Goal: Task Accomplishment & Management: Manage account settings

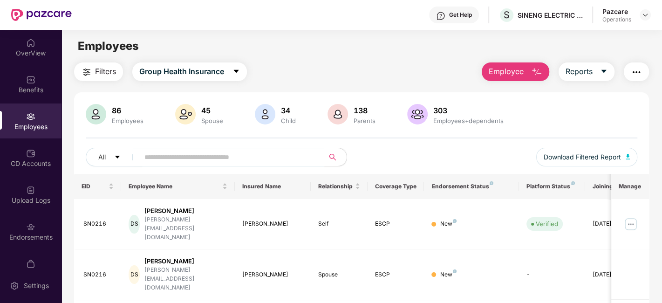
click at [640, 19] on div at bounding box center [644, 14] width 11 height 11
click at [643, 16] on img at bounding box center [644, 14] width 7 height 7
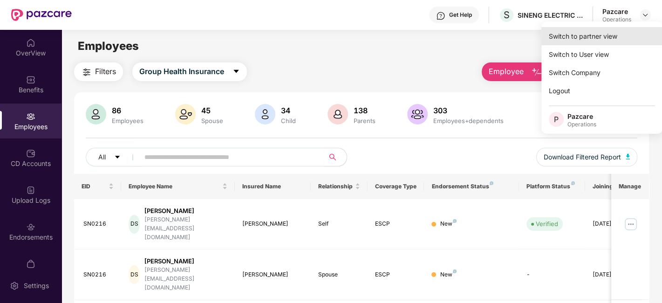
click at [610, 35] on div "Switch to partner view" at bounding box center [601, 36] width 121 height 18
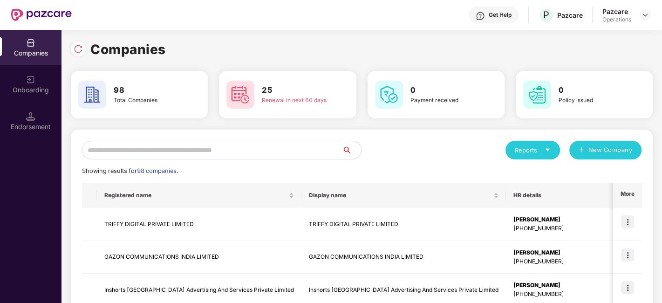
click at [303, 150] on input "text" at bounding box center [212, 150] width 260 height 19
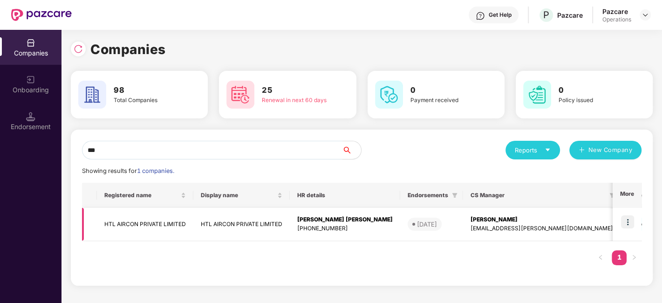
type input "***"
click at [626, 219] on img at bounding box center [627, 221] width 13 height 13
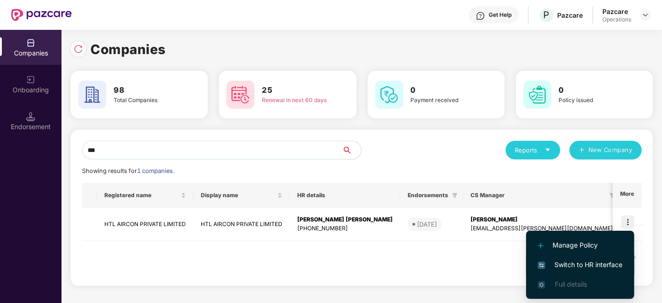
click at [574, 261] on span "Switch to HR interface" at bounding box center [579, 264] width 85 height 10
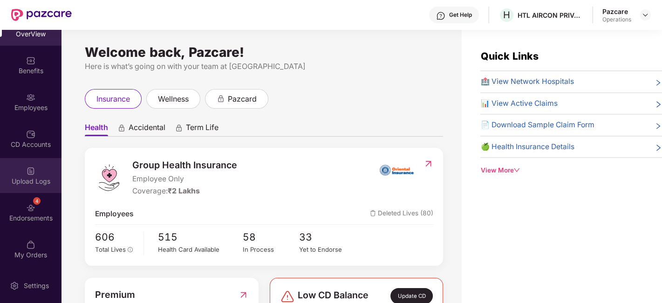
scroll to position [29, 0]
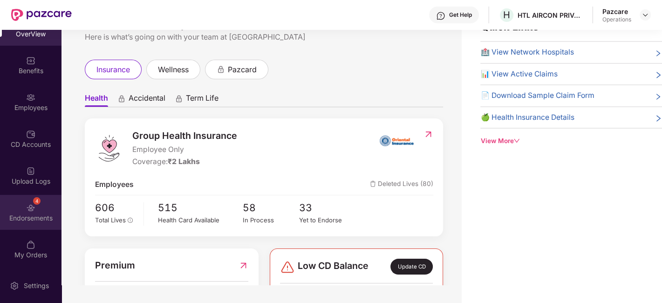
click at [13, 212] on div "4 Endorsements" at bounding box center [30, 212] width 61 height 35
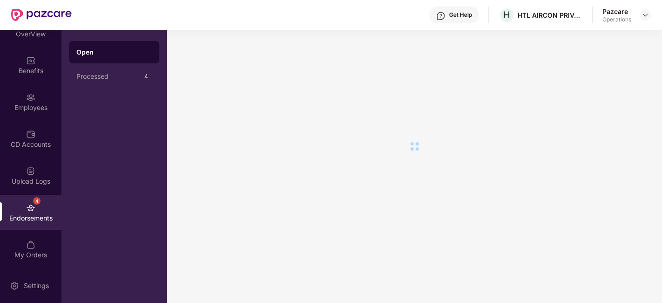
scroll to position [0, 0]
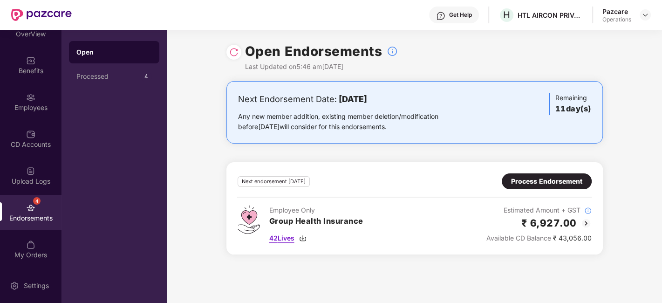
click at [282, 238] on span "42 Lives" at bounding box center [281, 238] width 25 height 10
click at [530, 184] on div "Process Endorsement" at bounding box center [546, 181] width 71 height 10
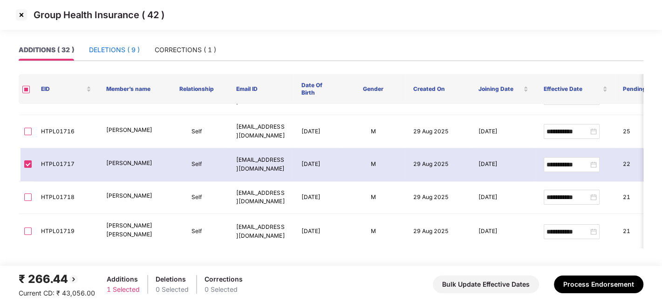
click at [123, 49] on div "DELETIONS ( 9 )" at bounding box center [114, 50] width 51 height 10
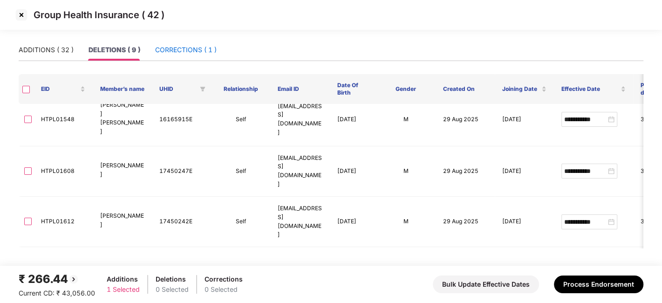
click at [176, 53] on div "CORRECTIONS ( 1 )" at bounding box center [185, 50] width 61 height 10
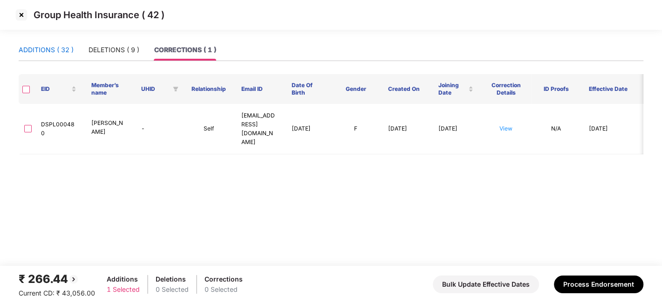
click at [45, 48] on div "ADDITIONS ( 32 )" at bounding box center [46, 50] width 55 height 10
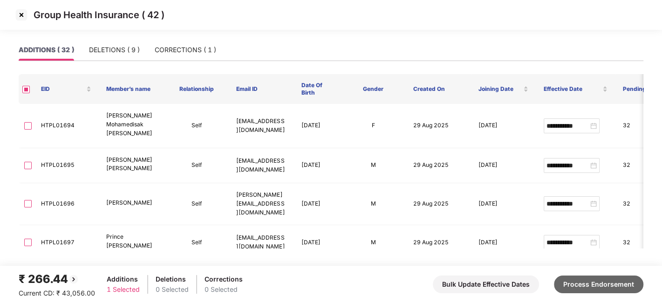
click at [580, 280] on button "Process Endorsement" at bounding box center [598, 284] width 89 height 18
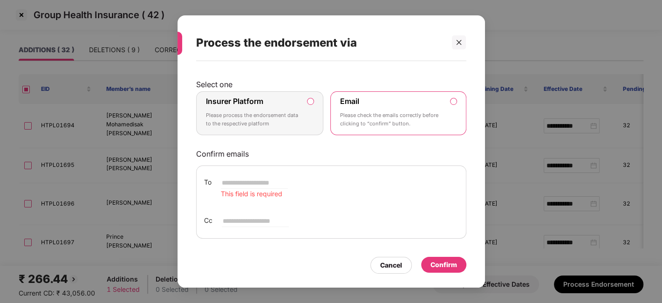
click at [277, 120] on p "Please process the endorsement data to the respective platform" at bounding box center [253, 119] width 95 height 16
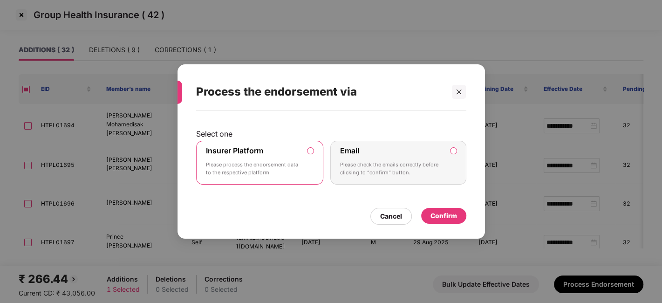
click at [435, 213] on div "Confirm" at bounding box center [443, 216] width 27 height 10
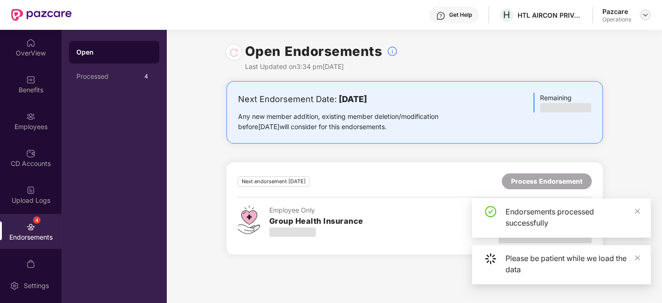
click at [642, 17] on img at bounding box center [644, 14] width 7 height 7
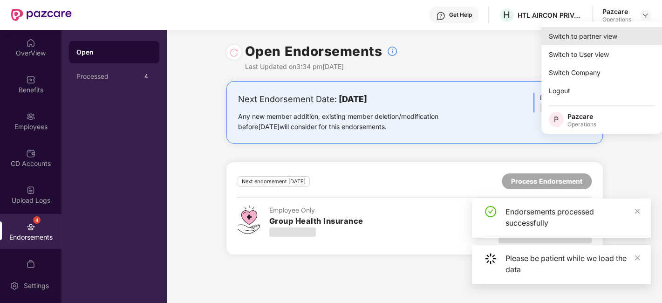
click at [597, 31] on div "Switch to partner view" at bounding box center [601, 36] width 121 height 18
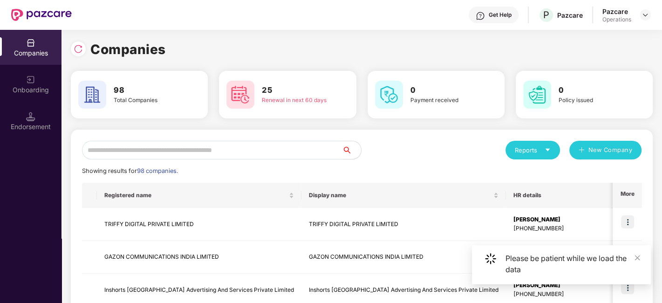
click at [290, 150] on input "text" at bounding box center [212, 150] width 260 height 19
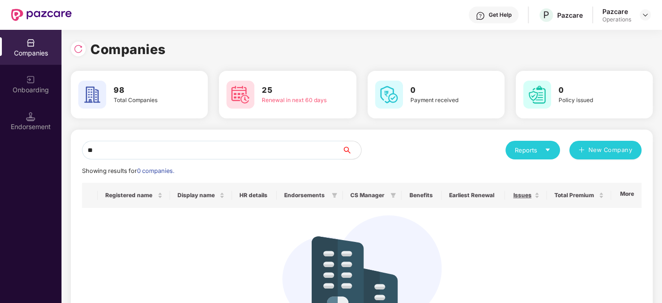
type input "*"
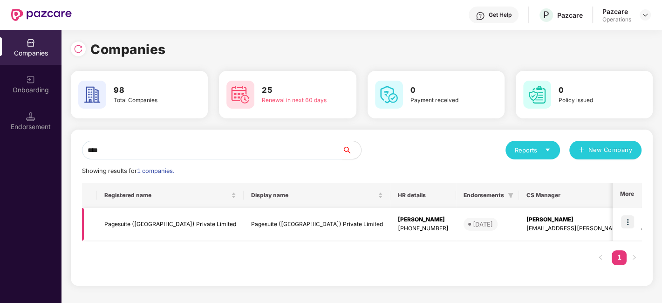
type input "****"
click at [628, 223] on img at bounding box center [627, 221] width 13 height 13
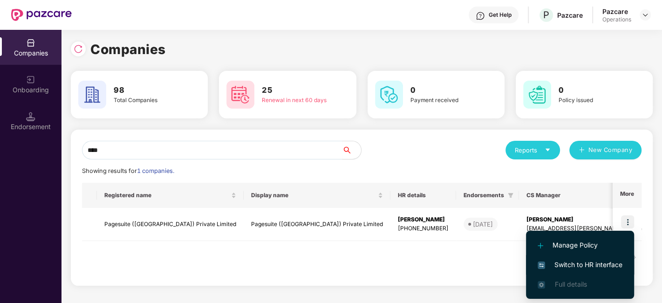
click at [571, 263] on span "Switch to HR interface" at bounding box center [579, 264] width 85 height 10
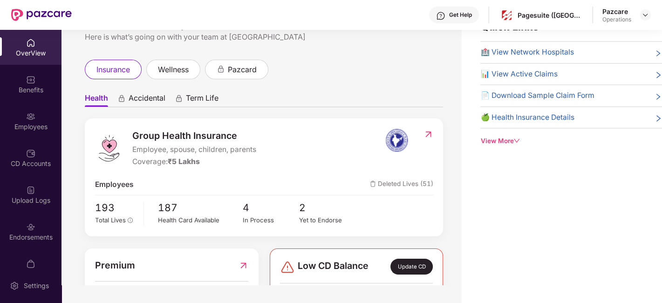
scroll to position [19, 0]
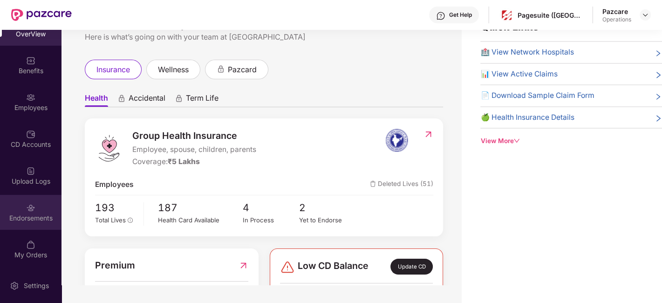
click at [17, 205] on div "Endorsements" at bounding box center [30, 212] width 61 height 35
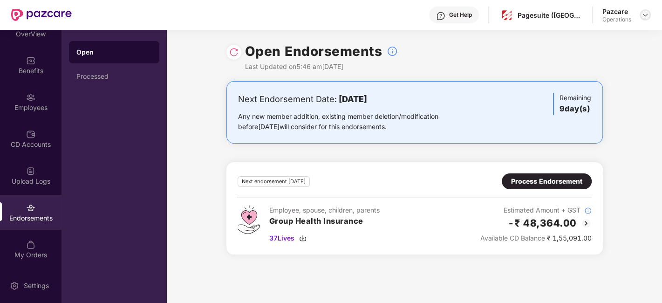
click at [641, 16] on img at bounding box center [644, 14] width 7 height 7
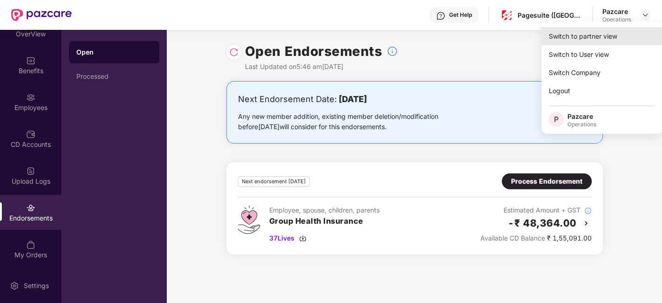
click at [606, 34] on div "Switch to partner view" at bounding box center [601, 36] width 121 height 18
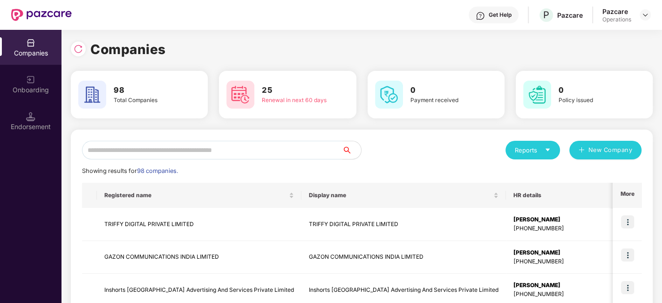
click at [205, 157] on input "text" at bounding box center [212, 150] width 260 height 19
type input "*"
paste input "**********"
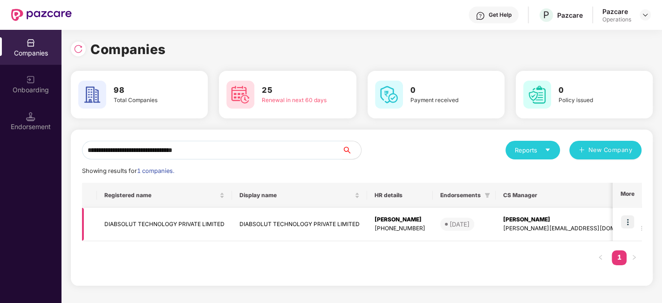
type input "**********"
click at [278, 224] on td "DIABSOLUT TECHNOLOGY PRIVATE LIMITED" at bounding box center [299, 224] width 135 height 33
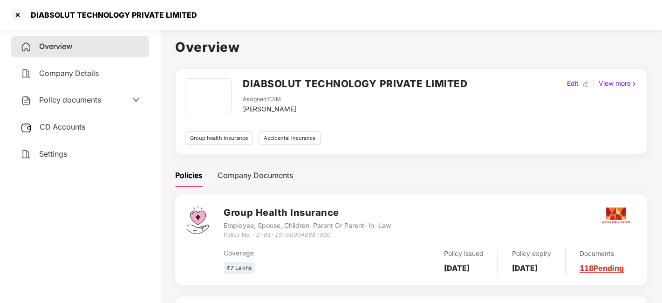
click at [62, 104] on div "Policy documents" at bounding box center [60, 100] width 81 height 12
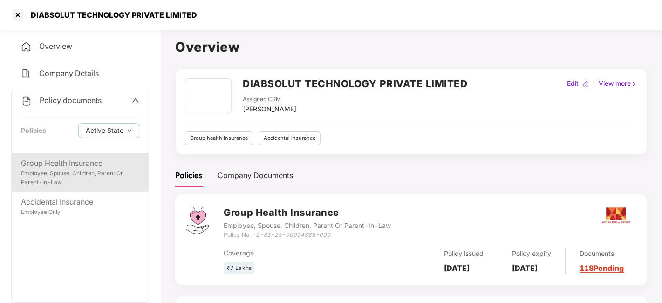
click at [68, 166] on div "Group Health Insurance" at bounding box center [80, 163] width 118 height 12
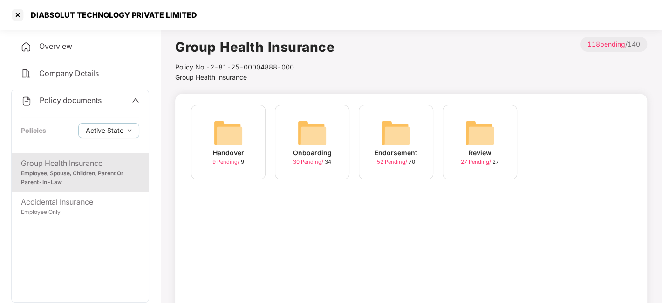
click at [389, 136] on img at bounding box center [396, 133] width 30 height 30
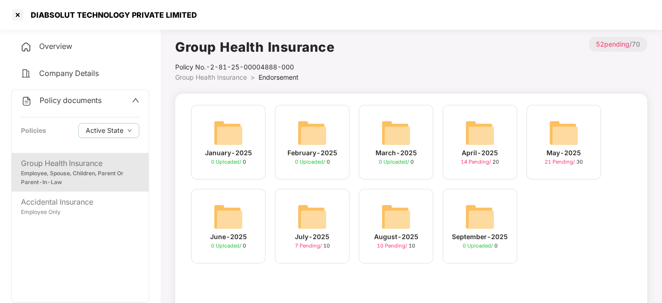
scroll to position [58, 0]
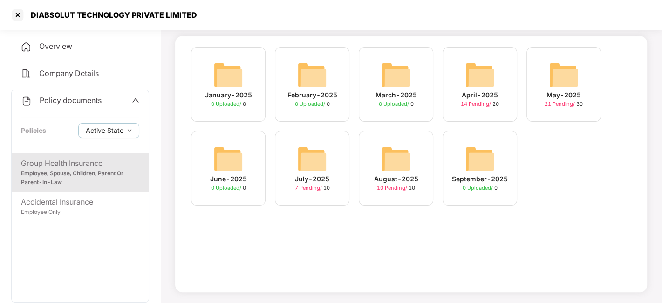
click at [395, 154] on img at bounding box center [396, 159] width 30 height 30
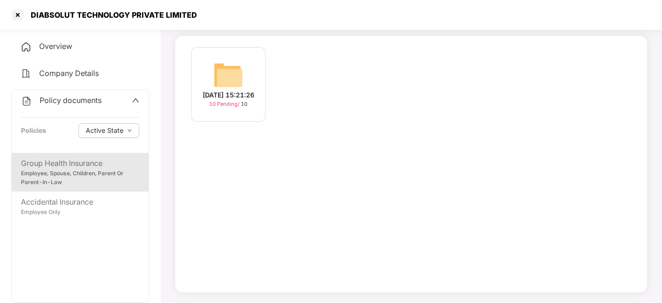
click at [222, 82] on img at bounding box center [228, 75] width 30 height 30
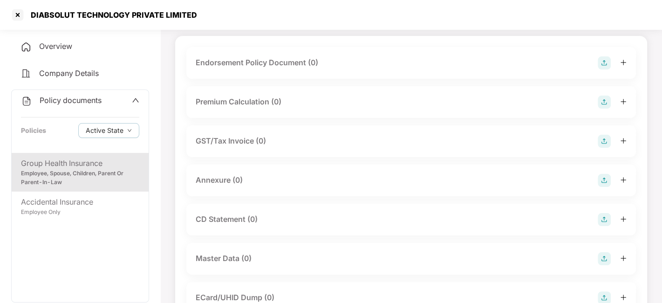
scroll to position [0, 0]
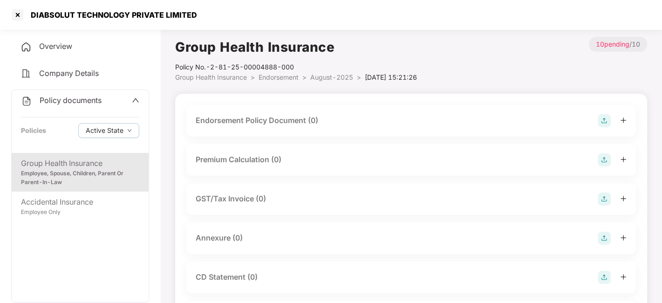
drag, startPoint x: 597, startPoint y: 127, endPoint x: 603, endPoint y: 123, distance: 7.1
click at [603, 123] on div "Endorsement Policy Document (0)" at bounding box center [410, 121] width 449 height 32
click at [603, 123] on img at bounding box center [604, 120] width 13 height 13
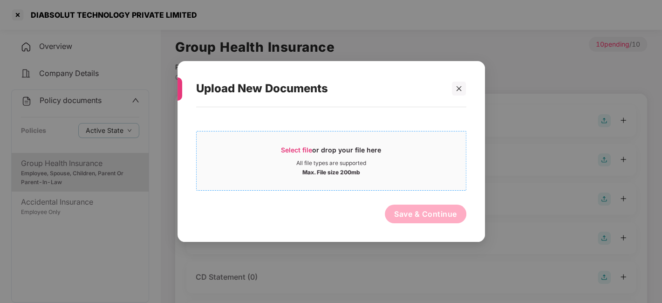
click at [445, 162] on div "All file types are supported" at bounding box center [331, 162] width 269 height 7
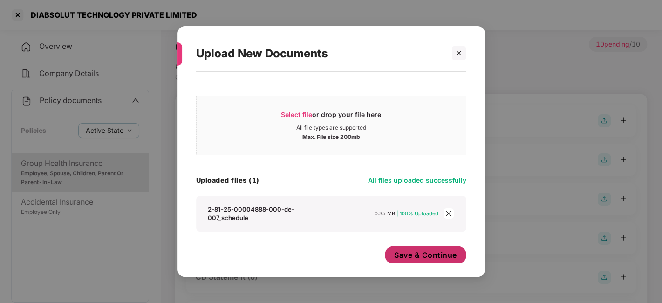
click at [440, 250] on span "Save & Continue" at bounding box center [425, 255] width 63 height 10
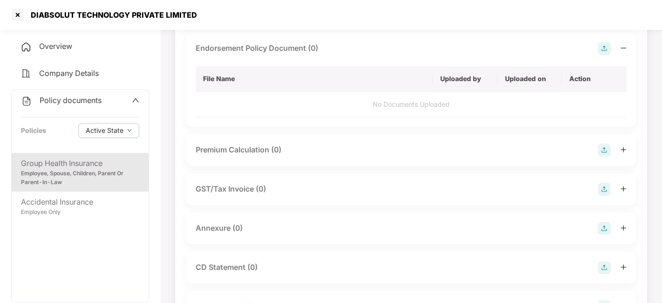
scroll to position [82, 0]
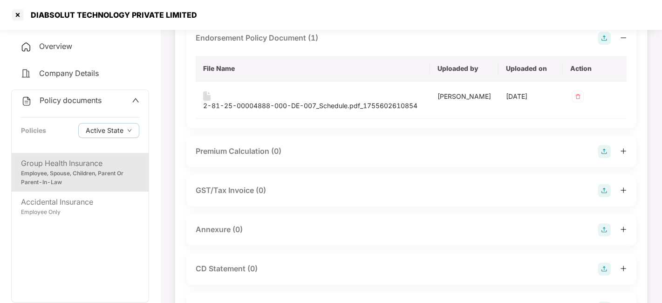
click at [605, 231] on img at bounding box center [604, 229] width 13 height 13
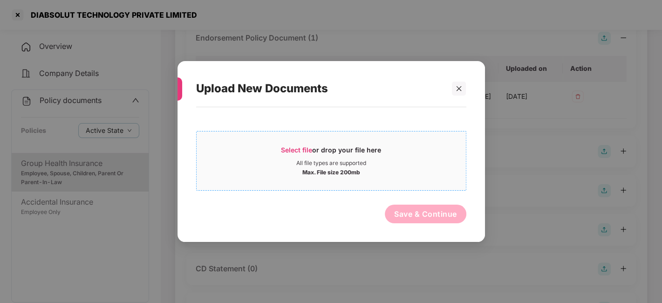
click at [374, 168] on div "Max. File size 200mb" at bounding box center [331, 171] width 269 height 9
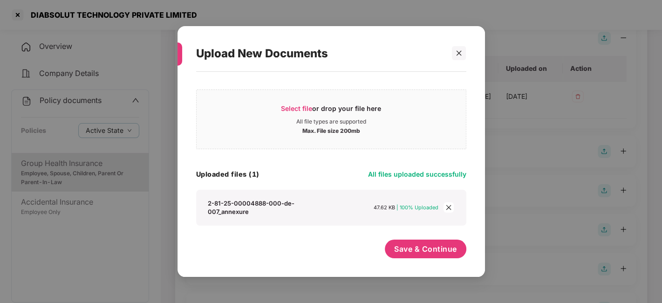
scroll to position [0, 0]
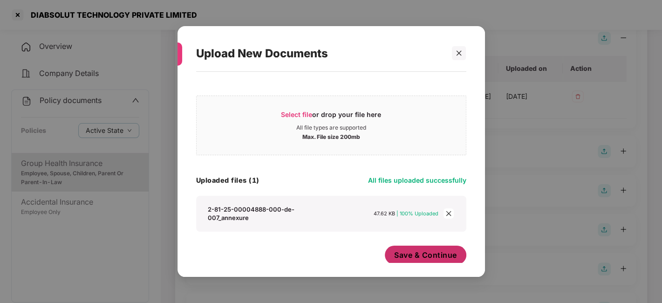
click at [405, 250] on span "Save & Continue" at bounding box center [425, 255] width 63 height 10
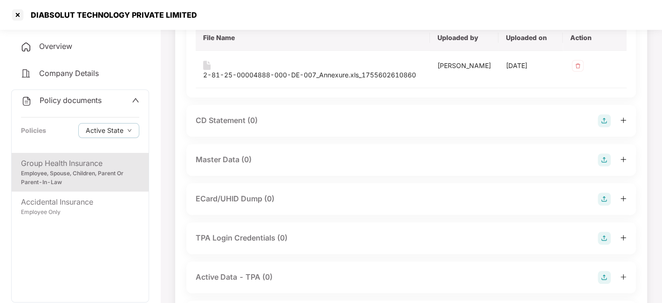
scroll to position [312, 0]
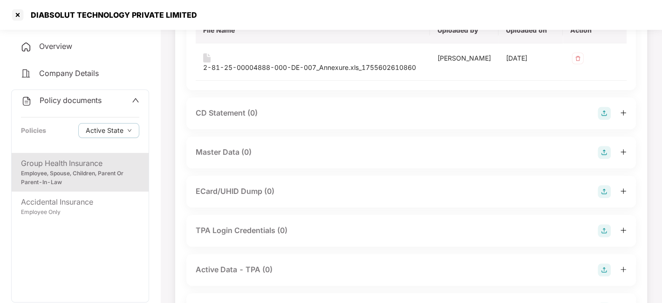
click at [604, 150] on img at bounding box center [604, 152] width 13 height 13
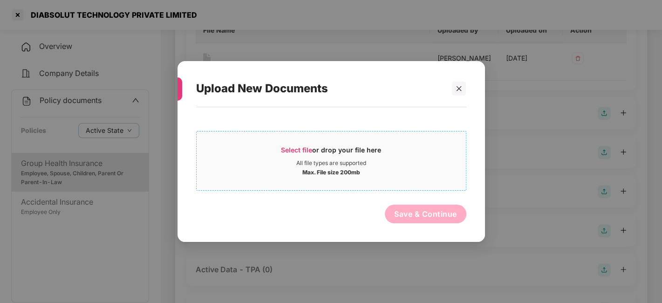
click at [419, 167] on div "Max. File size 200mb" at bounding box center [331, 171] width 269 height 9
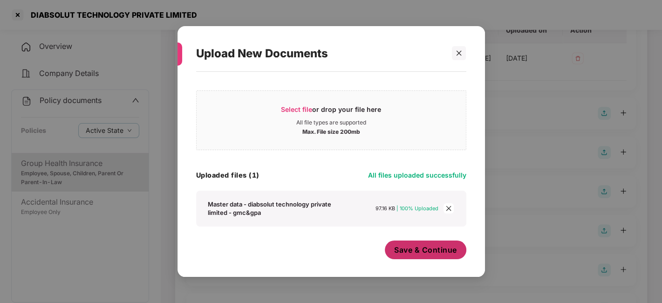
scroll to position [5, 0]
click at [402, 244] on button "Save & Continue" at bounding box center [426, 249] width 82 height 19
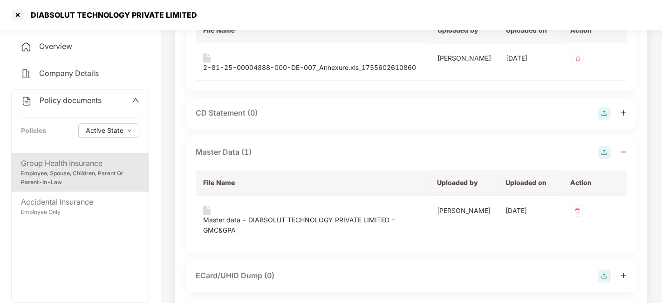
scroll to position [0, 0]
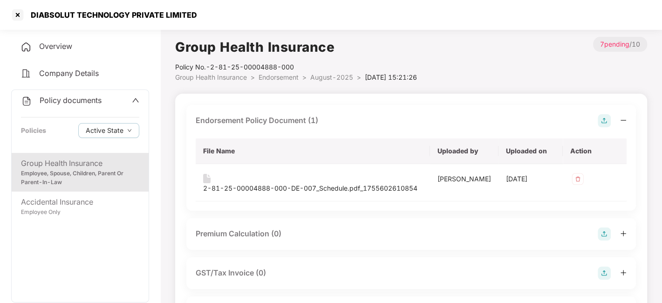
click at [336, 75] on span "August-2025" at bounding box center [331, 77] width 43 height 8
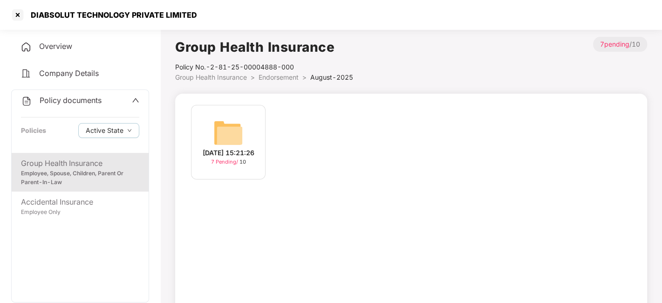
scroll to position [58, 0]
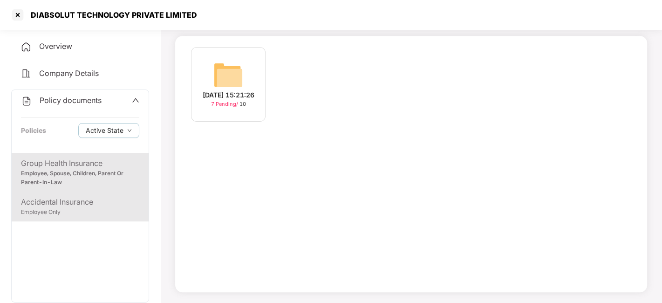
click at [105, 211] on div "Employee Only" at bounding box center [80, 212] width 118 height 9
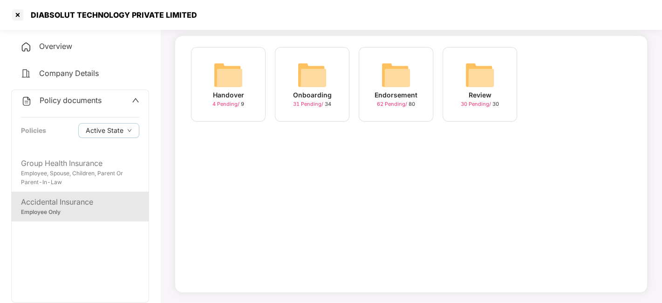
click at [375, 78] on div "Endorsement 62 Pending / 80" at bounding box center [396, 84] width 75 height 75
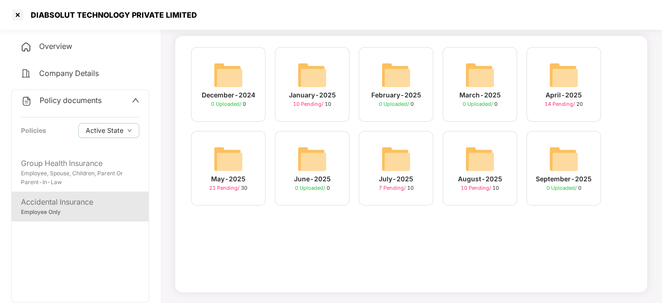
click at [479, 163] on img at bounding box center [480, 159] width 30 height 30
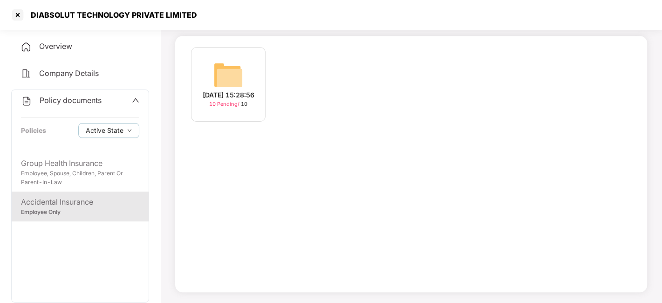
click at [221, 66] on img at bounding box center [228, 75] width 30 height 30
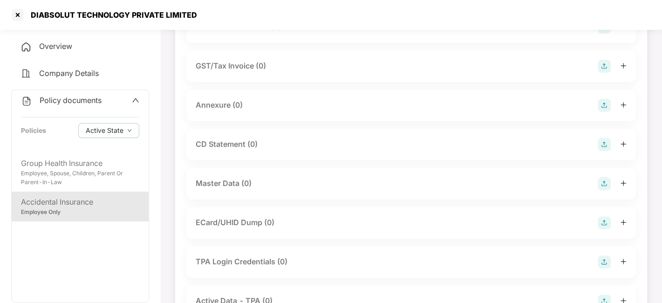
scroll to position [133, 0]
click at [600, 177] on img at bounding box center [604, 183] width 13 height 13
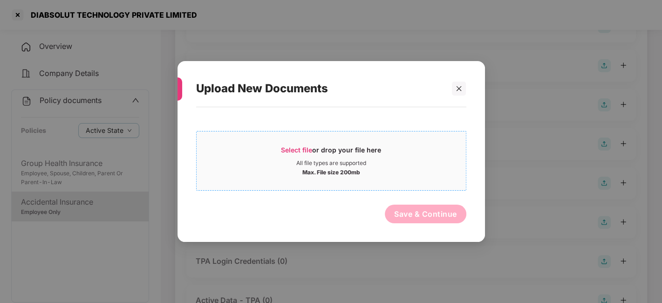
click at [438, 178] on span "Select file or drop your file here All file types are supported Max. File size …" at bounding box center [331, 160] width 269 height 45
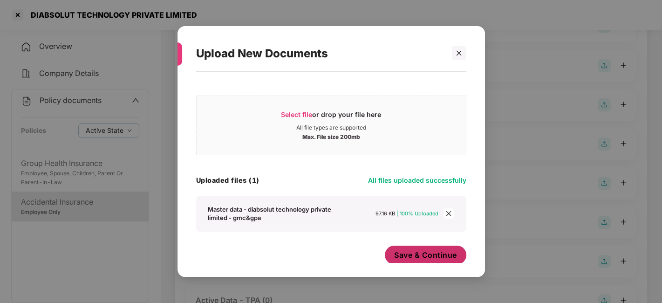
click at [429, 252] on span "Save & Continue" at bounding box center [425, 255] width 63 height 10
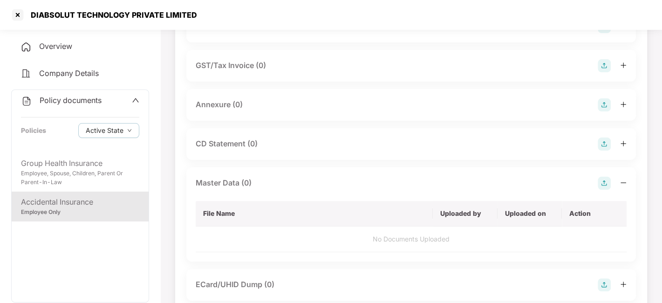
scroll to position [0, 0]
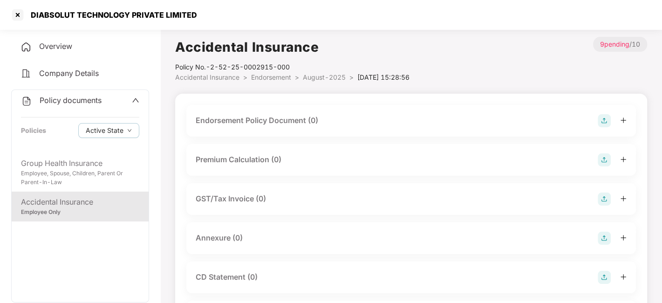
click at [600, 121] on img at bounding box center [604, 120] width 13 height 13
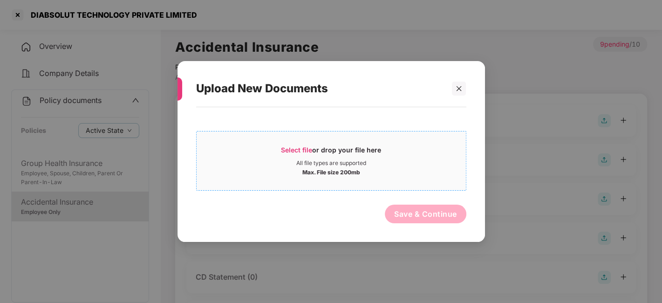
click at [432, 158] on div "Select file or drop your file here" at bounding box center [331, 152] width 269 height 14
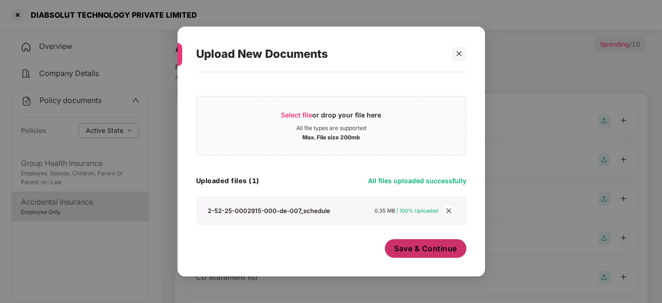
click at [387, 255] on div "Save & Continue" at bounding box center [426, 250] width 82 height 23
click at [414, 250] on span "Save & Continue" at bounding box center [425, 248] width 63 height 10
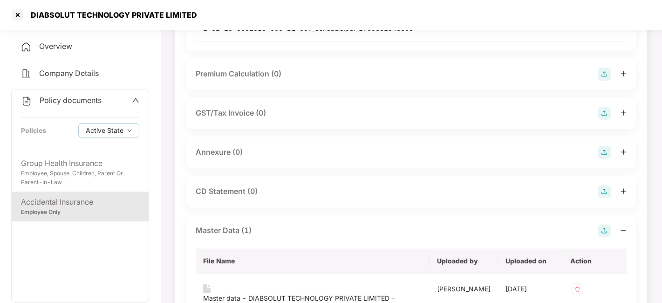
scroll to position [170, 0]
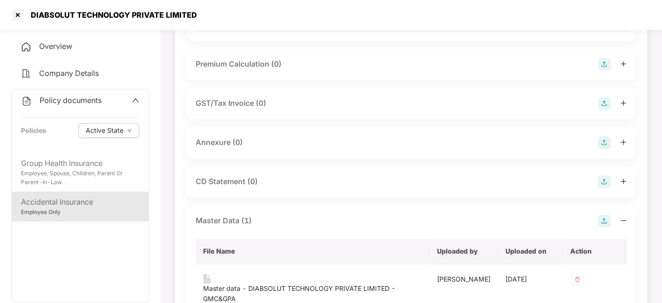
click at [601, 142] on img at bounding box center [604, 142] width 13 height 13
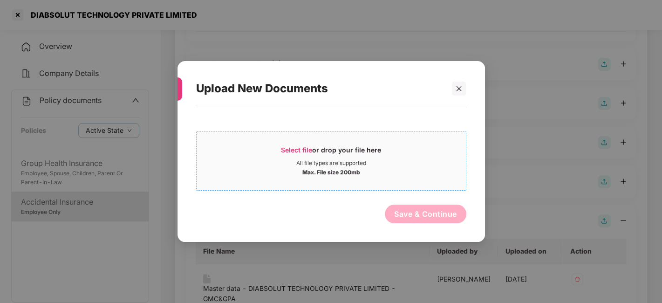
click at [420, 164] on div "All file types are supported" at bounding box center [331, 162] width 269 height 7
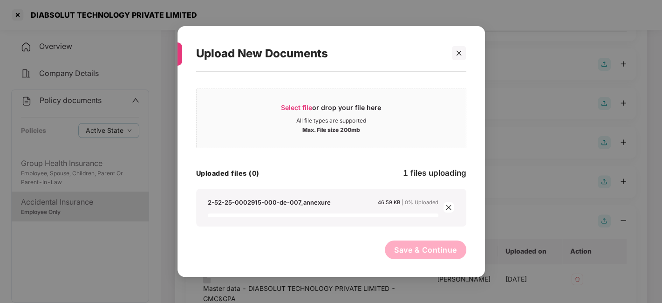
scroll to position [0, 0]
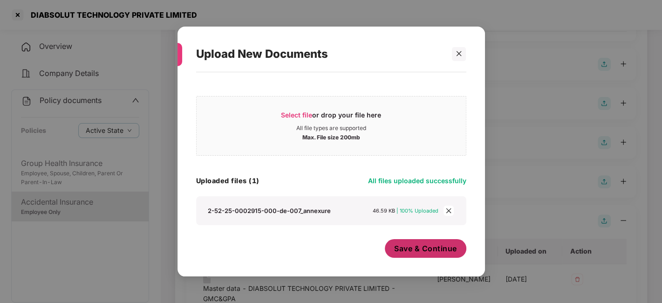
click at [409, 245] on span "Save & Continue" at bounding box center [425, 248] width 63 height 10
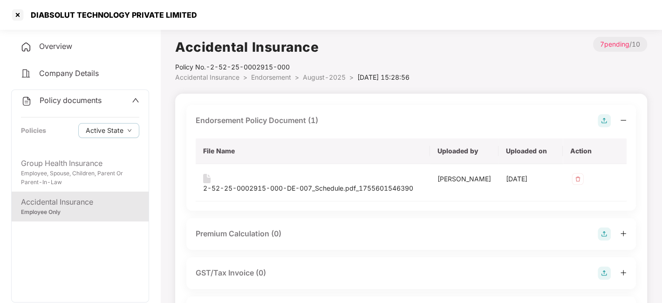
click at [314, 78] on span "August-2025" at bounding box center [324, 77] width 43 height 8
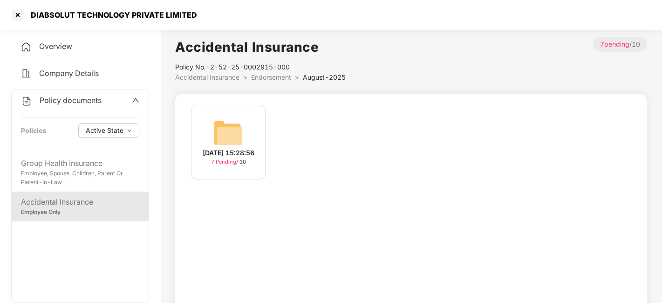
click at [274, 82] on li "Endorsement >" at bounding box center [277, 77] width 52 height 10
click at [266, 77] on span "Endorsement" at bounding box center [271, 77] width 40 height 8
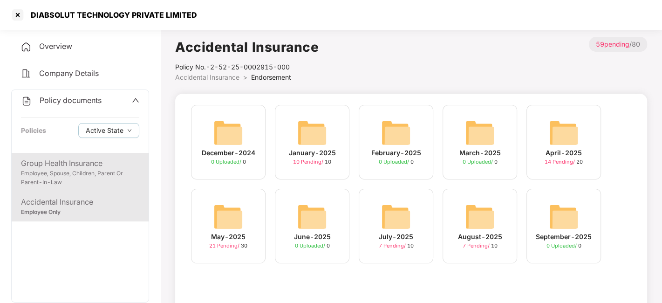
click at [120, 171] on div "Employee, Spouse, Children, Parent Or Parent-In-Law" at bounding box center [80, 178] width 118 height 18
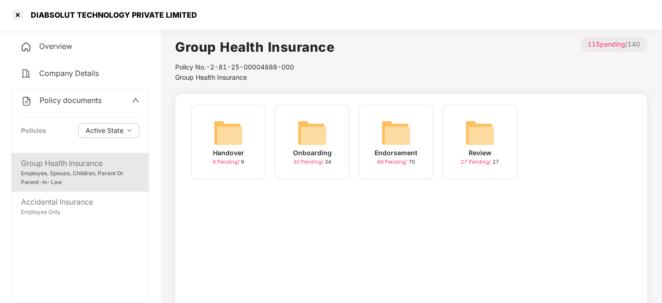
click at [376, 127] on div "Endorsement 49 Pending / 70" at bounding box center [396, 142] width 75 height 75
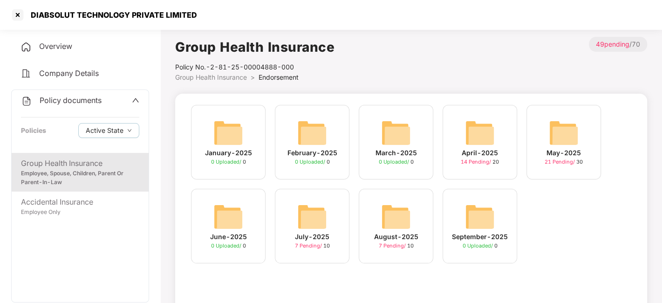
click at [65, 99] on span "Policy documents" at bounding box center [71, 99] width 62 height 9
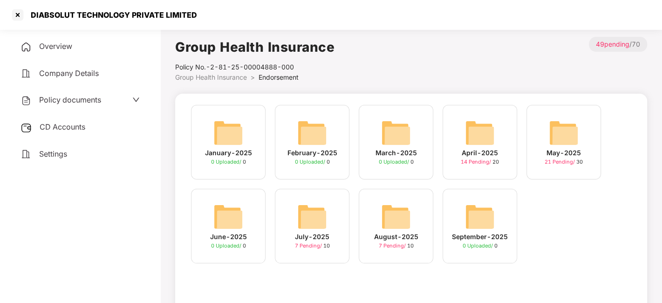
click at [68, 123] on span "CD Accounts" at bounding box center [63, 126] width 46 height 9
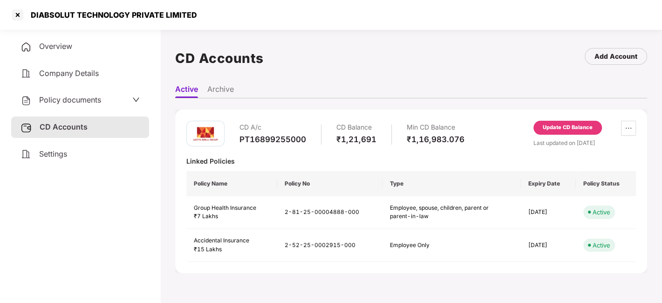
click at [545, 123] on div "Update CD Balance" at bounding box center [568, 127] width 50 height 8
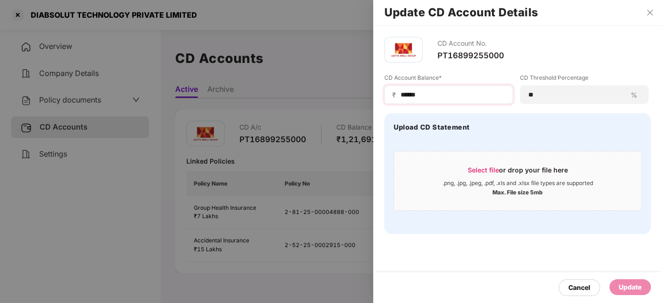
drag, startPoint x: 443, startPoint y: 83, endPoint x: 437, endPoint y: 94, distance: 12.1
click at [437, 94] on div "CD Account Balance* ₹ ******" at bounding box center [448, 89] width 129 height 30
click at [437, 94] on input "******" at bounding box center [452, 95] width 105 height 10
type input "*"
type input "******"
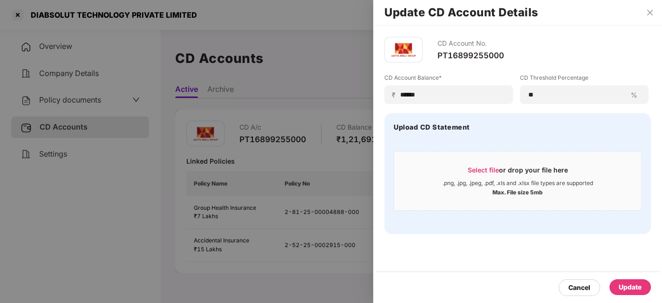
click at [629, 279] on div "Update" at bounding box center [629, 287] width 41 height 16
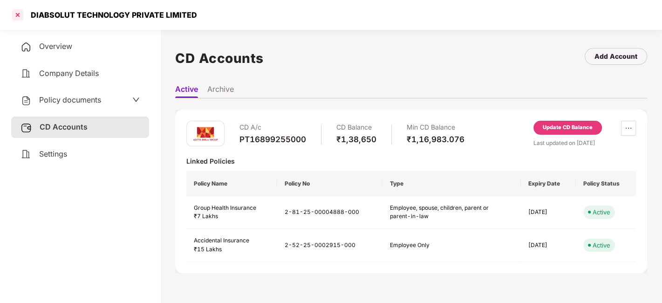
click at [16, 15] on div at bounding box center [17, 14] width 15 height 15
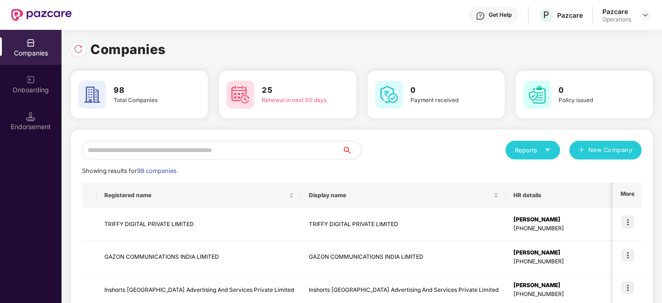
click at [169, 144] on input "text" at bounding box center [212, 150] width 260 height 19
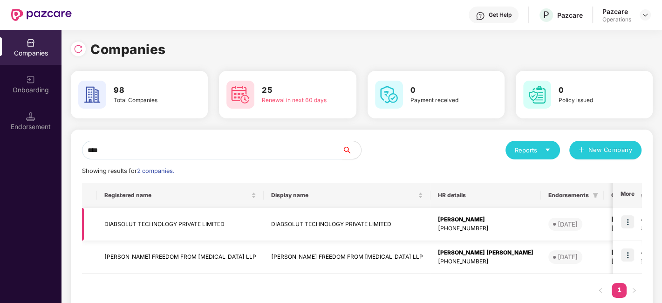
type input "****"
click at [625, 223] on img at bounding box center [627, 221] width 13 height 13
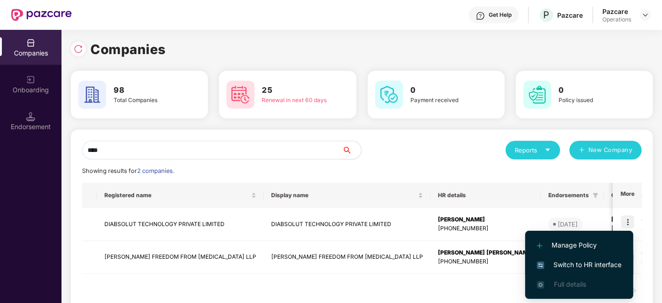
click at [584, 263] on span "Switch to HR interface" at bounding box center [579, 264] width 85 height 10
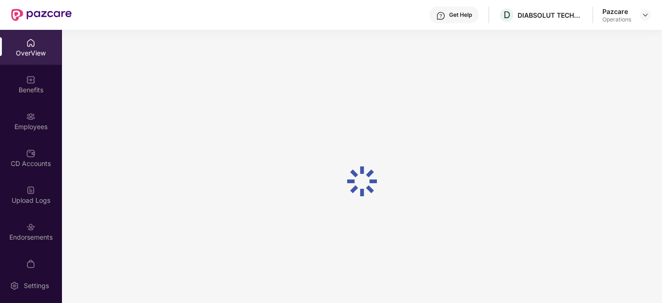
scroll to position [19, 0]
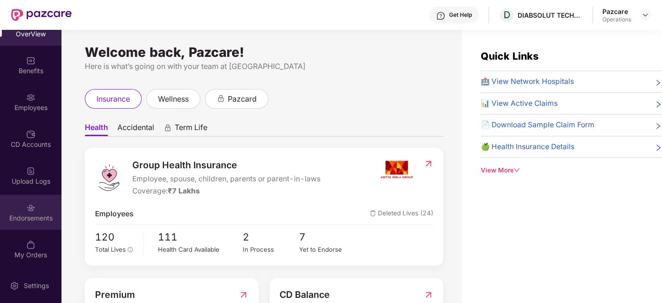
click at [19, 208] on div "Endorsements" at bounding box center [30, 212] width 61 height 35
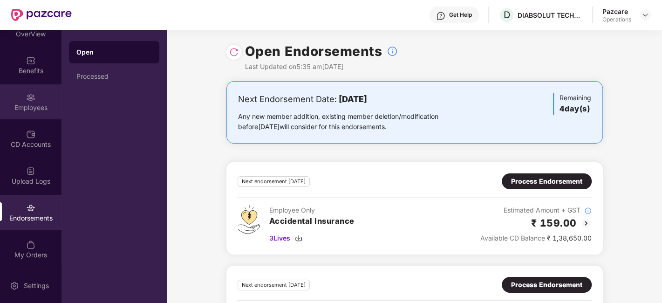
click at [19, 96] on div "Employees" at bounding box center [30, 101] width 61 height 35
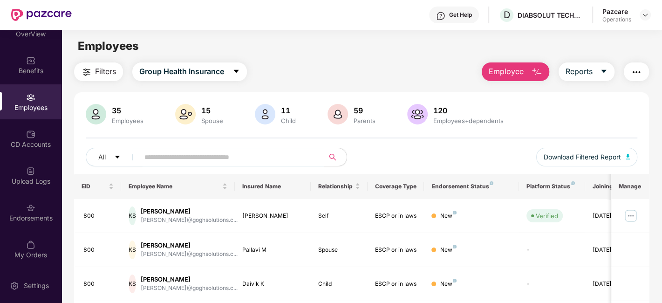
click at [102, 72] on span "Filters" at bounding box center [105, 72] width 21 height 12
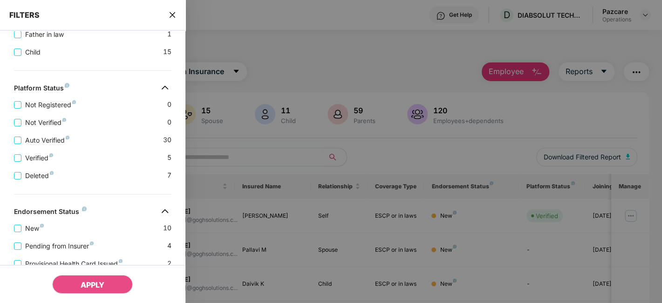
scroll to position [375, 0]
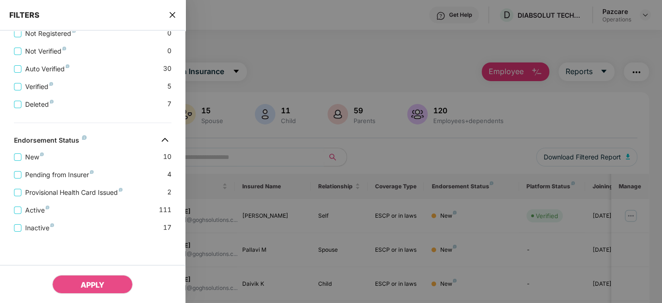
click at [171, 15] on icon "close" at bounding box center [172, 14] width 7 height 7
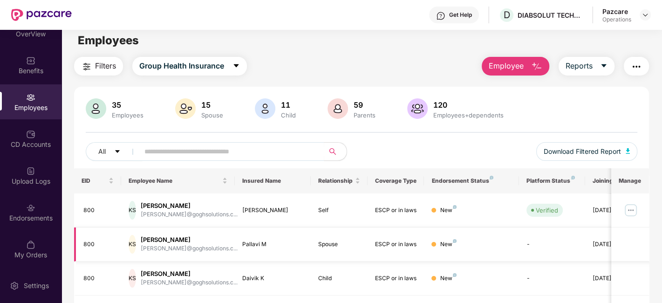
scroll to position [0, 0]
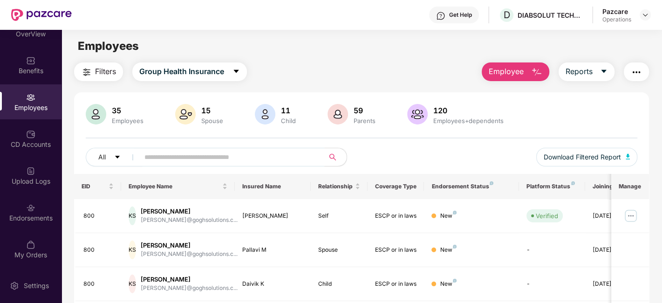
click at [207, 156] on input "text" at bounding box center [227, 157] width 167 height 14
click at [19, 142] on div "CD Accounts" at bounding box center [30, 144] width 61 height 9
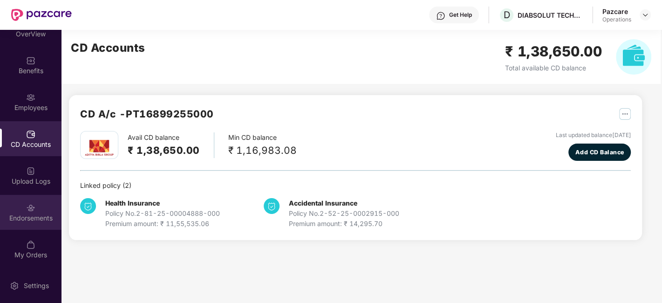
click at [20, 219] on div "Endorsements" at bounding box center [30, 217] width 61 height 9
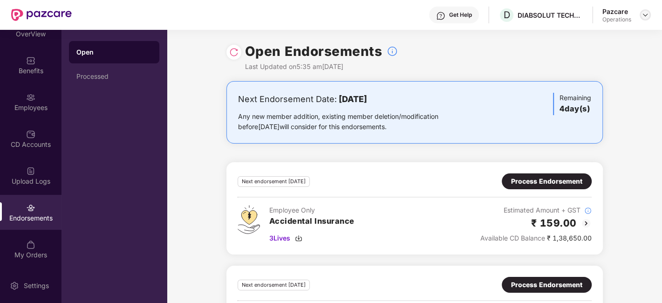
click at [644, 16] on img at bounding box center [644, 14] width 7 height 7
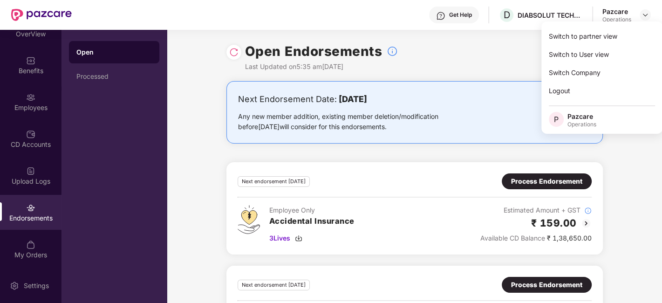
click at [496, 44] on div "Open Endorsements Last Updated on 5:35 am[DATE]" at bounding box center [414, 55] width 376 height 51
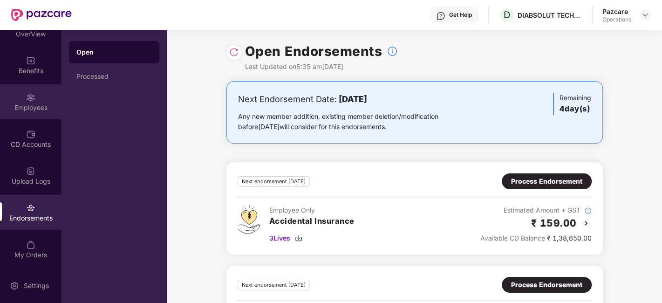
click at [44, 96] on div "Employees" at bounding box center [30, 101] width 61 height 35
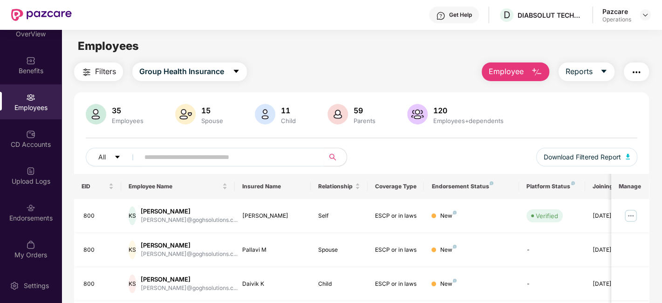
click at [644, 70] on button "button" at bounding box center [636, 71] width 25 height 19
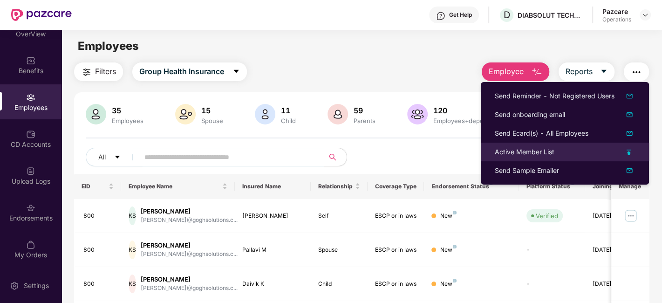
click at [522, 149] on div "Active Member List" at bounding box center [525, 152] width 60 height 10
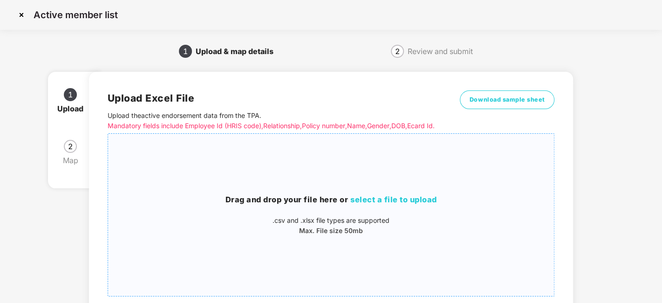
click at [348, 195] on div "Drag and drop your file here or select a file to upload .csv and .xlsx file typ…" at bounding box center [331, 214] width 446 height 147
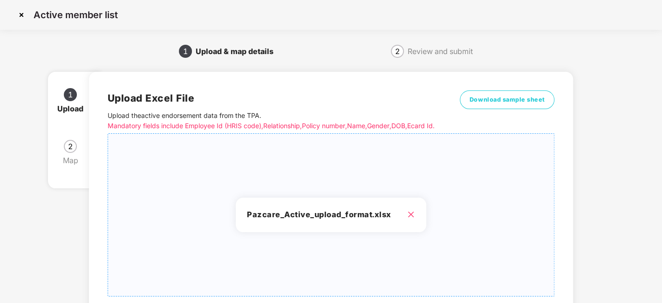
scroll to position [100, 0]
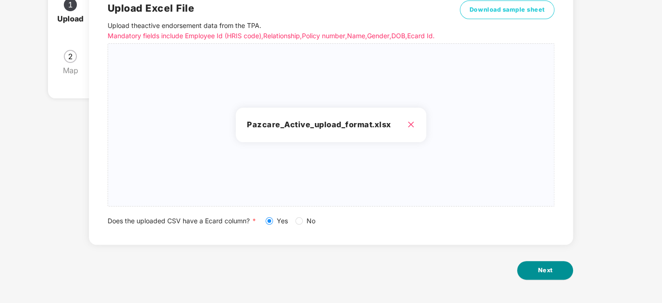
click at [553, 272] on button "Next" at bounding box center [545, 270] width 56 height 19
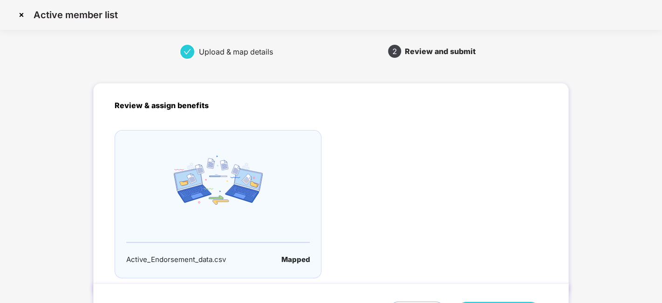
scroll to position [61, 0]
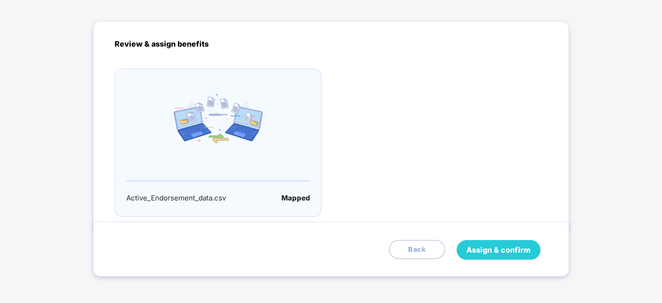
click at [499, 251] on span "Assign & confirm" at bounding box center [498, 250] width 64 height 12
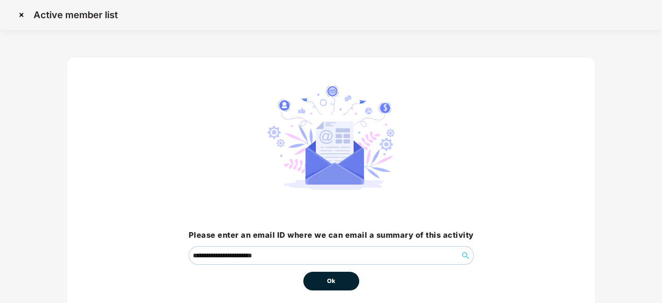
scroll to position [40, 0]
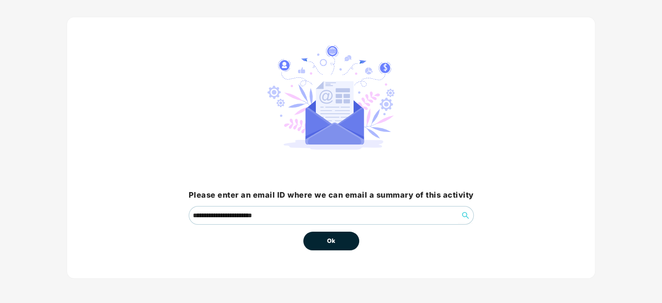
click at [333, 243] on span "Ok" at bounding box center [331, 240] width 8 height 9
click at [329, 239] on span "Ok" at bounding box center [331, 240] width 8 height 9
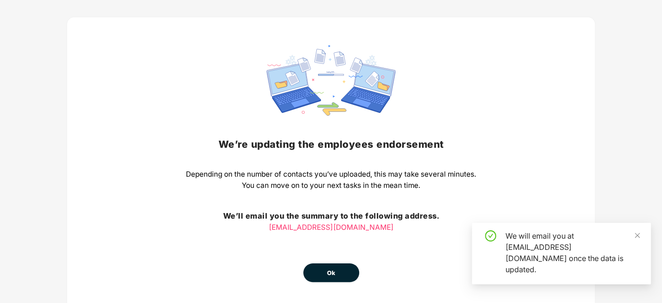
scroll to position [73, 0]
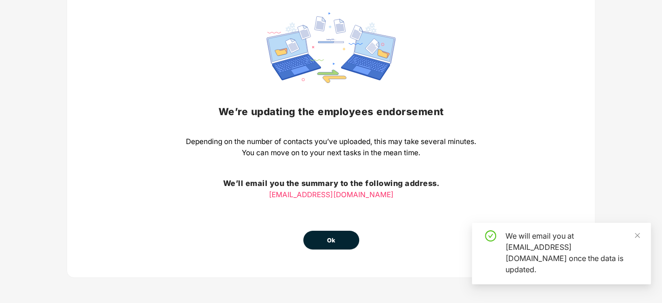
click at [330, 239] on span "Ok" at bounding box center [331, 240] width 8 height 9
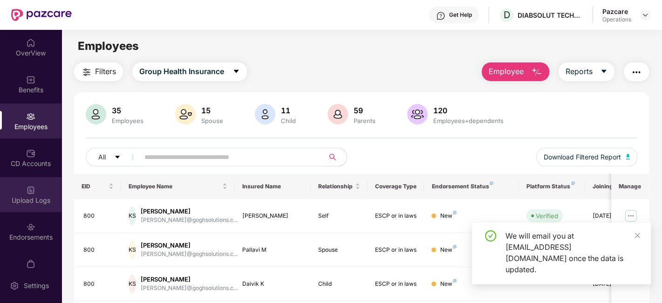
click at [27, 191] on img at bounding box center [30, 189] width 9 height 9
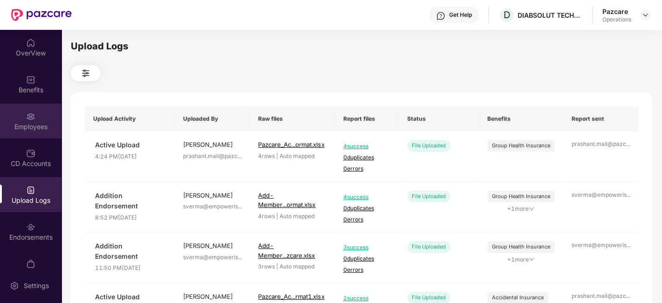
click at [41, 126] on div "Employees" at bounding box center [30, 126] width 61 height 9
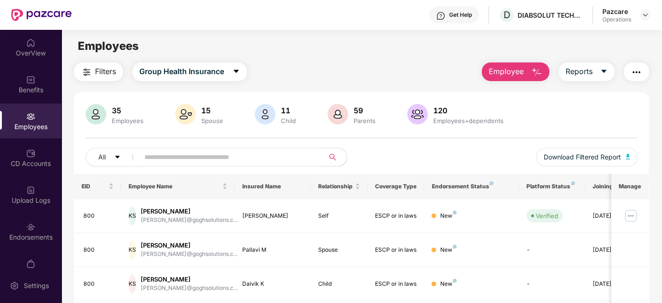
paste input "***"
click at [164, 158] on input "text" at bounding box center [227, 157] width 167 height 14
type input "***"
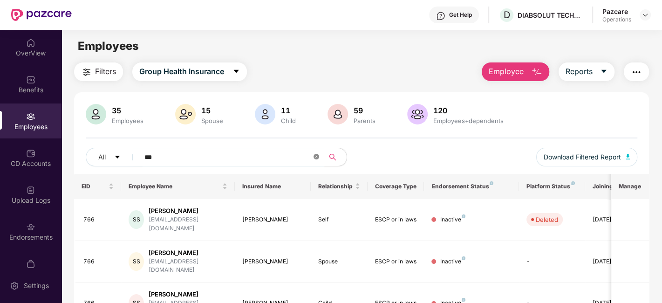
click at [315, 156] on icon "close-circle" at bounding box center [316, 157] width 6 height 6
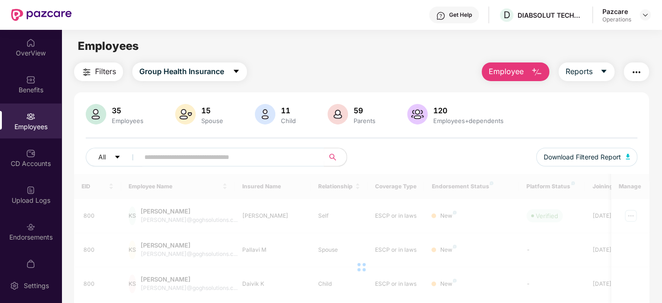
click at [103, 72] on span "Filters" at bounding box center [105, 72] width 21 height 12
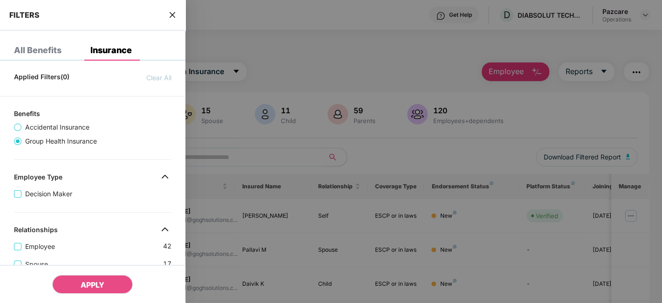
scroll to position [375, 0]
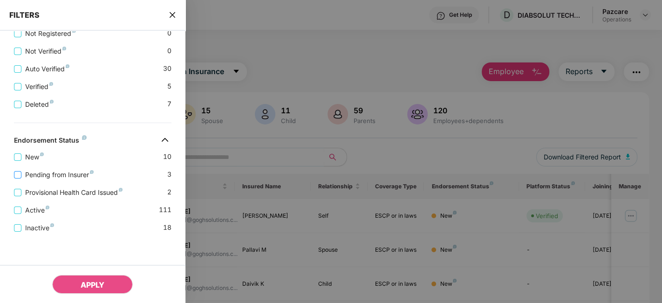
click at [54, 175] on span "Pending from Insurer" at bounding box center [59, 175] width 76 height 10
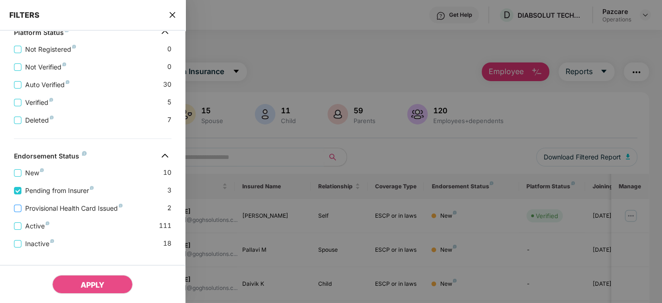
click at [65, 209] on span "Provisional Health Card Issued" at bounding box center [73, 208] width 105 height 10
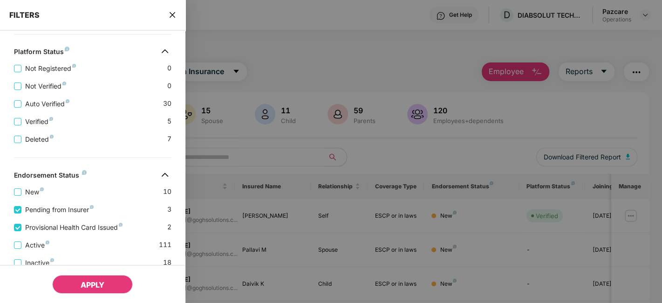
click at [82, 277] on button "APPLY" at bounding box center [92, 284] width 81 height 19
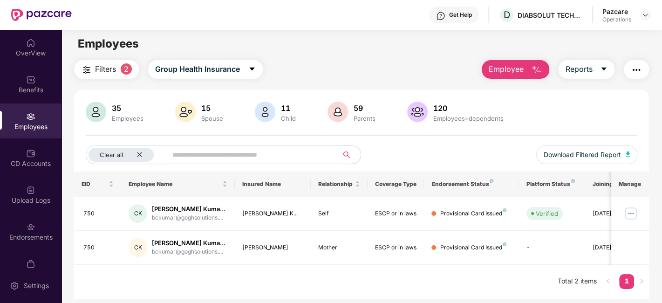
scroll to position [2, 0]
click at [140, 154] on icon "close" at bounding box center [139, 154] width 6 height 6
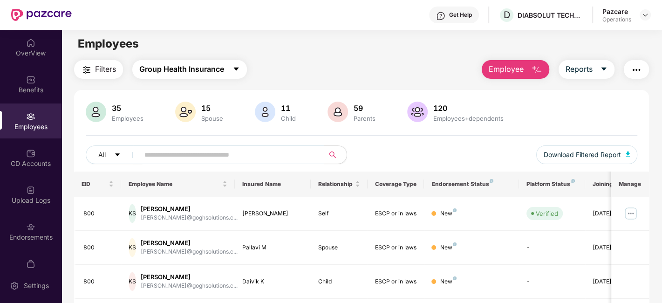
click at [236, 68] on icon "caret-down" at bounding box center [235, 69] width 5 height 3
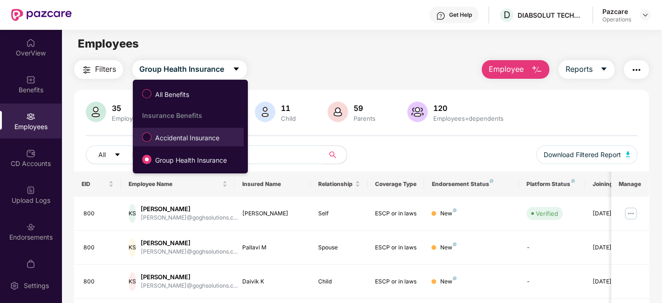
click at [178, 143] on label "Accidental Insurance" at bounding box center [182, 137] width 90 height 16
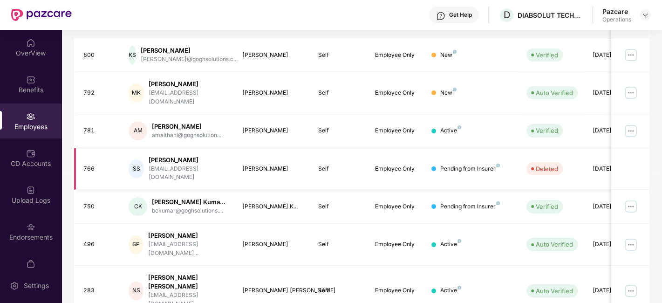
scroll to position [0, 0]
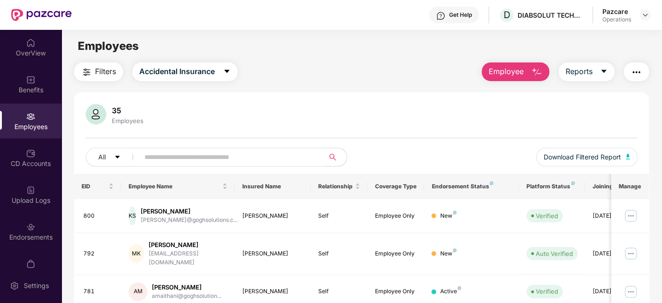
click at [633, 78] on button "button" at bounding box center [636, 71] width 25 height 19
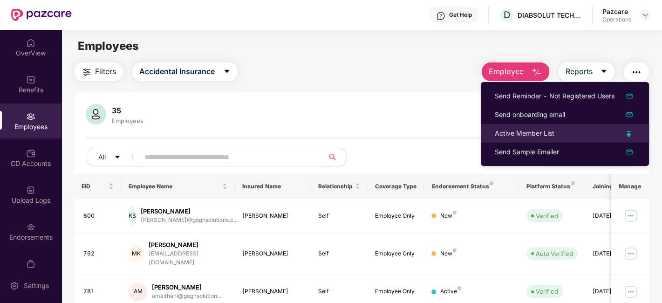
click at [526, 133] on div "Active Member List" at bounding box center [525, 133] width 60 height 10
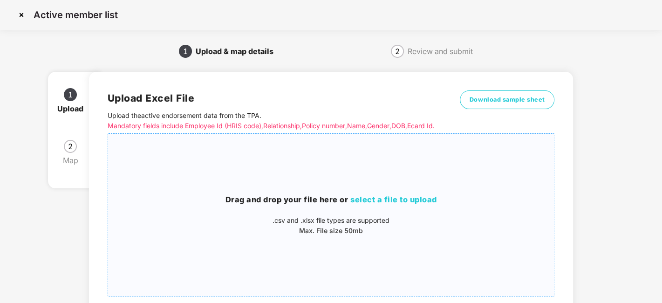
click at [347, 163] on div "Drag and drop your file here or select a file to upload .csv and .xlsx file typ…" at bounding box center [331, 214] width 446 height 147
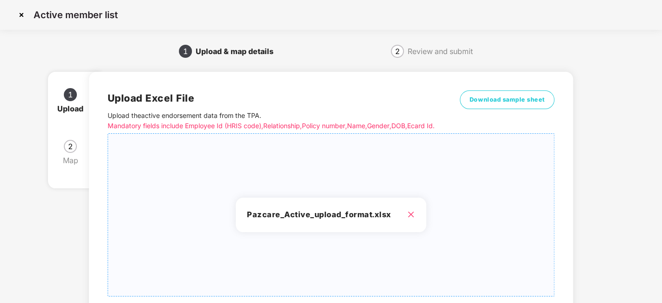
scroll to position [100, 0]
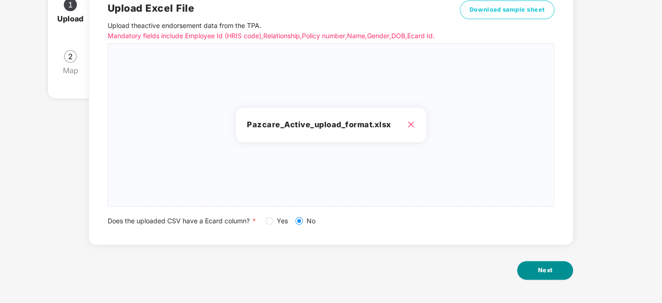
click at [543, 274] on span "Next" at bounding box center [544, 269] width 15 height 9
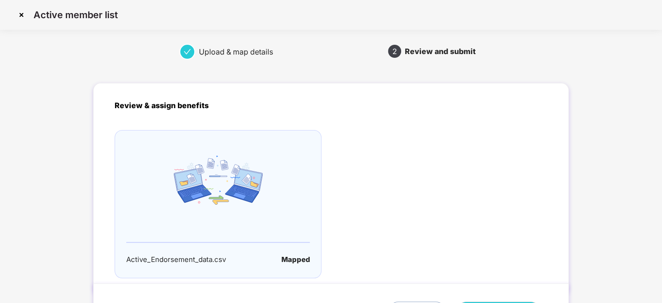
scroll to position [61, 0]
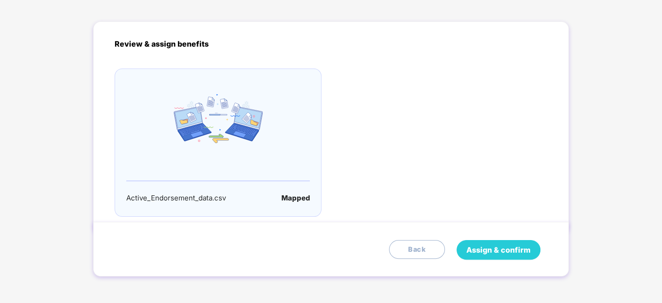
click at [495, 252] on span "Assign & confirm" at bounding box center [498, 250] width 64 height 12
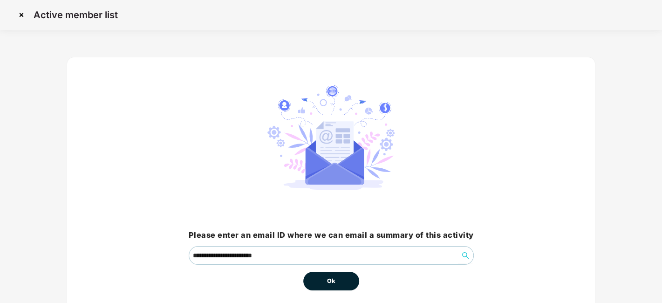
scroll to position [40, 0]
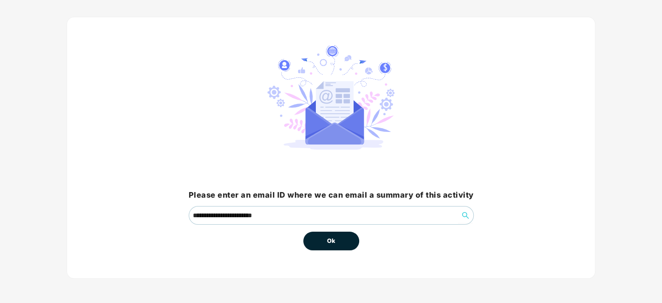
click at [330, 239] on span "Ok" at bounding box center [331, 240] width 8 height 9
click at [333, 240] on span "Ok" at bounding box center [331, 240] width 8 height 9
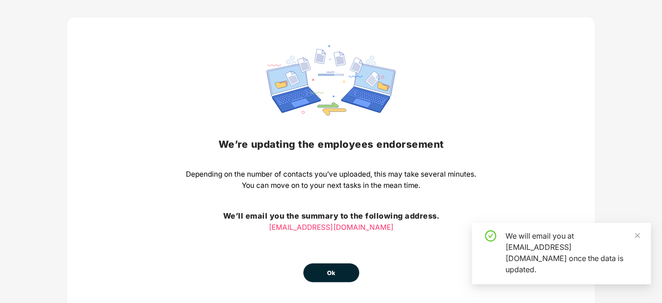
scroll to position [73, 0]
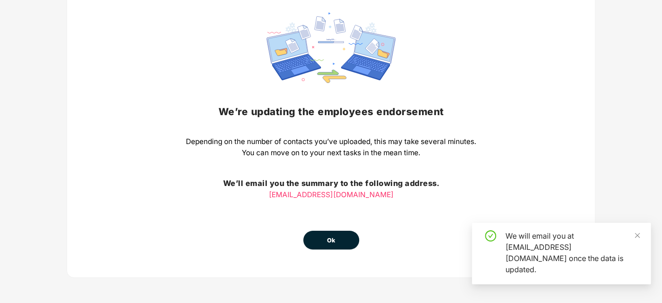
click at [328, 238] on span "Ok" at bounding box center [331, 240] width 8 height 9
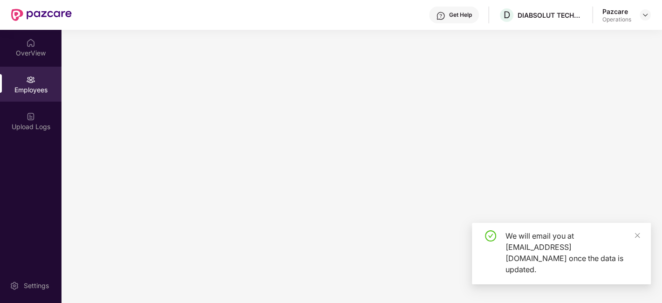
scroll to position [0, 0]
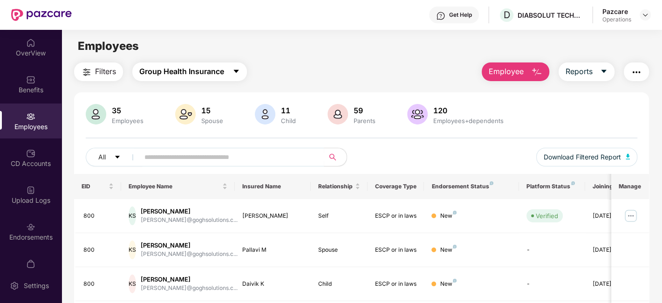
click at [233, 69] on icon "caret-down" at bounding box center [235, 71] width 7 height 7
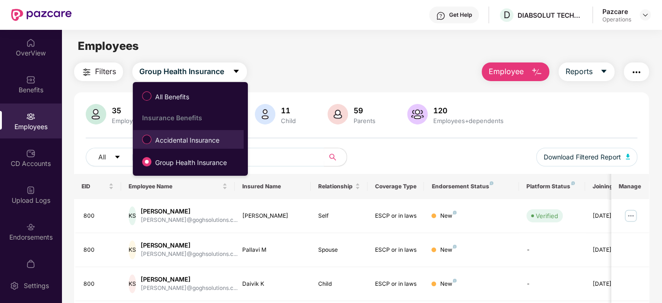
click at [170, 136] on span "Accidental Insurance" at bounding box center [187, 140] width 72 height 10
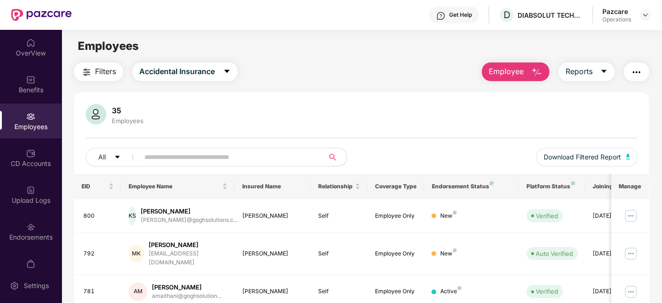
click at [638, 74] on img "button" at bounding box center [636, 72] width 11 height 11
click at [410, 122] on div "35 Employees" at bounding box center [361, 115] width 551 height 22
click at [15, 197] on div "Upload Logs" at bounding box center [30, 200] width 61 height 9
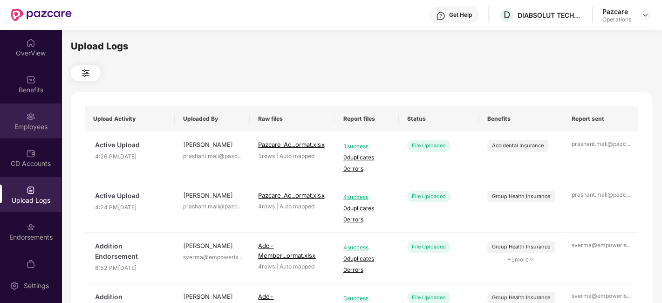
click at [27, 114] on img at bounding box center [30, 116] width 9 height 9
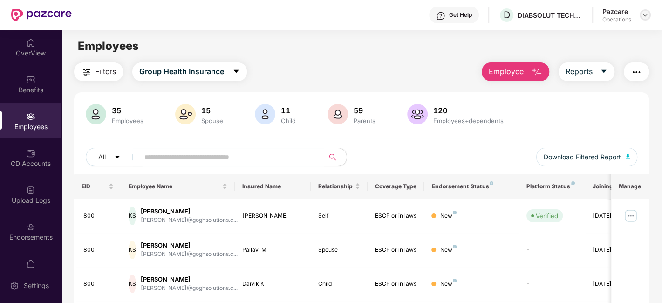
click at [643, 19] on div at bounding box center [644, 14] width 11 height 11
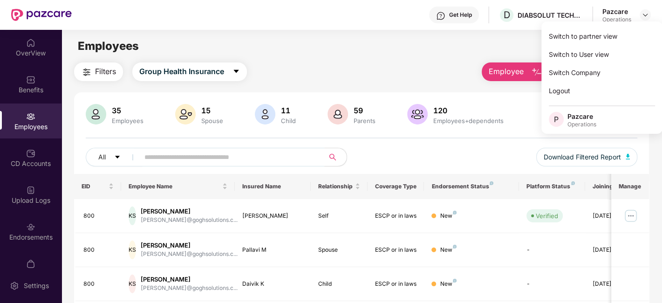
click at [303, 153] on input "text" at bounding box center [227, 157] width 167 height 14
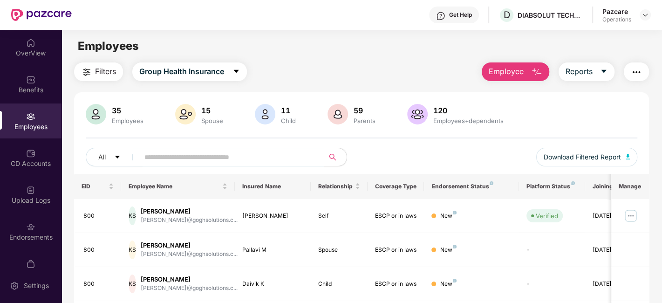
click at [381, 67] on div "Filters Group Health Insurance Employee Reports" at bounding box center [361, 71] width 575 height 19
click at [202, 159] on input "text" at bounding box center [227, 157] width 167 height 14
paste input "***"
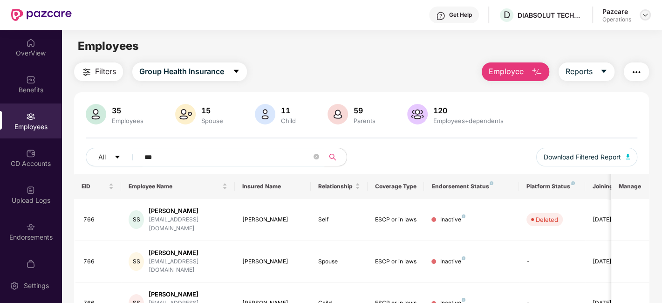
type input "***"
click at [647, 13] on img at bounding box center [644, 14] width 7 height 7
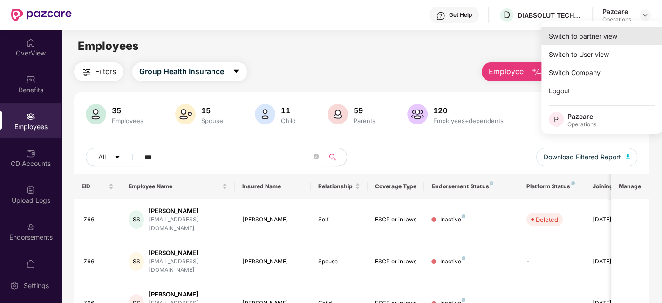
click at [588, 41] on div "Switch to partner view" at bounding box center [601, 36] width 121 height 18
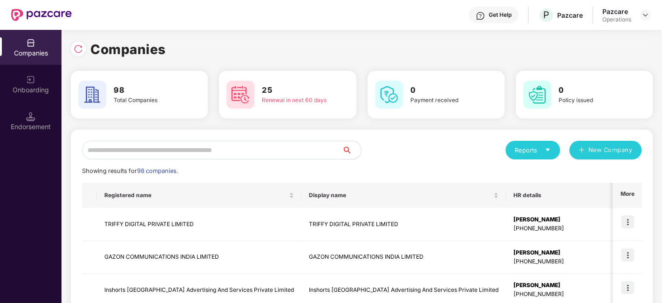
click at [280, 153] on input "text" at bounding box center [212, 150] width 260 height 19
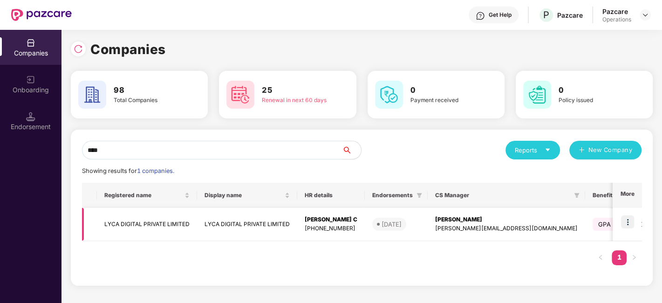
type input "****"
click at [182, 217] on td "LYCA DIGITAL PRIVATE LIMITED" at bounding box center [147, 224] width 100 height 33
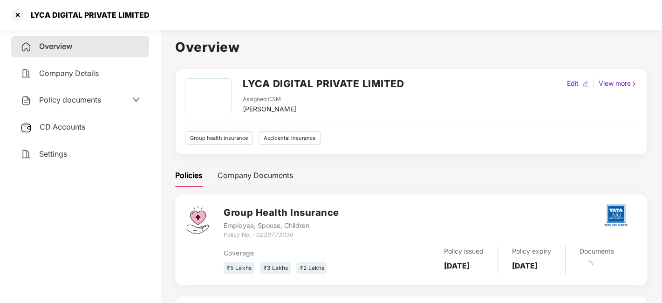
click at [67, 102] on span "Policy documents" at bounding box center [70, 99] width 62 height 9
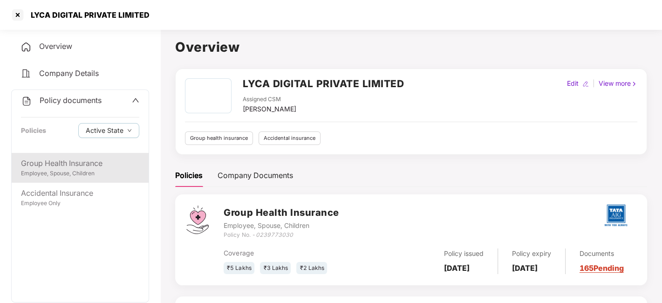
click at [68, 163] on div "Group Health Insurance" at bounding box center [80, 163] width 118 height 12
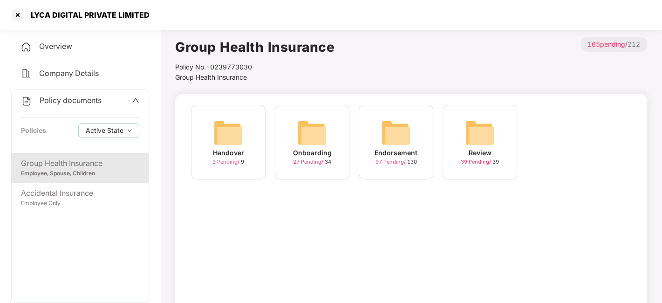
click at [391, 130] on img at bounding box center [396, 133] width 30 height 30
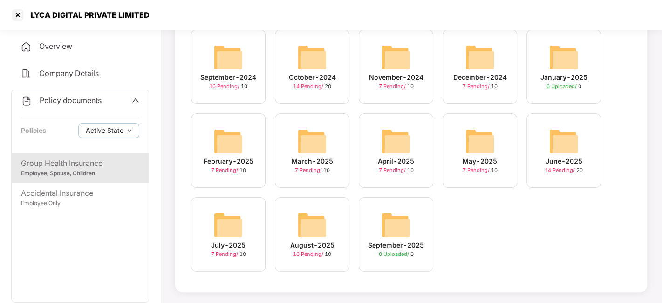
click at [311, 227] on img at bounding box center [312, 225] width 30 height 30
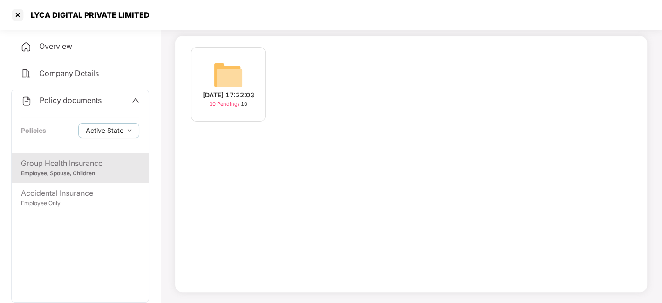
click at [224, 61] on img at bounding box center [228, 75] width 30 height 30
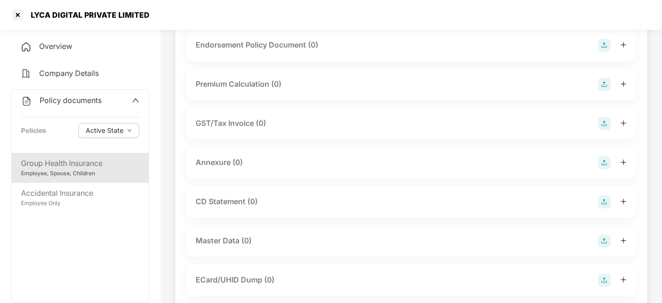
scroll to position [0, 0]
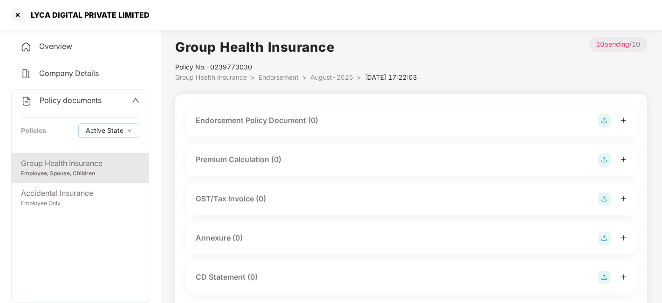
click at [602, 116] on img at bounding box center [604, 120] width 13 height 13
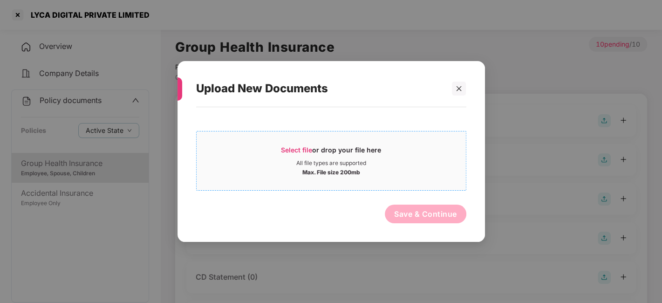
click at [431, 163] on div "All file types are supported" at bounding box center [331, 162] width 269 height 7
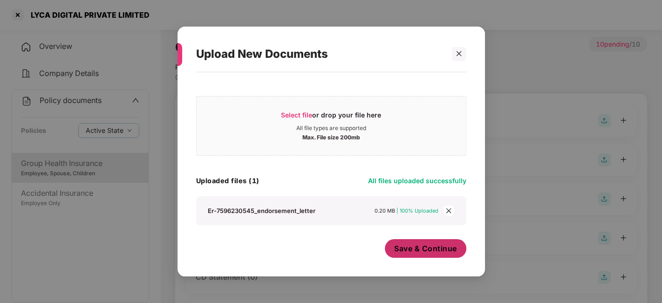
click at [430, 244] on span "Save & Continue" at bounding box center [425, 248] width 63 height 10
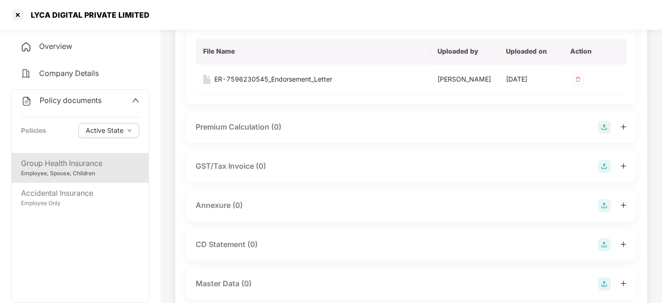
scroll to position [101, 0]
click at [603, 211] on img at bounding box center [604, 203] width 13 height 13
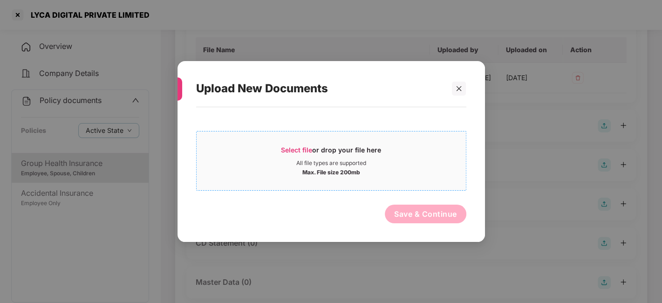
click at [438, 174] on div "Max. File size 200mb" at bounding box center [331, 171] width 269 height 9
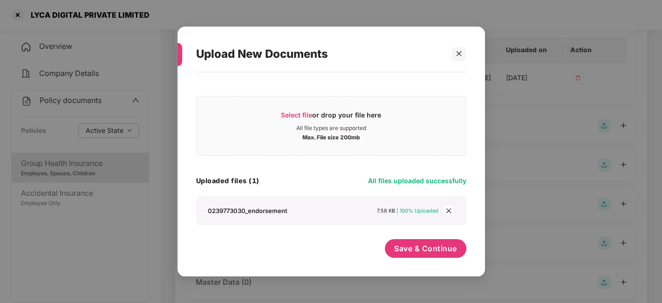
scroll to position [0, 0]
click at [417, 245] on span "Save & Continue" at bounding box center [425, 248] width 63 height 10
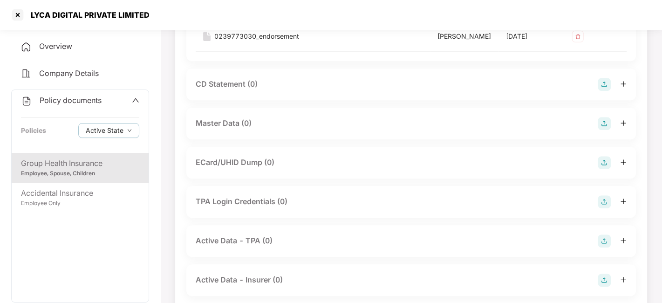
scroll to position [332, 0]
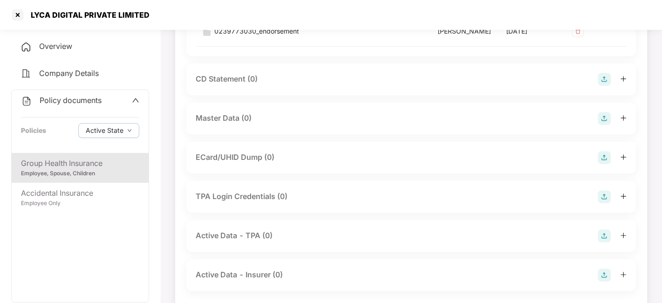
click at [602, 125] on img at bounding box center [604, 118] width 13 height 13
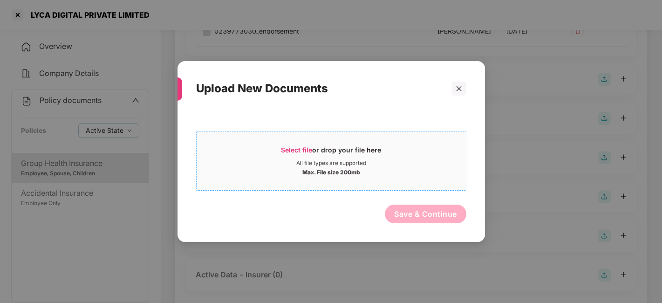
click at [431, 162] on div "All file types are supported" at bounding box center [331, 162] width 269 height 7
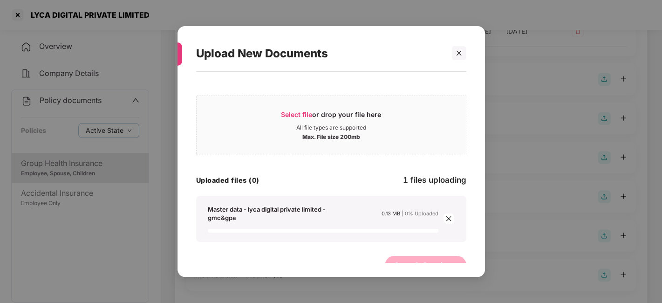
scroll to position [15, 0]
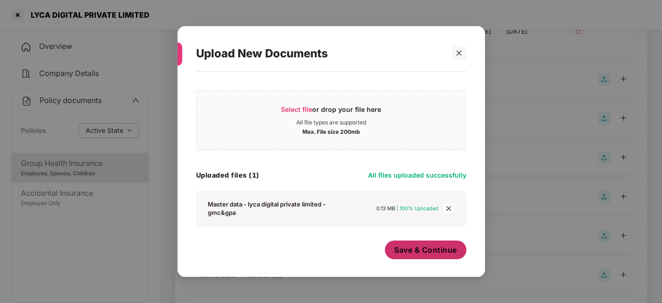
click at [404, 251] on span "Save & Continue" at bounding box center [425, 250] width 63 height 10
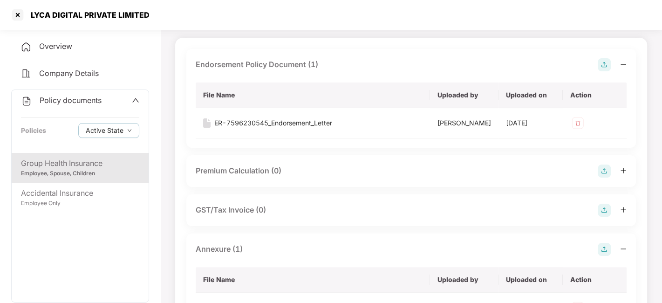
scroll to position [0, 0]
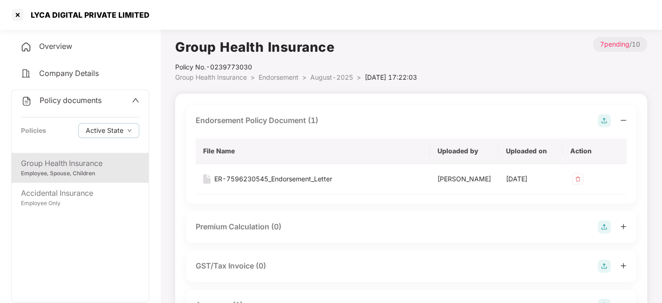
click at [326, 80] on span "August-2025" at bounding box center [331, 77] width 43 height 8
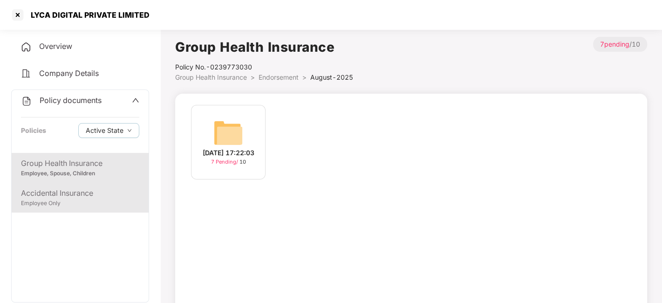
click at [86, 199] on div "Employee Only" at bounding box center [80, 203] width 118 height 9
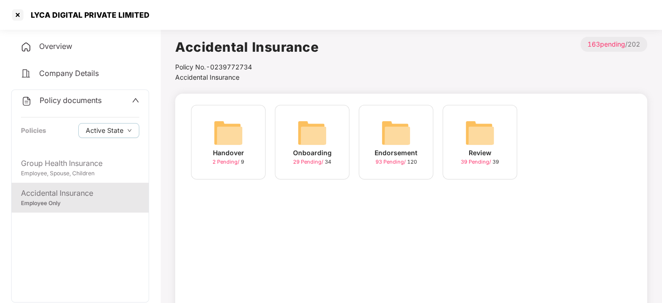
click at [386, 127] on img at bounding box center [396, 133] width 30 height 30
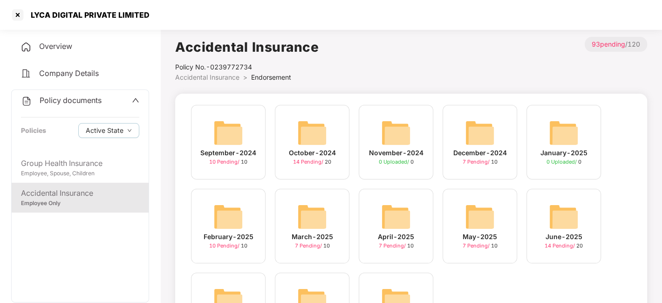
scroll to position [75, 0]
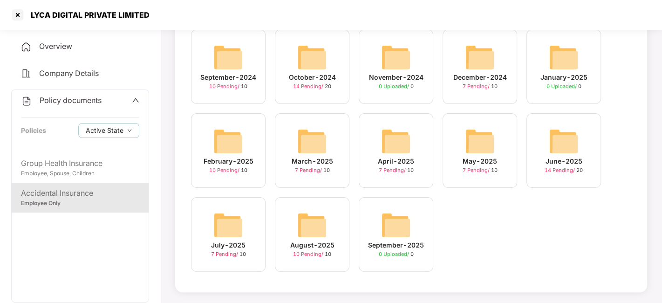
click at [302, 228] on img at bounding box center [312, 225] width 30 height 30
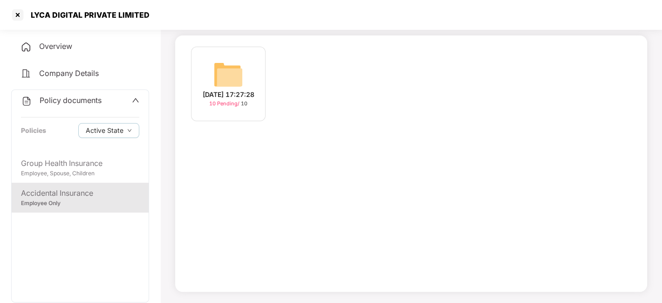
scroll to position [58, 0]
click at [219, 80] on img at bounding box center [228, 75] width 30 height 30
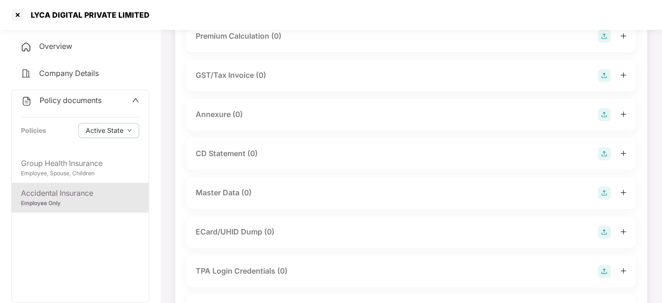
scroll to position [124, 0]
click at [605, 190] on img at bounding box center [604, 192] width 13 height 13
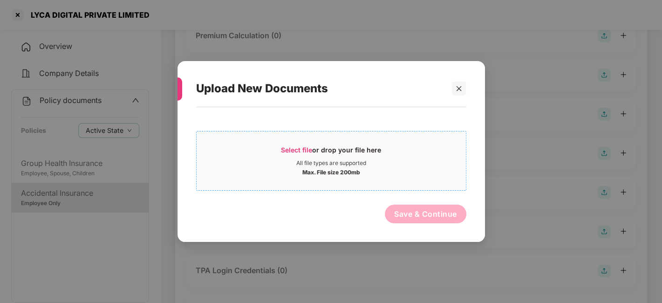
click at [429, 177] on span "Select file or drop your file here All file types are supported Max. File size …" at bounding box center [331, 160] width 269 height 45
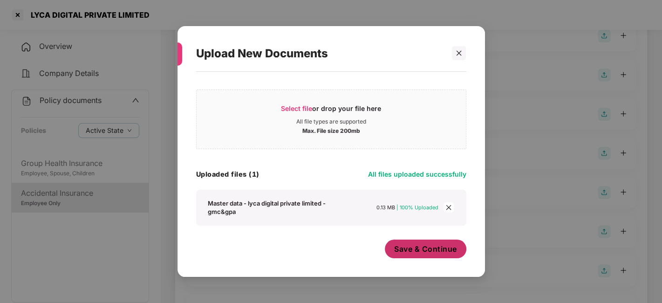
click at [398, 248] on span "Save & Continue" at bounding box center [425, 249] width 63 height 10
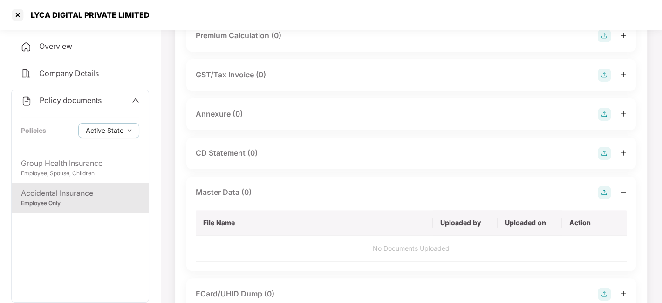
scroll to position [0, 0]
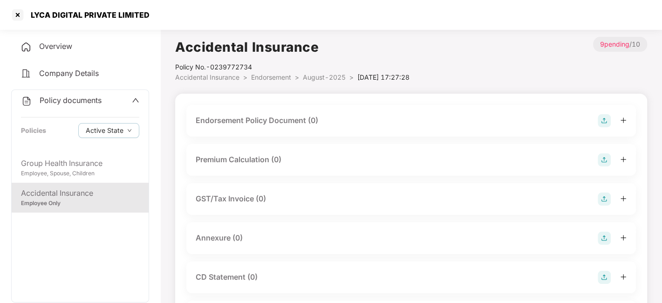
click at [604, 120] on img at bounding box center [604, 120] width 13 height 13
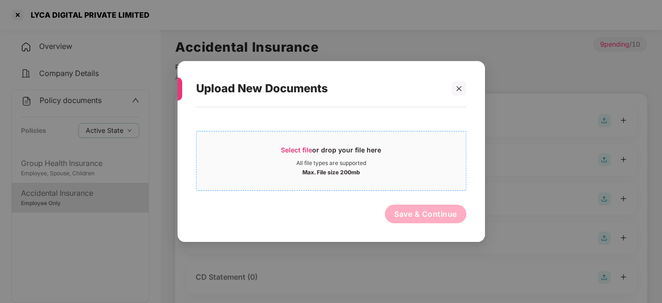
click at [430, 153] on div "Select file or drop your file here" at bounding box center [331, 152] width 269 height 14
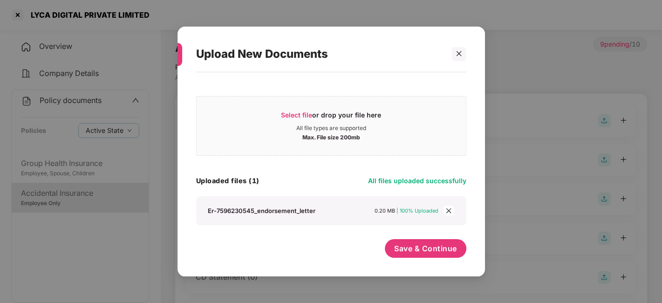
click at [409, 238] on div "Select file or drop your file here All file types are supported Max. File size …" at bounding box center [331, 169] width 270 height 185
click at [415, 247] on span "Save & Continue" at bounding box center [425, 248] width 63 height 10
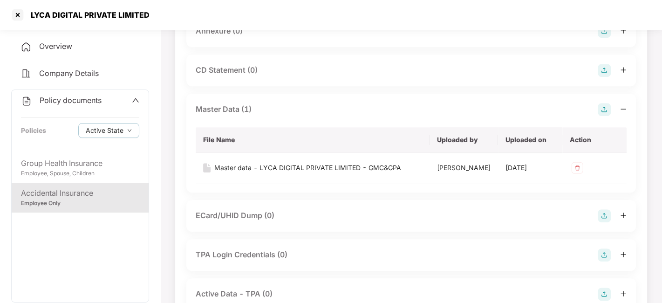
scroll to position [181, 0]
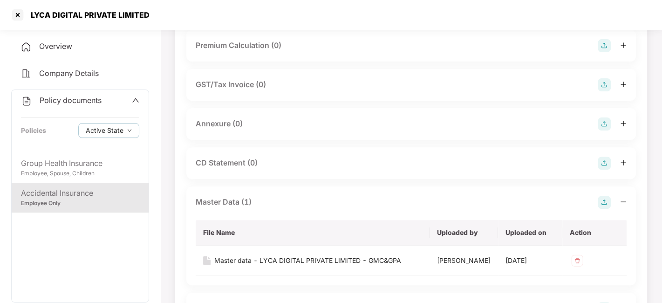
click at [605, 130] on img at bounding box center [604, 123] width 13 height 13
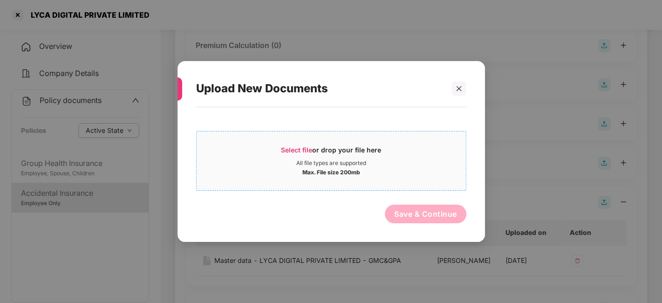
click at [422, 141] on span "Select file or drop your file here All file types are supported Max. File size …" at bounding box center [331, 160] width 269 height 45
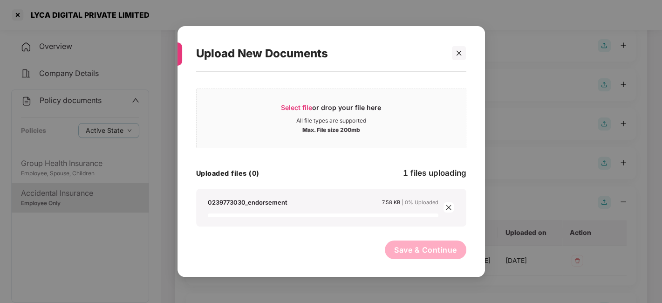
scroll to position [0, 0]
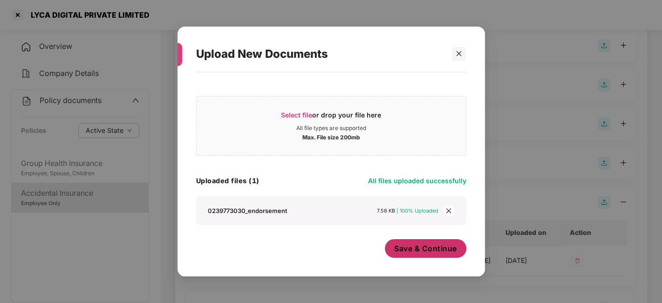
drag, startPoint x: 398, startPoint y: 231, endPoint x: 415, endPoint y: 250, distance: 25.1
click at [415, 250] on div "Select file or drop your file here All file types are supported Max. File size …" at bounding box center [331, 169] width 270 height 185
click at [415, 250] on span "Save & Continue" at bounding box center [425, 248] width 63 height 10
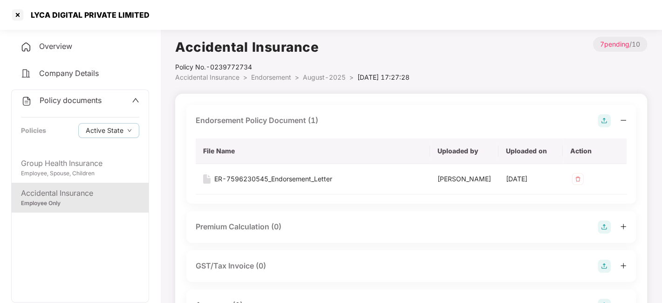
click at [314, 79] on span "August-2025" at bounding box center [324, 77] width 43 height 8
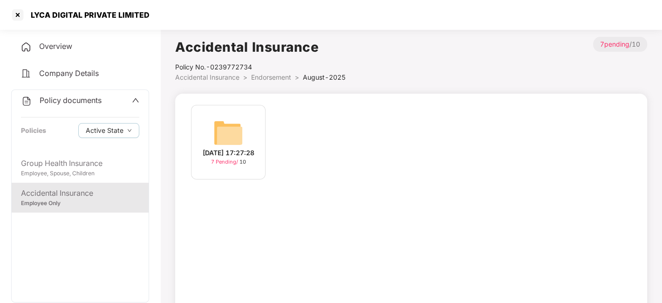
scroll to position [58, 0]
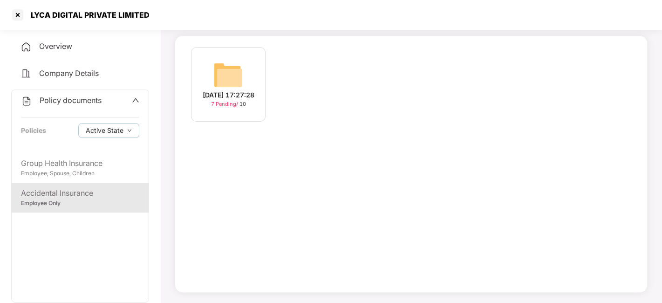
click at [76, 103] on span "Policy documents" at bounding box center [71, 99] width 62 height 9
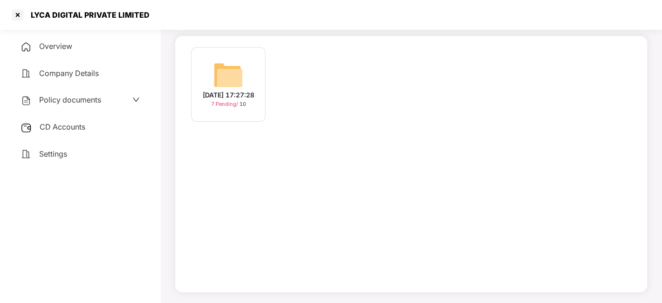
click at [68, 123] on span "CD Accounts" at bounding box center [63, 126] width 46 height 9
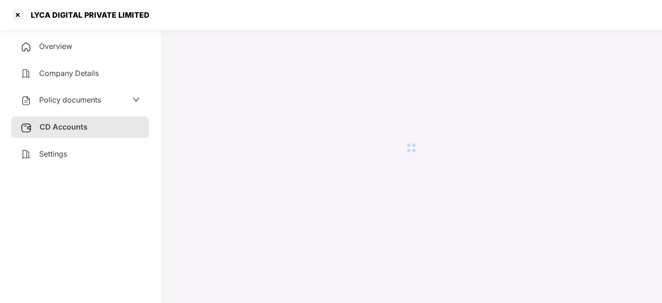
scroll to position [25, 0]
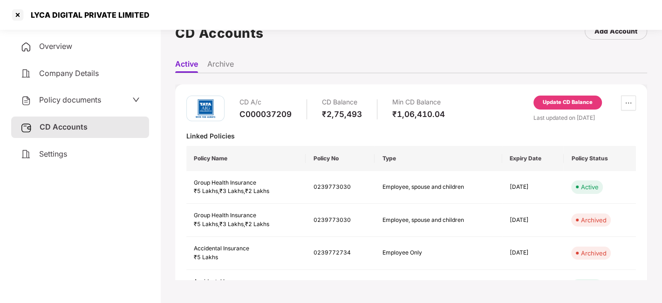
click at [561, 105] on div "Update CD Balance" at bounding box center [568, 102] width 50 height 8
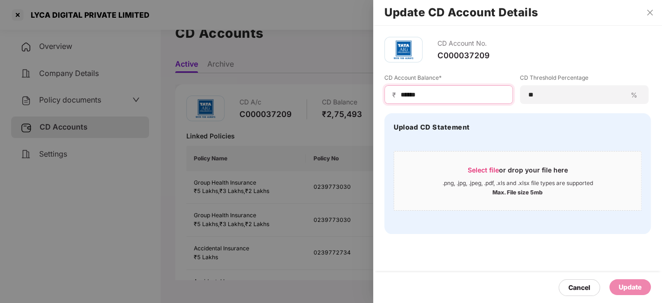
click at [425, 94] on input "******" at bounding box center [452, 95] width 105 height 10
type input "******"
click at [627, 285] on div "Update" at bounding box center [630, 287] width 23 height 10
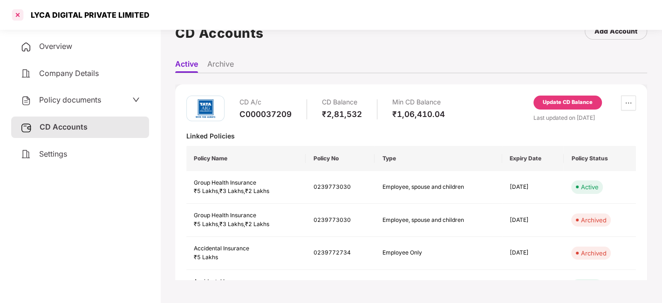
click at [12, 14] on div at bounding box center [17, 14] width 15 height 15
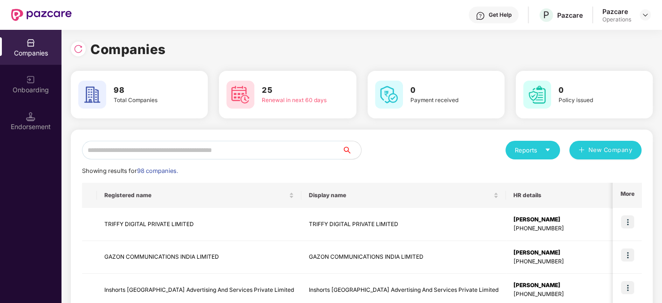
click at [236, 150] on input "text" at bounding box center [212, 150] width 260 height 19
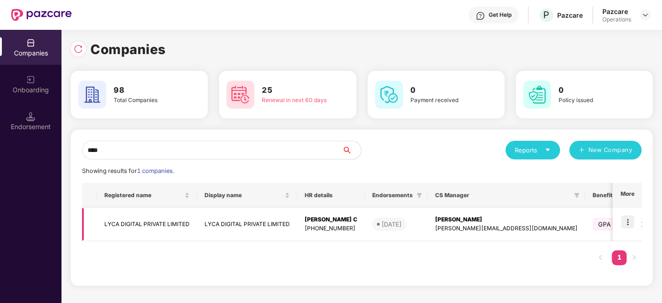
type input "****"
click at [627, 223] on img at bounding box center [627, 221] width 13 height 13
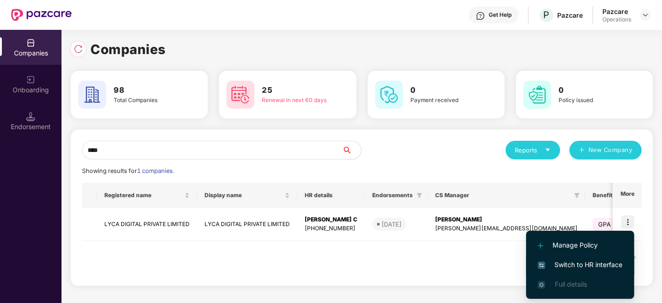
click at [569, 264] on span "Switch to HR interface" at bounding box center [579, 264] width 85 height 10
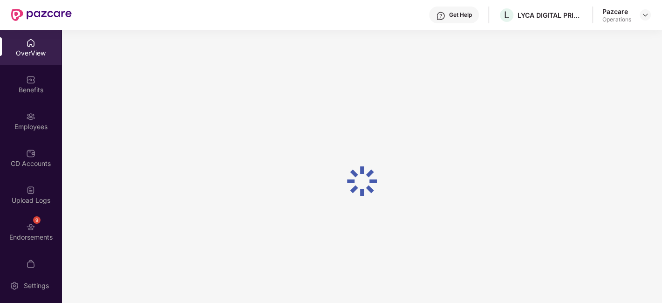
scroll to position [19, 0]
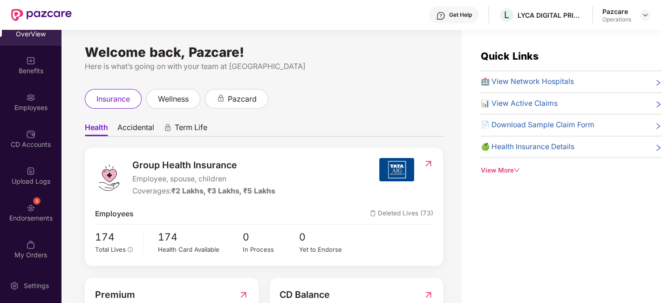
click at [21, 205] on div "9 Endorsements" at bounding box center [30, 212] width 61 height 35
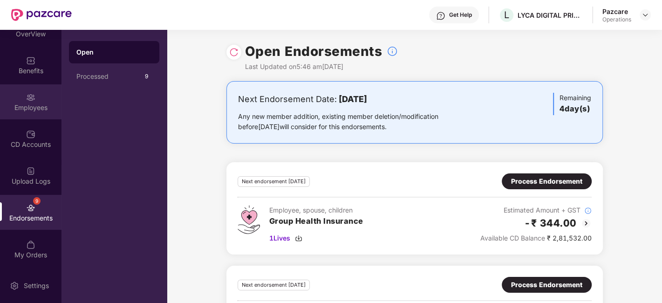
click at [18, 96] on div "Employees" at bounding box center [30, 101] width 61 height 35
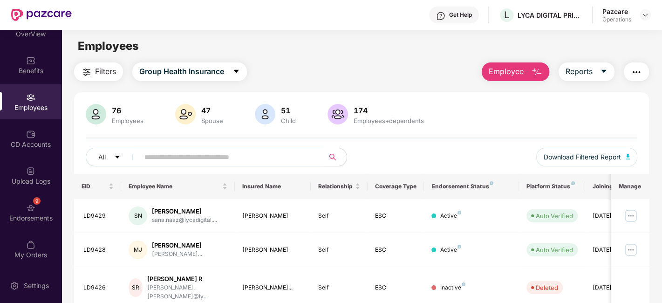
paste input "******"
click at [182, 156] on input "text" at bounding box center [227, 157] width 167 height 14
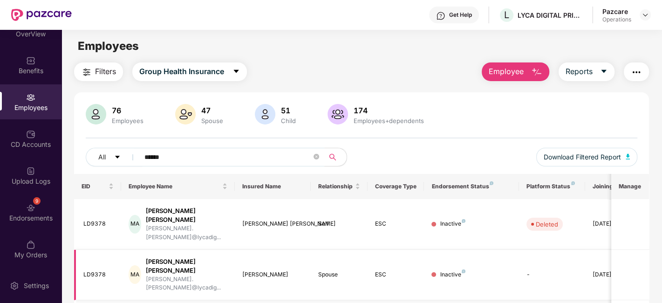
scroll to position [64, 0]
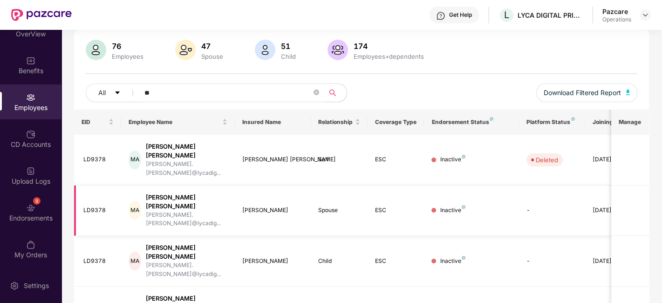
type input "*"
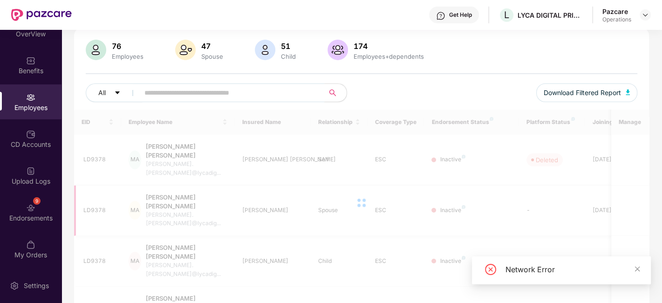
paste input "******"
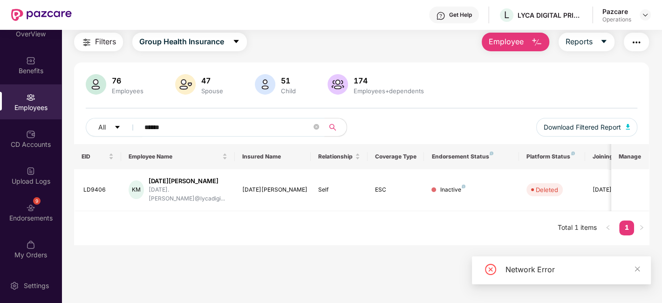
scroll to position [29, 0]
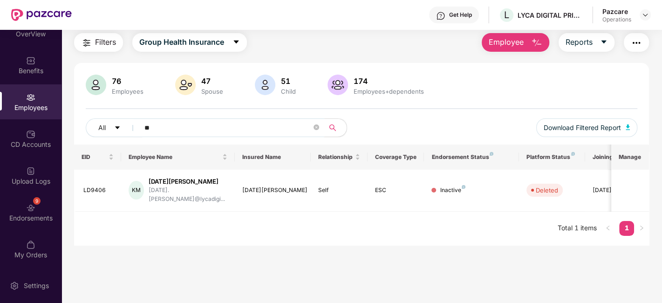
type input "*"
paste input "******"
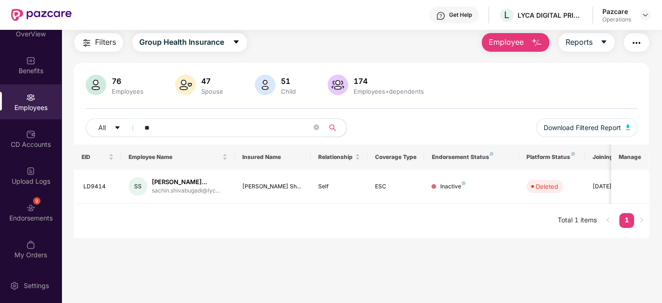
type input "*"
paste input "******"
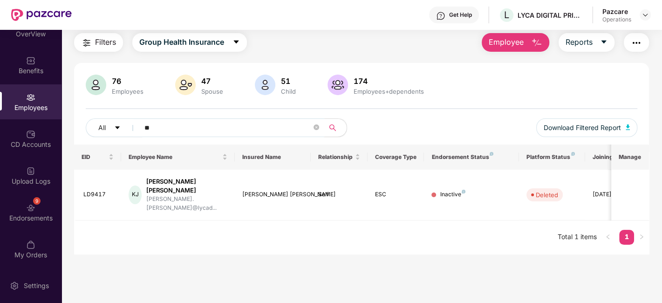
type input "*"
paste input "******"
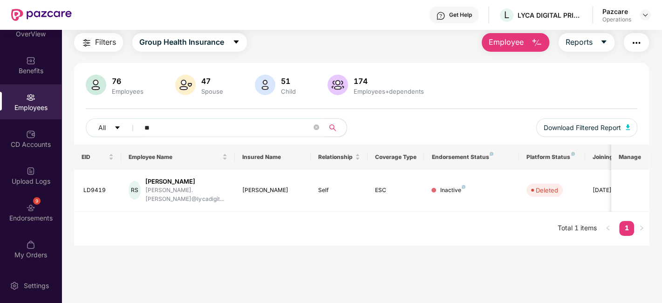
type input "*"
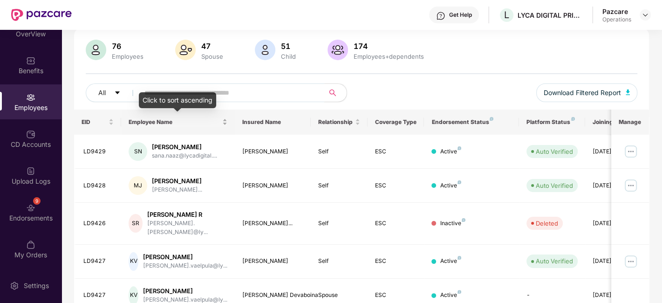
scroll to position [0, 0]
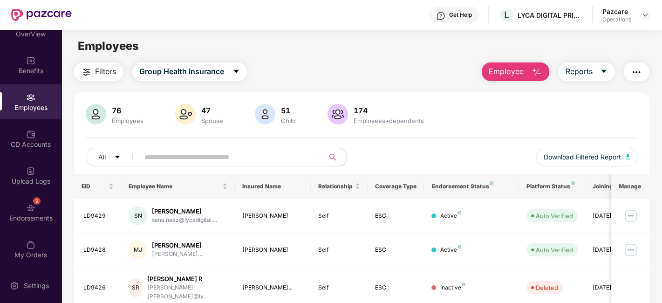
click at [103, 72] on span "Filters" at bounding box center [105, 72] width 21 height 12
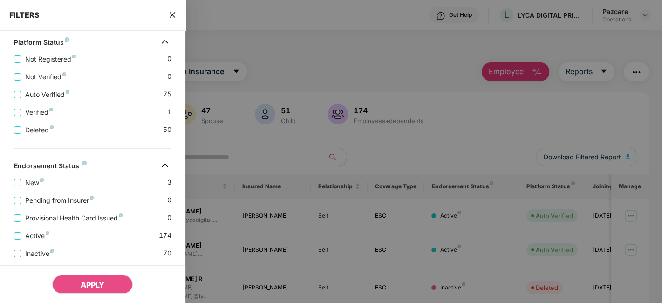
scroll to position [303, 0]
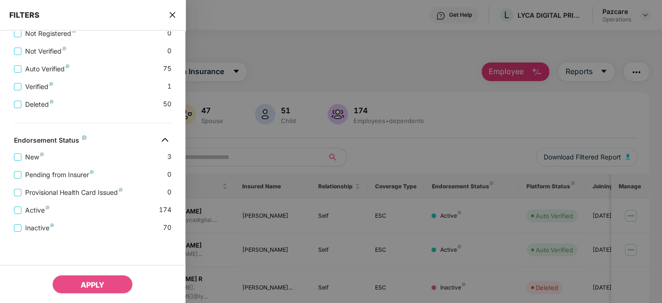
click at [171, 15] on icon "close" at bounding box center [173, 15] width 6 height 6
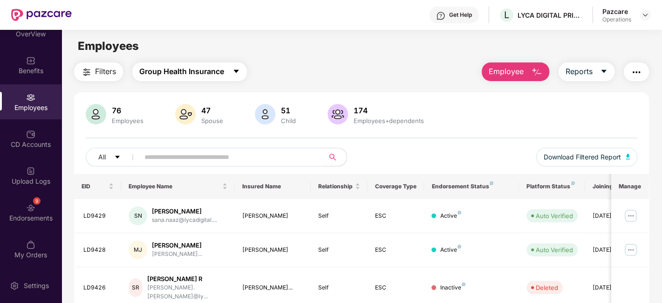
click at [207, 74] on span "Group Health Insurance" at bounding box center [181, 72] width 85 height 12
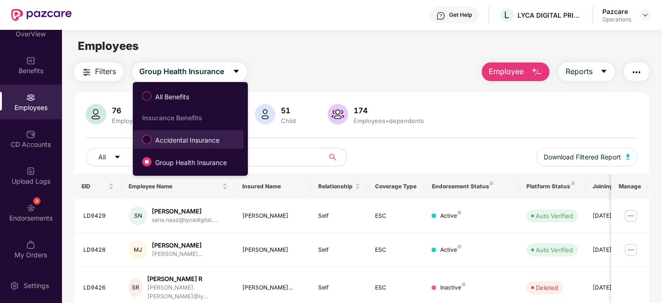
click at [187, 137] on span "Accidental Insurance" at bounding box center [187, 140] width 72 height 10
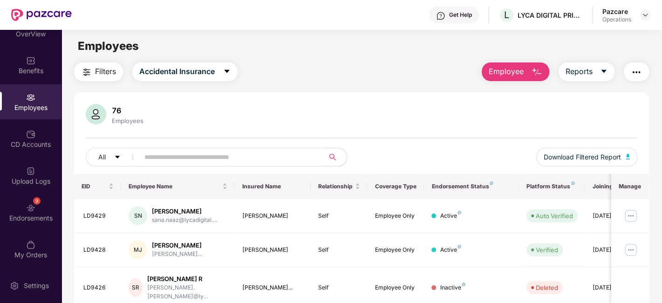
click at [102, 76] on span "Filters" at bounding box center [105, 72] width 21 height 12
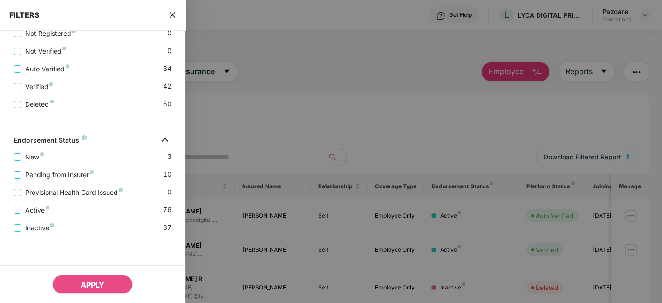
scroll to position [267, 0]
click at [71, 175] on span "Pending from Insurer" at bounding box center [59, 175] width 76 height 10
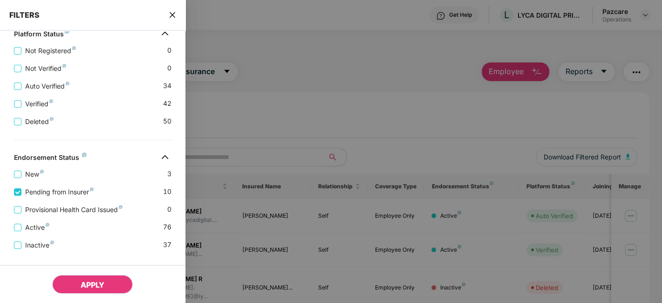
click at [98, 281] on span "APPLY" at bounding box center [93, 284] width 24 height 9
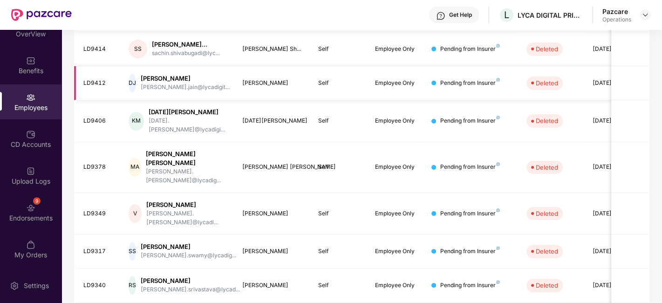
scroll to position [0, 0]
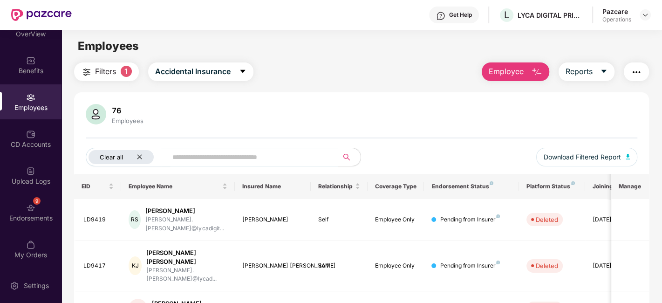
click at [139, 158] on icon "close" at bounding box center [139, 157] width 6 height 6
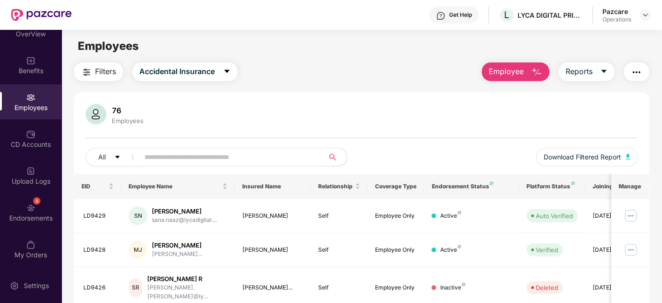
click at [641, 68] on img "button" at bounding box center [636, 72] width 11 height 11
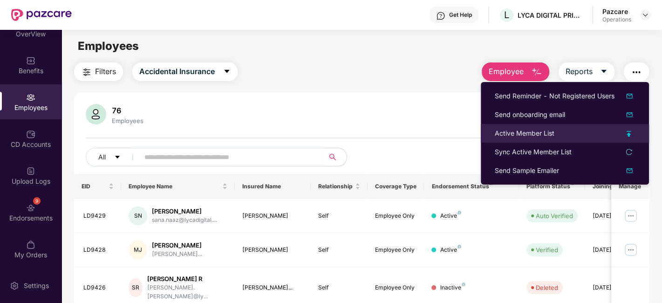
click at [508, 134] on div "Active Member List" at bounding box center [525, 133] width 60 height 10
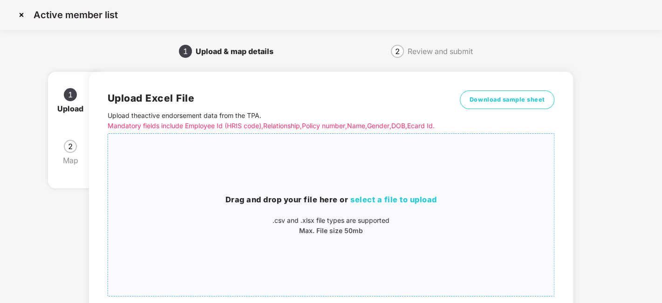
click at [346, 169] on div "Drag and drop your file here or select a file to upload .csv and .xlsx file typ…" at bounding box center [331, 214] width 446 height 147
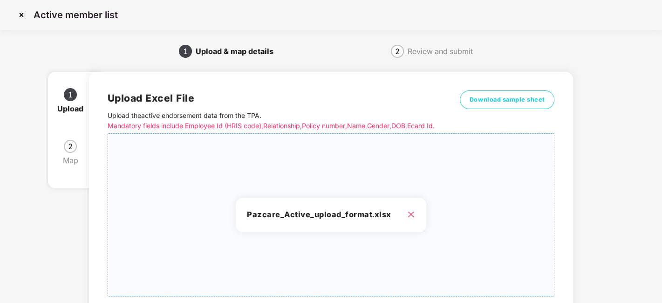
scroll to position [100, 0]
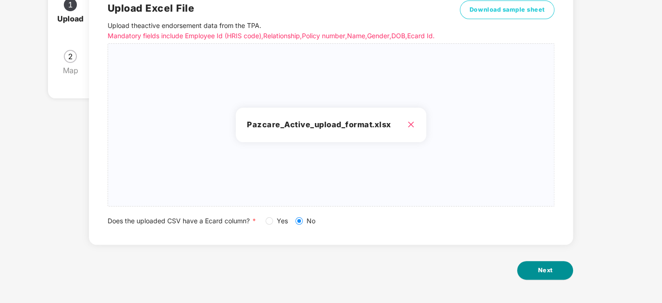
click at [541, 272] on span "Next" at bounding box center [544, 269] width 15 height 9
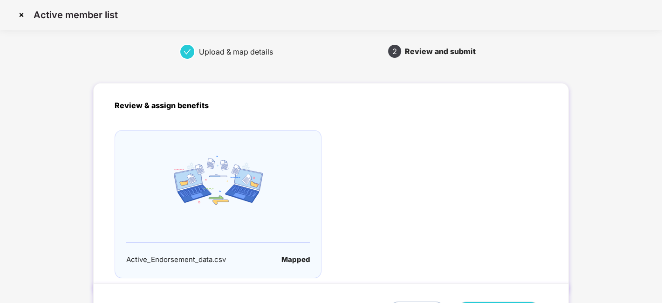
scroll to position [61, 0]
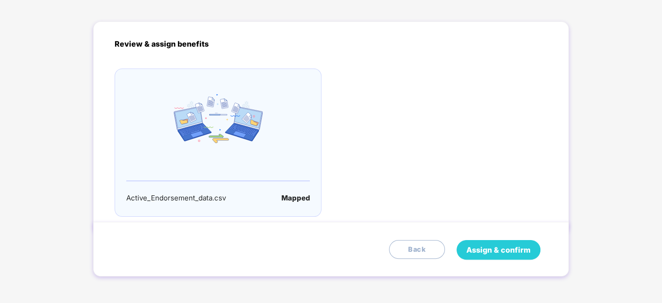
click at [494, 244] on span "Assign & confirm" at bounding box center [498, 250] width 64 height 12
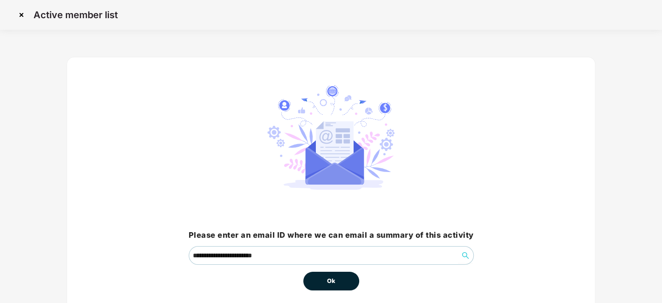
scroll to position [40, 0]
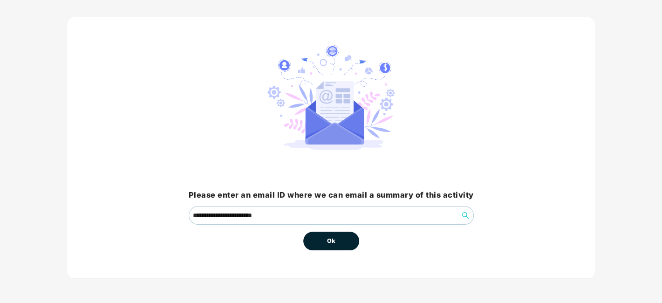
click at [325, 243] on button "Ok" at bounding box center [331, 240] width 56 height 19
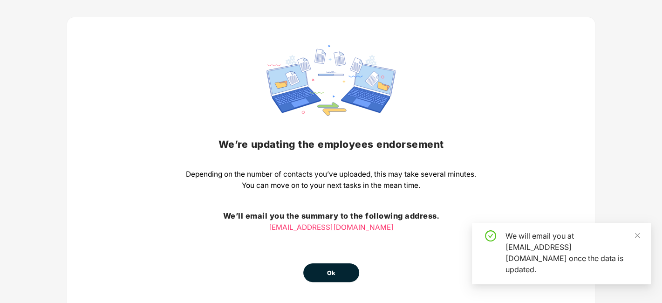
scroll to position [73, 0]
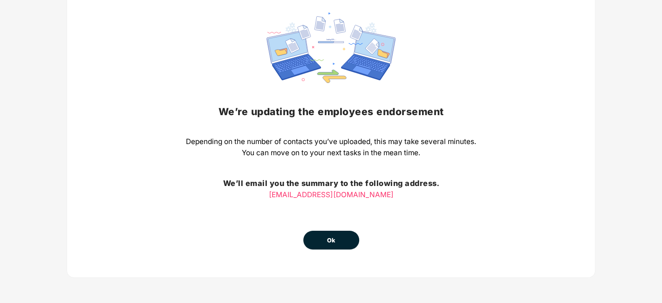
click at [332, 238] on span "Ok" at bounding box center [331, 240] width 8 height 9
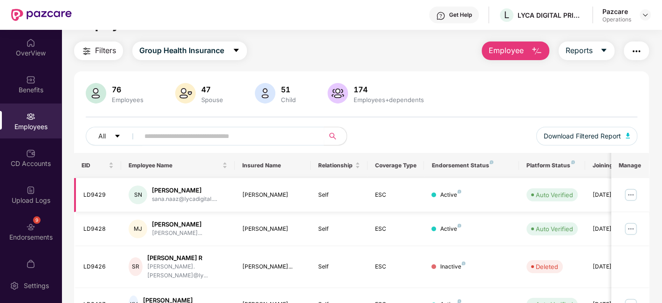
scroll to position [0, 0]
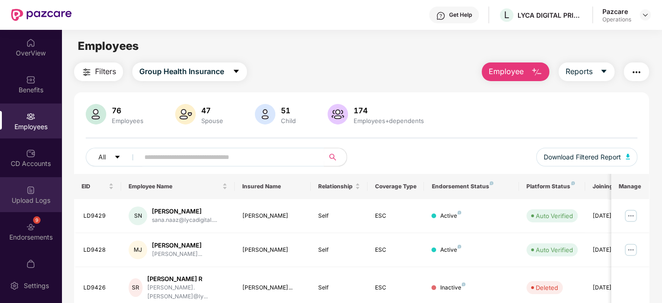
click at [16, 182] on div "Upload Logs" at bounding box center [30, 194] width 61 height 35
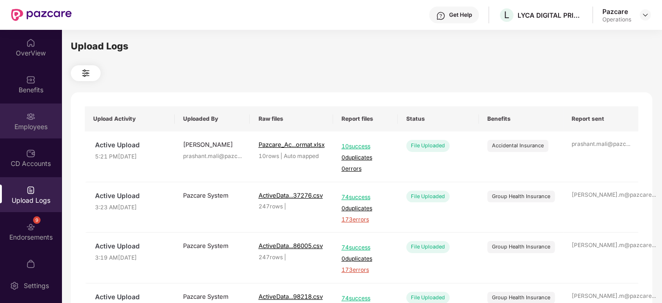
click at [24, 111] on div "Employees" at bounding box center [30, 120] width 61 height 35
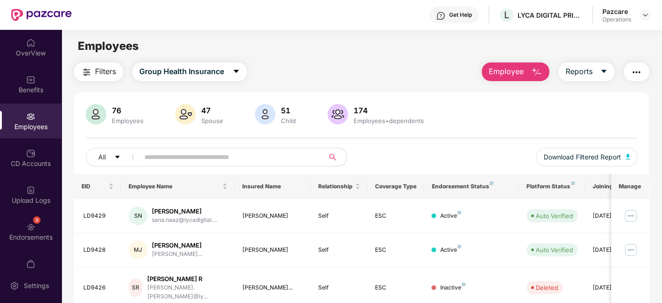
click at [105, 74] on span "Filters" at bounding box center [105, 72] width 21 height 12
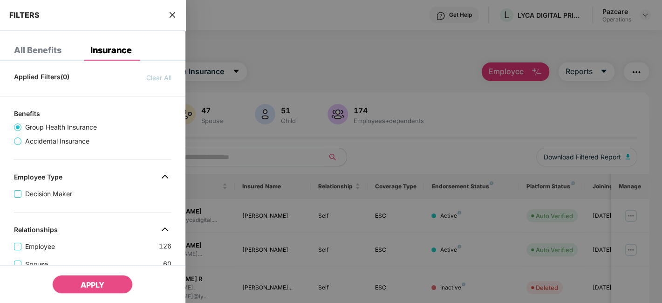
scroll to position [303, 0]
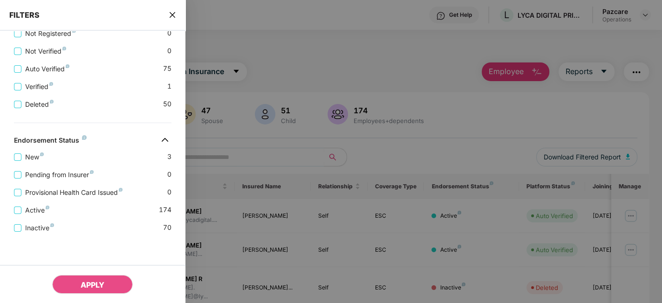
click at [172, 12] on icon "close" at bounding box center [172, 14] width 7 height 7
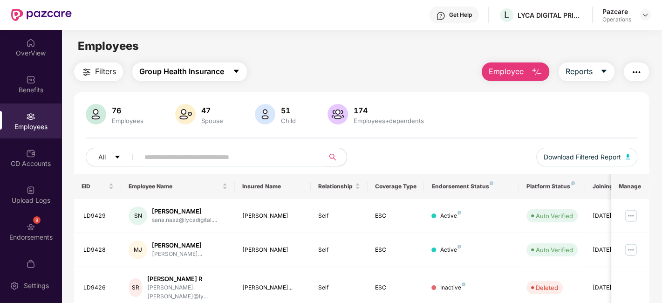
click at [231, 71] on button "Group Health Insurance" at bounding box center [189, 71] width 115 height 19
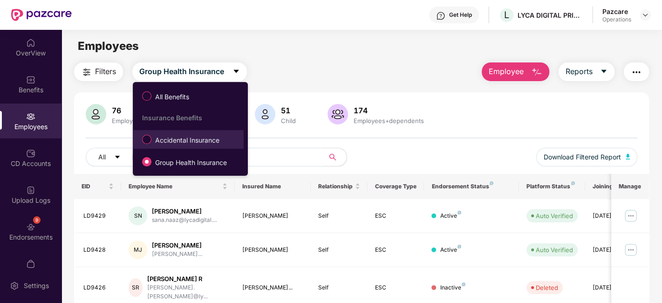
click at [178, 140] on span "Accidental Insurance" at bounding box center [187, 140] width 72 height 10
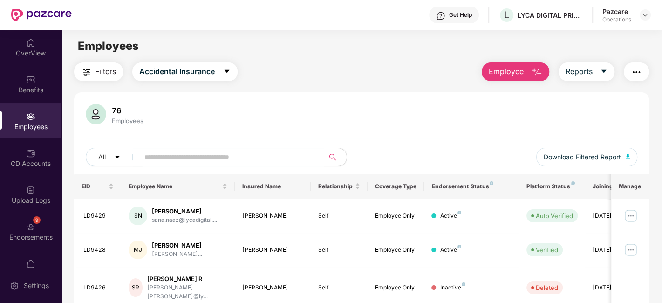
click at [101, 72] on span "Filters" at bounding box center [105, 72] width 21 height 12
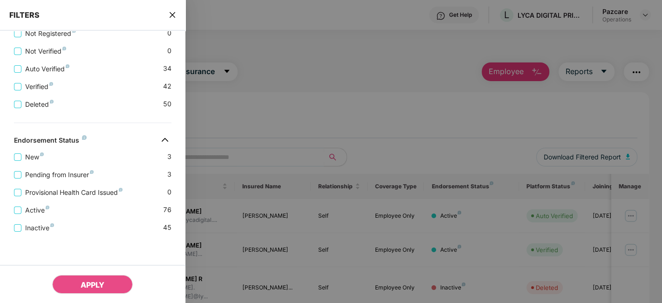
click at [70, 182] on div "Provisional Health Card Issued 0" at bounding box center [92, 189] width 157 height 18
click at [61, 180] on div "Provisional Health Card Issued 0" at bounding box center [92, 189] width 157 height 18
click at [50, 175] on span "Pending from Insurer" at bounding box center [59, 175] width 76 height 10
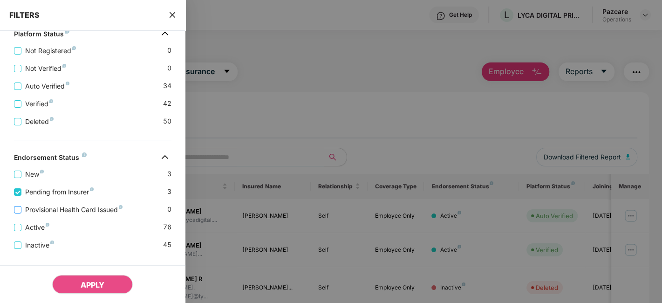
click at [64, 213] on span "Provisional Health Card Issued" at bounding box center [73, 209] width 105 height 10
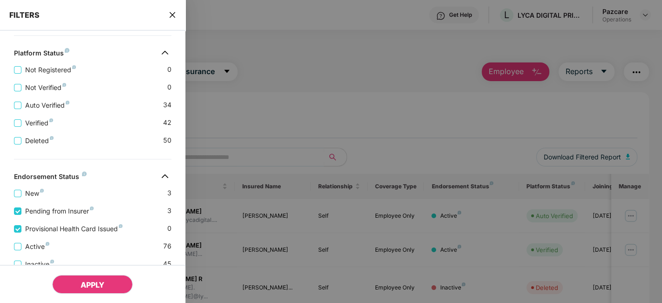
click at [102, 285] on span "APPLY" at bounding box center [93, 284] width 24 height 9
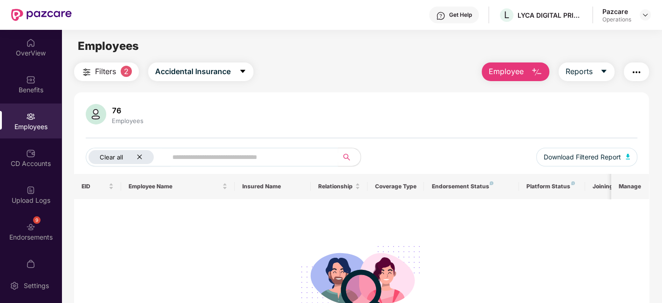
click at [138, 154] on icon "close" at bounding box center [139, 157] width 6 height 6
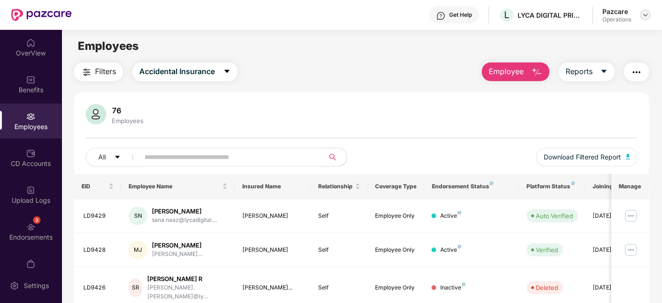
click at [646, 18] on img at bounding box center [644, 14] width 7 height 7
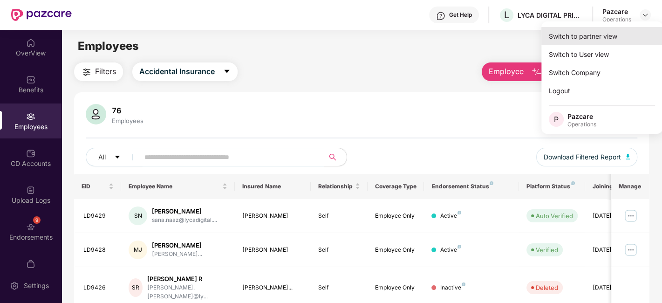
click at [591, 36] on div "Switch to partner view" at bounding box center [601, 36] width 121 height 18
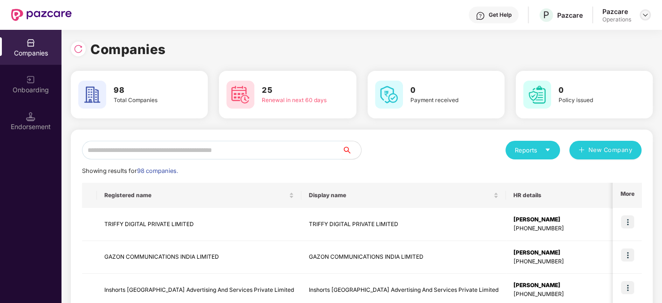
click at [644, 16] on img at bounding box center [644, 14] width 7 height 7
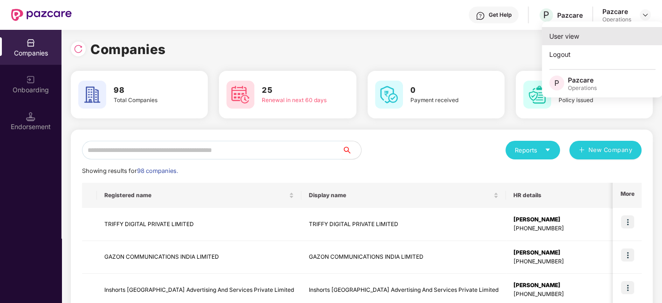
click at [600, 33] on div "User view" at bounding box center [602, 36] width 121 height 18
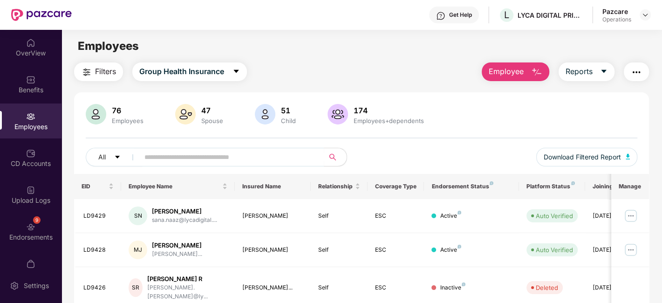
click at [108, 69] on span "Filters" at bounding box center [105, 72] width 21 height 12
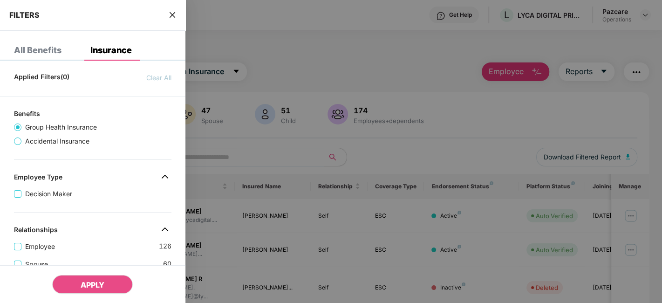
scroll to position [303, 0]
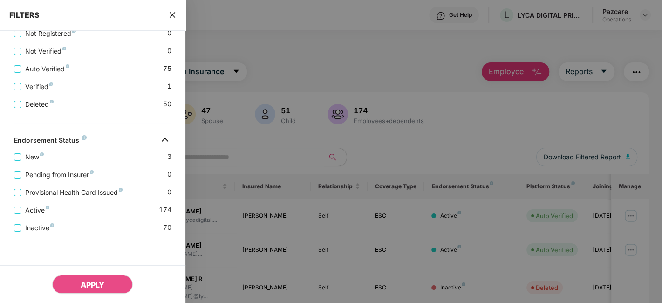
click at [172, 15] on icon "close" at bounding box center [173, 15] width 6 height 6
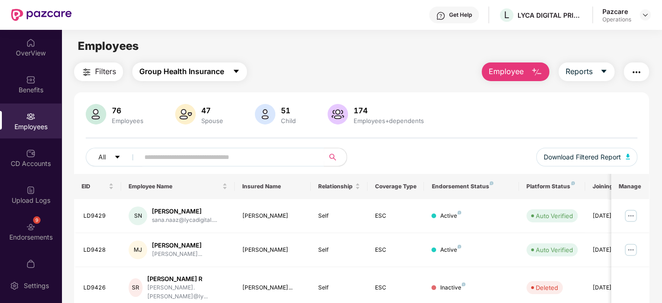
click at [238, 71] on icon "caret-down" at bounding box center [235, 71] width 7 height 7
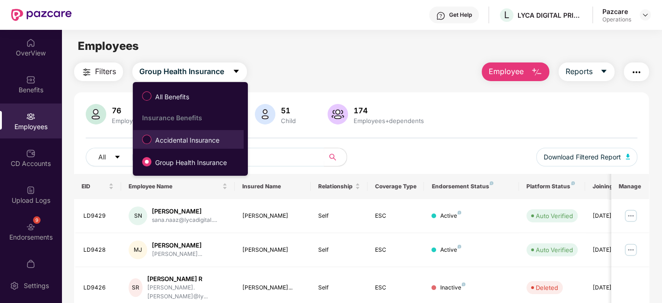
click at [174, 140] on span "Accidental Insurance" at bounding box center [187, 140] width 72 height 10
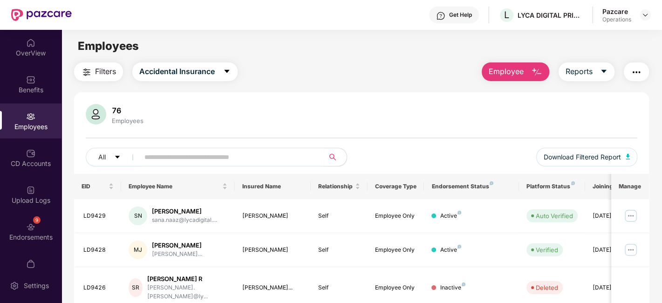
click at [102, 69] on span "Filters" at bounding box center [105, 72] width 21 height 12
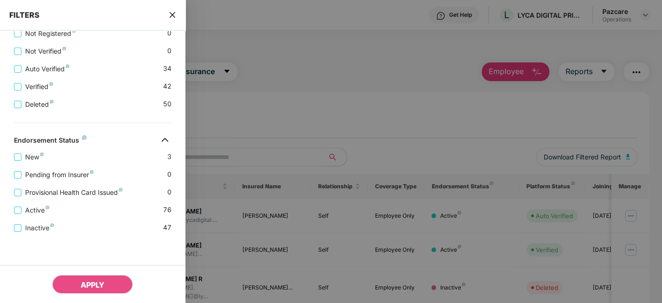
click at [297, 102] on div at bounding box center [331, 151] width 662 height 303
click at [174, 7] on div "FILTERS" at bounding box center [92, 15] width 185 height 31
click at [171, 14] on icon "close" at bounding box center [173, 15] width 6 height 6
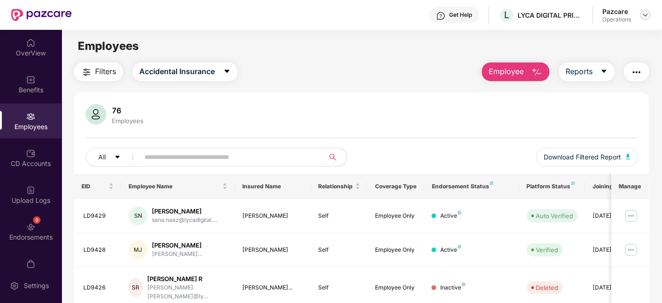
click at [644, 18] on img at bounding box center [644, 14] width 7 height 7
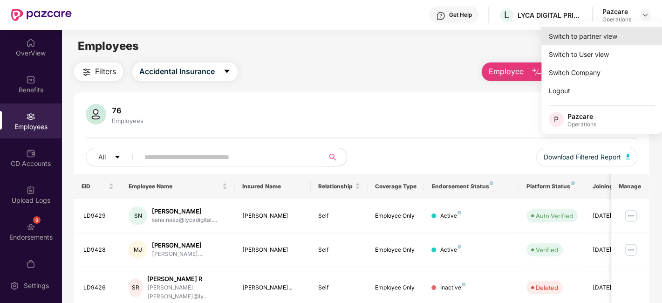
click at [596, 39] on div "Switch to partner view" at bounding box center [601, 36] width 121 height 18
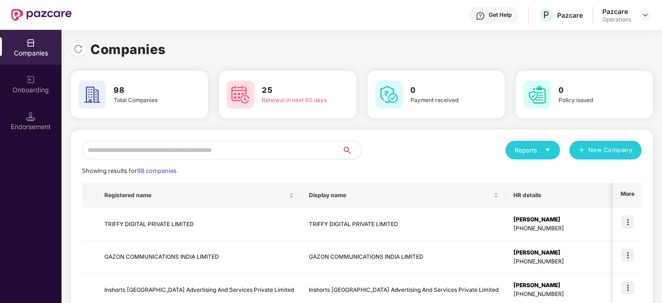
click at [215, 151] on input "text" at bounding box center [212, 150] width 260 height 19
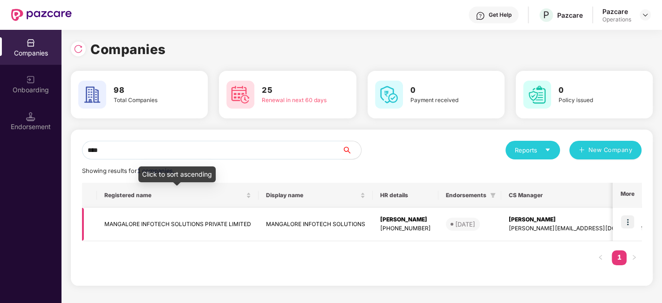
type input "****"
click at [165, 219] on td "MANGALORE INFOTECH SOLUTIONS PRIVATE LIMITED" at bounding box center [178, 224] width 162 height 33
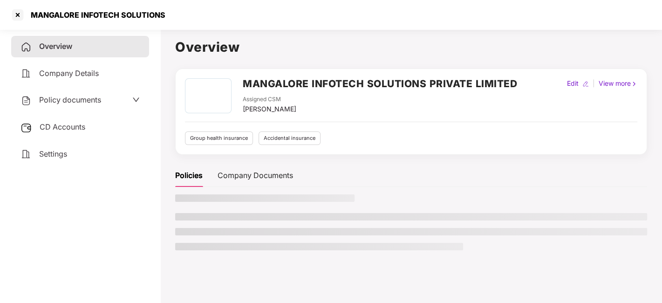
click at [79, 83] on div "Company Details" at bounding box center [80, 73] width 138 height 21
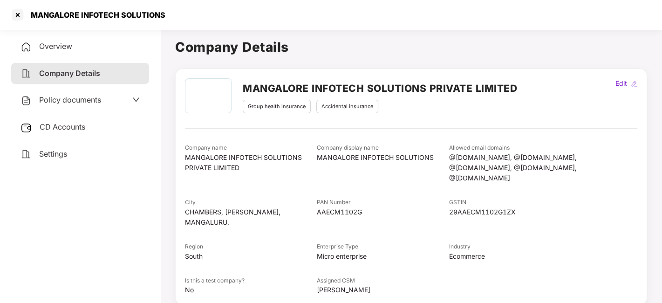
click at [75, 94] on div "Policy documents" at bounding box center [60, 100] width 81 height 12
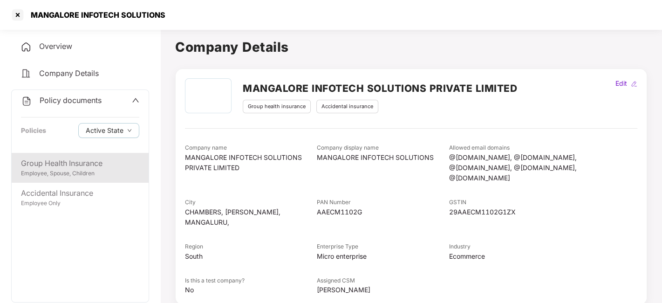
click at [69, 167] on div "Group Health Insurance" at bounding box center [80, 163] width 118 height 12
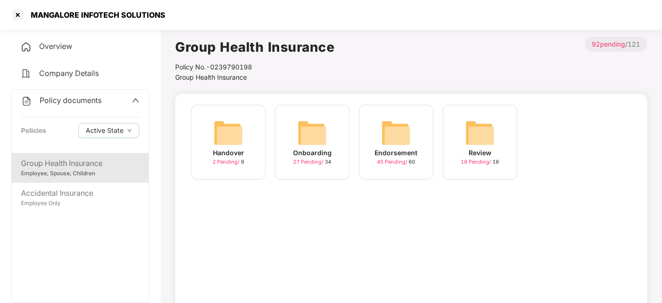
click at [391, 133] on img at bounding box center [396, 133] width 30 height 30
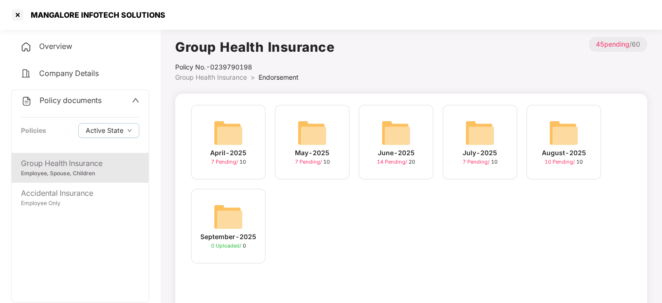
click at [560, 136] on img at bounding box center [564, 133] width 30 height 30
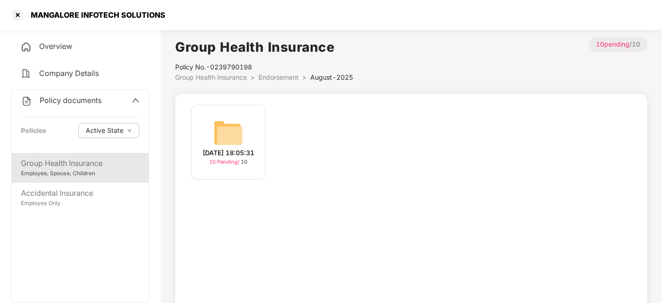
click at [224, 122] on img at bounding box center [228, 133] width 30 height 30
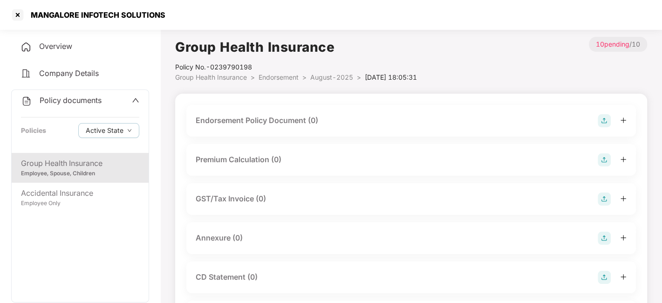
click at [602, 120] on img at bounding box center [604, 120] width 13 height 13
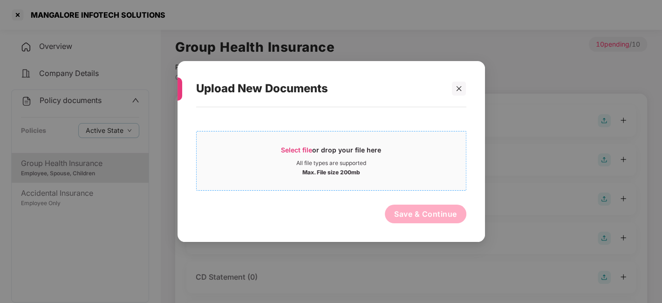
click at [390, 163] on div "All file types are supported" at bounding box center [331, 162] width 269 height 7
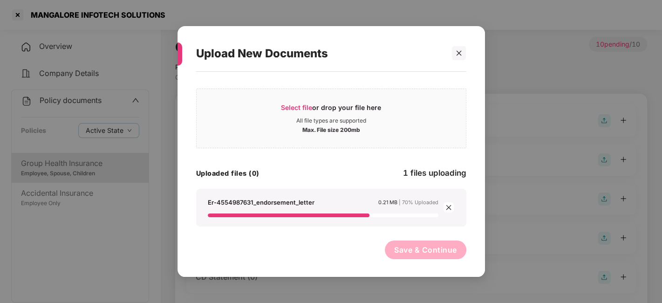
scroll to position [0, 0]
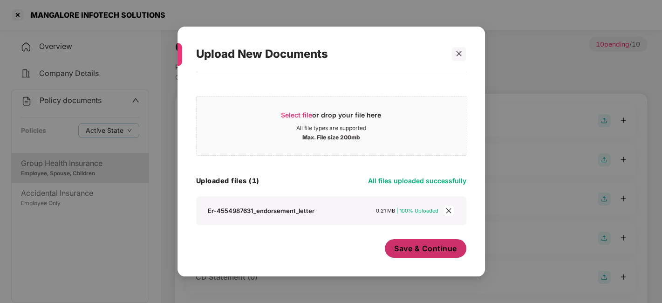
click at [408, 243] on span "Save & Continue" at bounding box center [425, 248] width 63 height 10
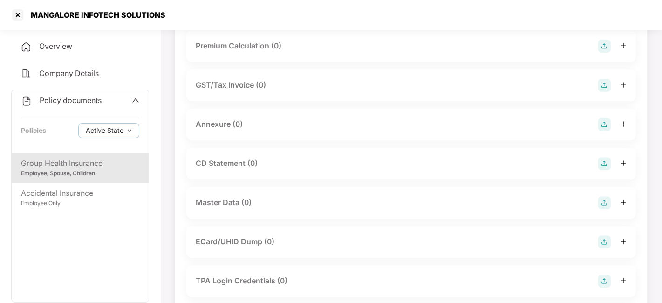
scroll to position [182, 0]
click at [608, 128] on img at bounding box center [604, 122] width 13 height 13
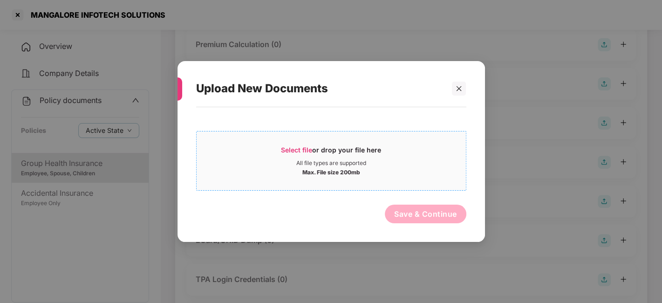
click at [400, 170] on div "Max. File size 200mb" at bounding box center [331, 171] width 269 height 9
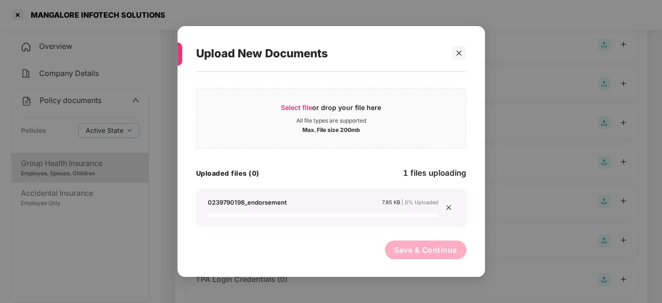
scroll to position [0, 0]
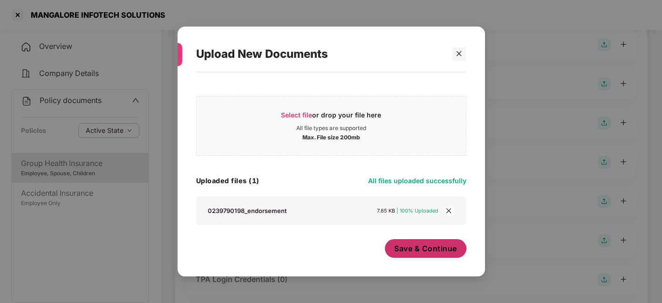
click at [419, 244] on span "Save & Continue" at bounding box center [425, 248] width 63 height 10
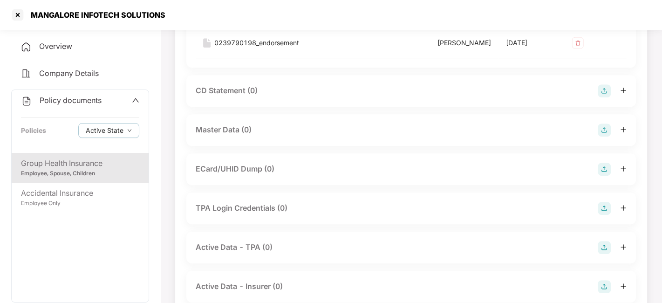
scroll to position [321, 0]
click at [603, 136] on img at bounding box center [604, 128] width 13 height 13
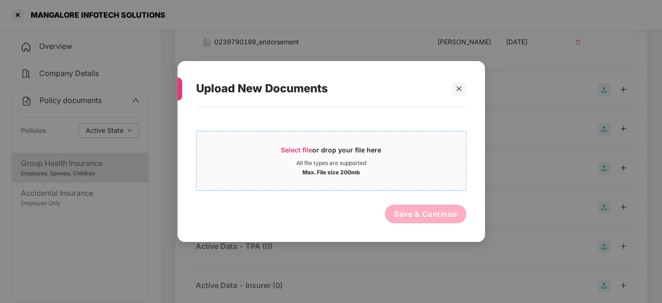
click at [427, 169] on div "Max. File size 200mb" at bounding box center [331, 171] width 269 height 9
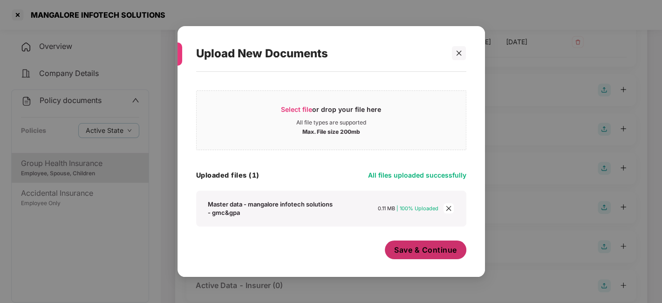
scroll to position [5, 0]
click at [409, 245] on span "Save & Continue" at bounding box center [425, 250] width 63 height 10
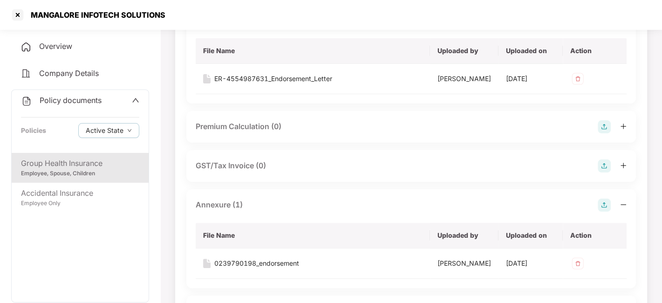
scroll to position [0, 0]
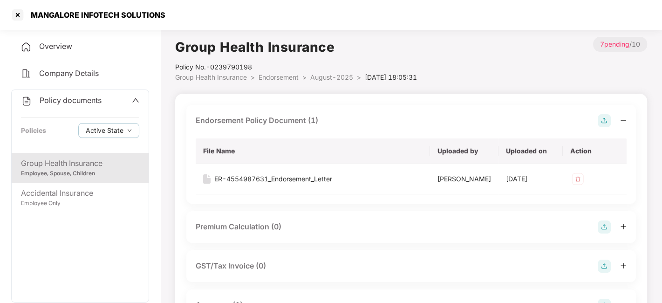
click at [327, 80] on span "August-2025" at bounding box center [331, 77] width 43 height 8
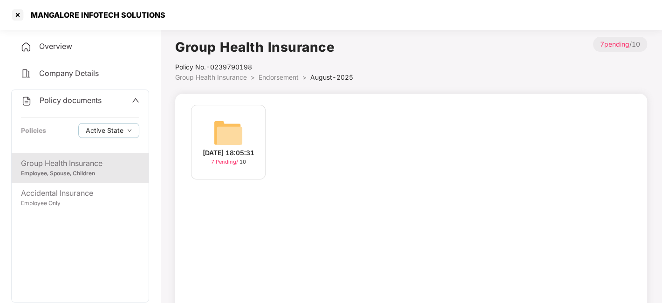
click at [278, 78] on span "Endorsement" at bounding box center [278, 77] width 40 height 8
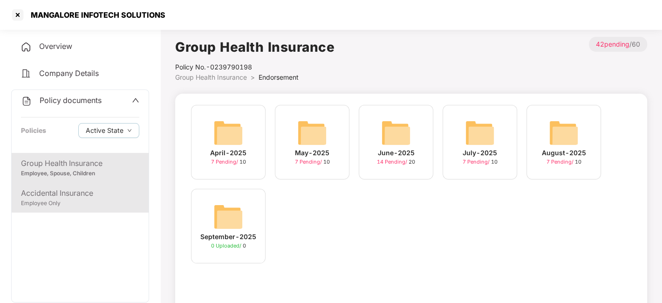
click at [79, 202] on div "Employee Only" at bounding box center [80, 203] width 118 height 9
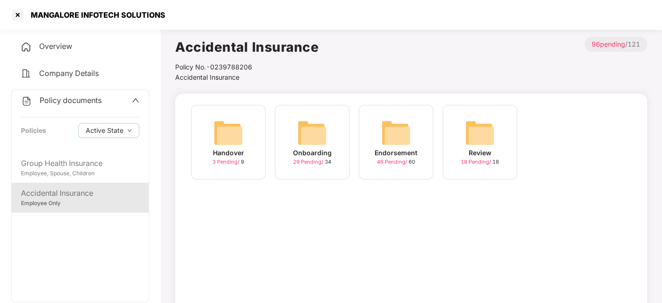
click at [395, 131] on img at bounding box center [396, 133] width 30 height 30
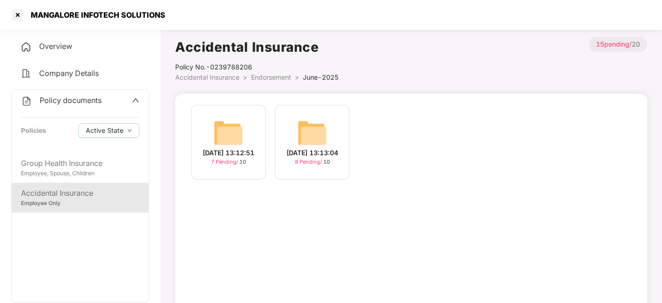
click at [265, 78] on span "Endorsement" at bounding box center [271, 77] width 40 height 8
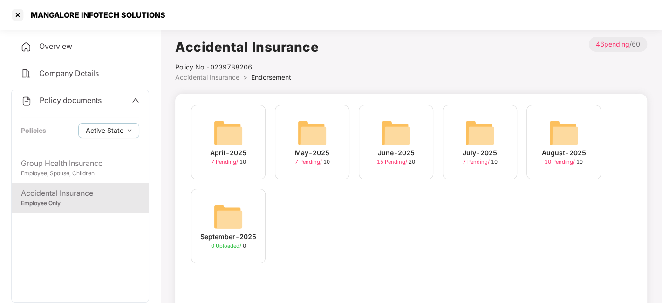
click at [565, 124] on img at bounding box center [564, 133] width 30 height 30
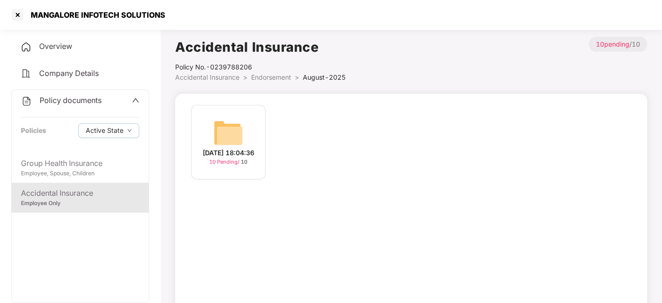
click at [247, 131] on div "[DATE] 18:04:36 10 Pending / 10" at bounding box center [228, 142] width 75 height 75
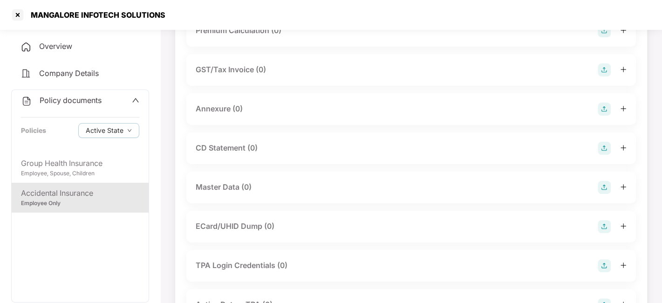
scroll to position [130, 0]
click at [596, 185] on div "Master Data (0)" at bounding box center [411, 185] width 431 height 13
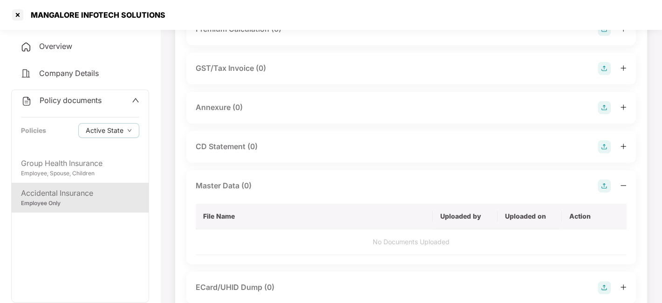
click at [604, 186] on img at bounding box center [604, 185] width 13 height 13
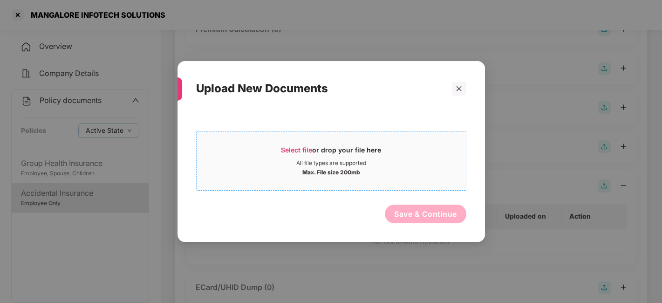
click at [416, 173] on div "Max. File size 200mb" at bounding box center [331, 171] width 269 height 9
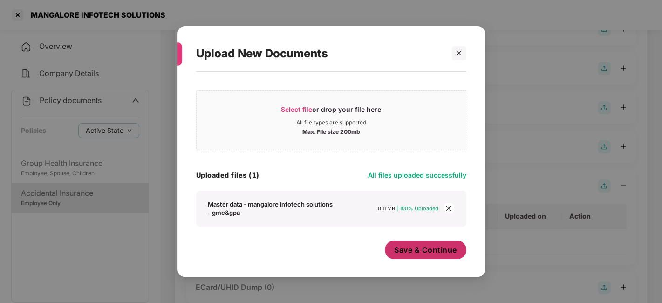
click at [416, 248] on span "Save & Continue" at bounding box center [425, 250] width 63 height 10
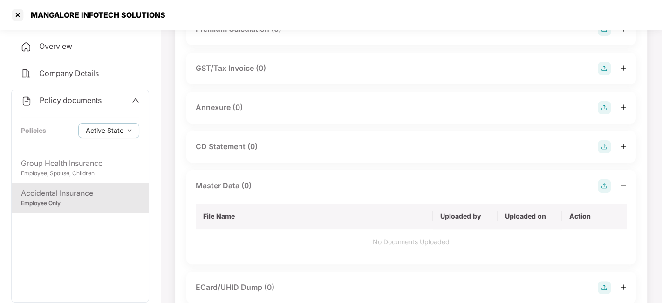
scroll to position [0, 0]
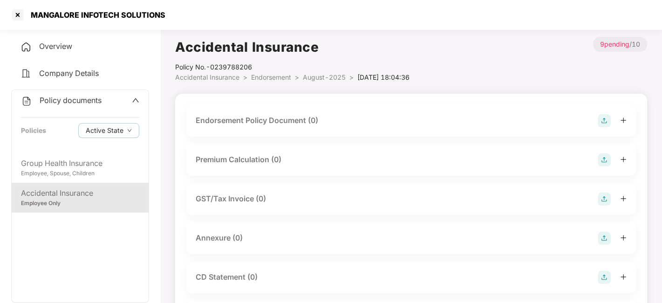
click at [604, 119] on img at bounding box center [604, 120] width 13 height 13
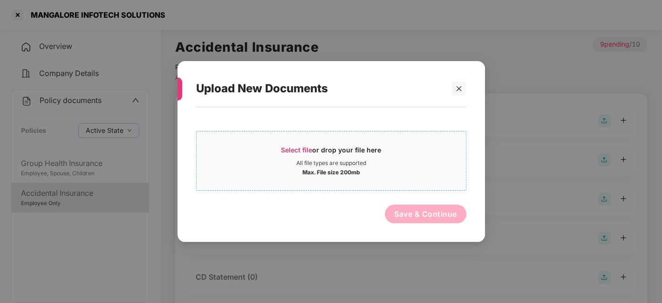
click at [398, 173] on div "Max. File size 200mb" at bounding box center [331, 171] width 269 height 9
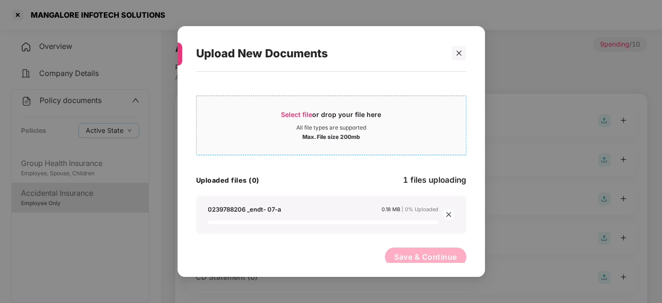
click at [285, 143] on span "Select file or drop your file here All file types are supported Max. File size …" at bounding box center [331, 125] width 269 height 45
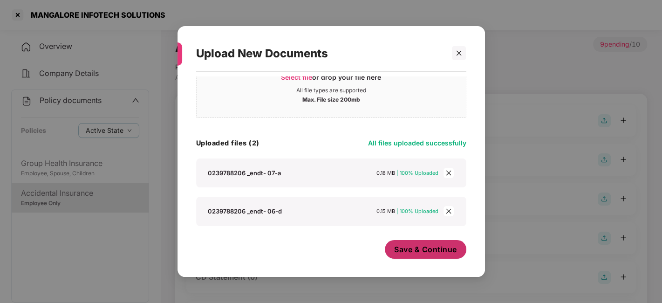
scroll to position [37, 0]
click at [421, 252] on span "Save & Continue" at bounding box center [425, 250] width 63 height 10
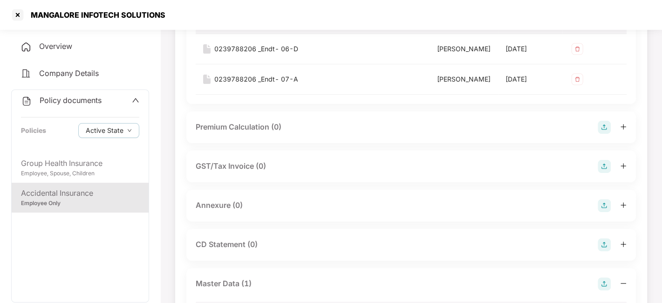
scroll to position [130, 0]
click at [604, 211] on img at bounding box center [604, 204] width 13 height 13
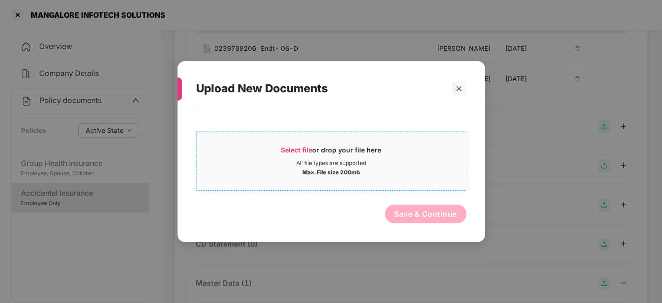
click at [415, 185] on div "Select file or drop your file here All file types are supported Max. File size …" at bounding box center [331, 161] width 270 height 60
click at [280, 142] on span "Select file or drop your file here All file types are supported Max. File size …" at bounding box center [331, 160] width 269 height 45
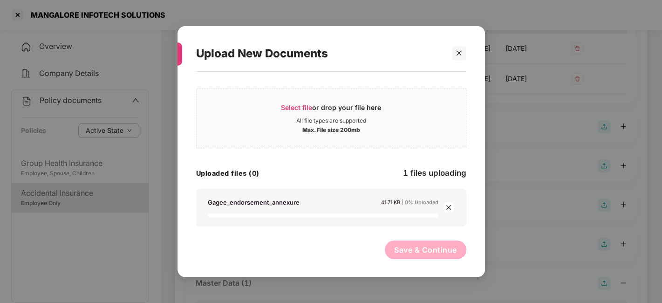
scroll to position [0, 0]
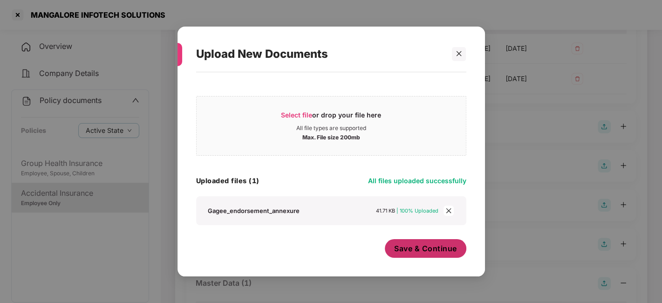
click at [403, 253] on button "Save & Continue" at bounding box center [426, 248] width 82 height 19
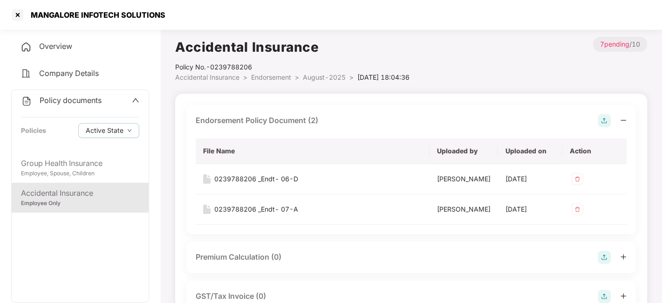
click at [317, 80] on span "August-2025" at bounding box center [324, 77] width 43 height 8
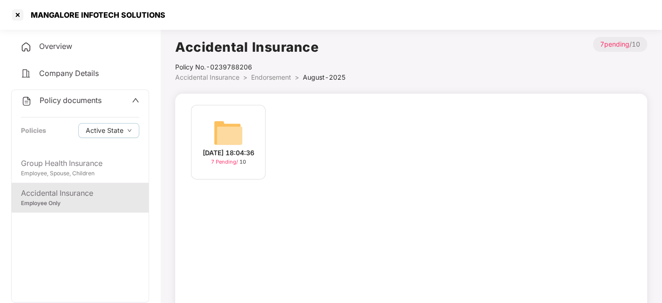
click at [78, 101] on span "Policy documents" at bounding box center [71, 99] width 62 height 9
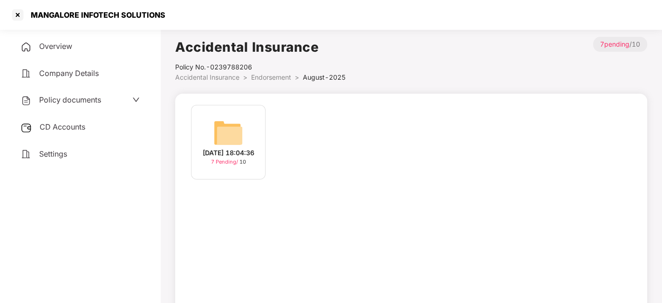
click at [63, 136] on div "CD Accounts" at bounding box center [80, 126] width 138 height 21
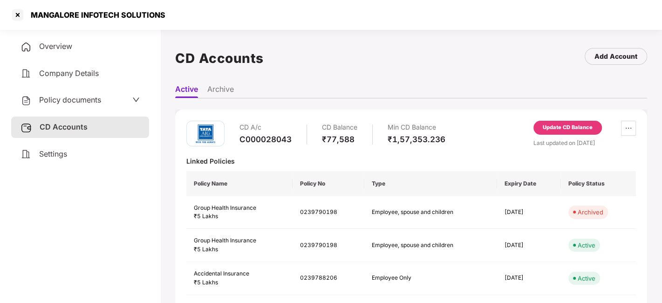
click at [560, 131] on div "Update CD Balance" at bounding box center [568, 127] width 50 height 8
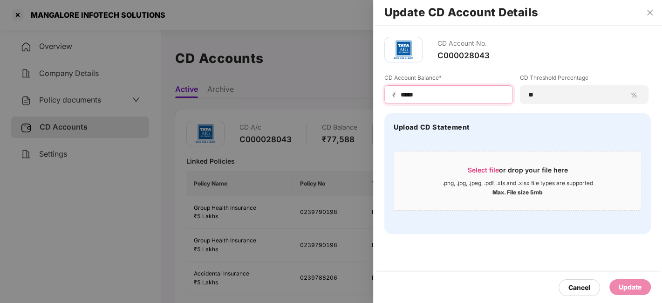
click at [438, 96] on input "*****" at bounding box center [452, 95] width 105 height 10
type input "*"
type input "*****"
click at [620, 283] on div "Update" at bounding box center [630, 287] width 23 height 10
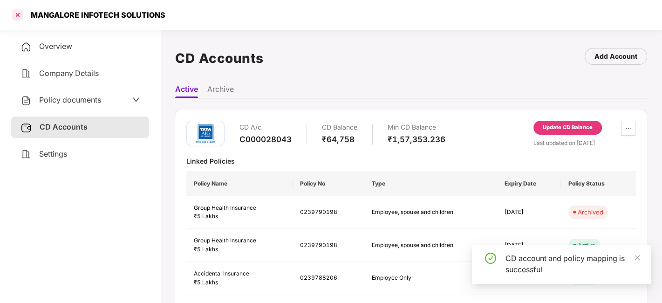
click at [19, 13] on div at bounding box center [17, 14] width 15 height 15
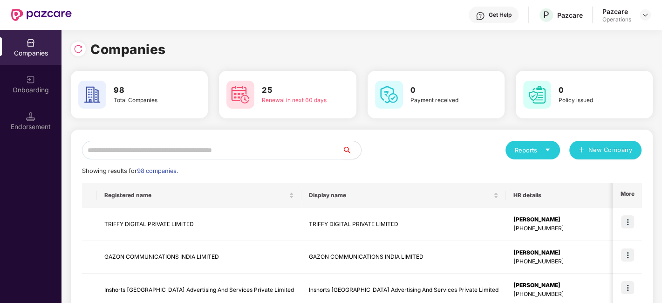
click at [236, 151] on input "text" at bounding box center [212, 150] width 260 height 19
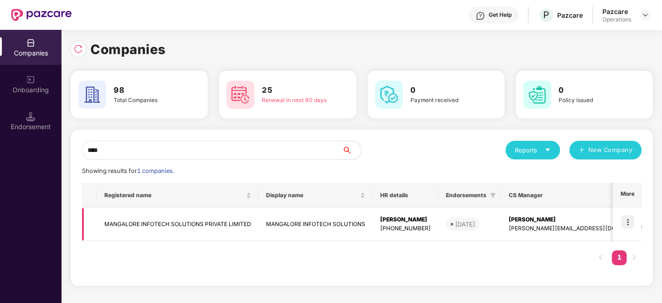
type input "****"
click at [630, 223] on img at bounding box center [627, 221] width 13 height 13
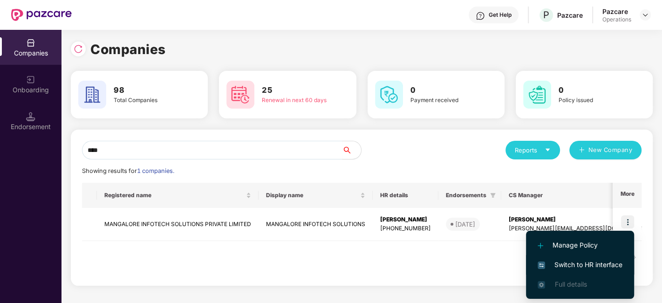
click at [578, 264] on span "Switch to HR interface" at bounding box center [579, 264] width 85 height 10
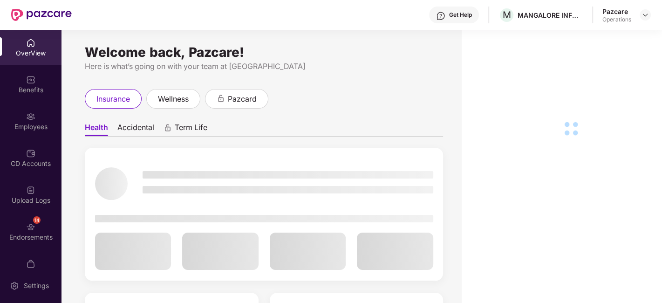
scroll to position [19, 0]
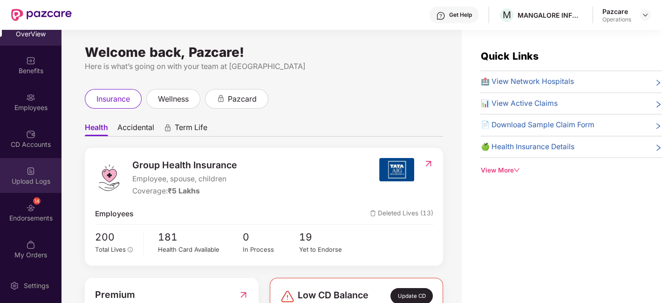
click at [22, 175] on div "Upload Logs" at bounding box center [30, 175] width 61 height 35
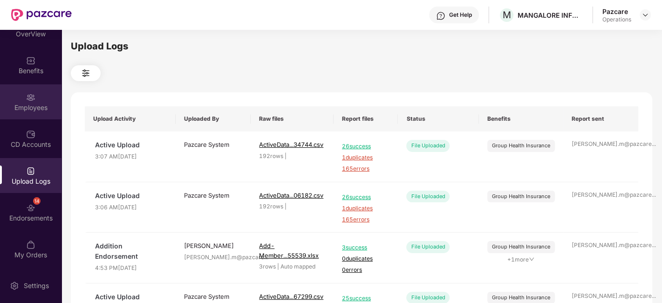
click at [22, 108] on div "Employees" at bounding box center [30, 107] width 61 height 9
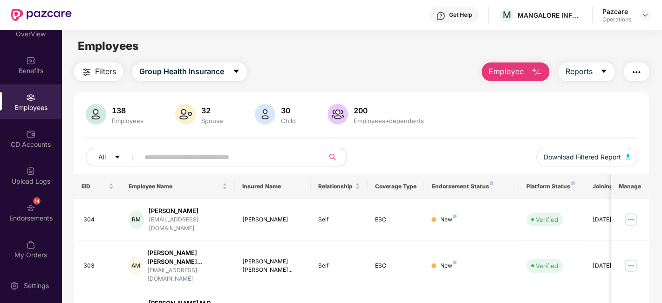
paste input "***"
click at [237, 158] on input "***" at bounding box center [227, 157] width 167 height 14
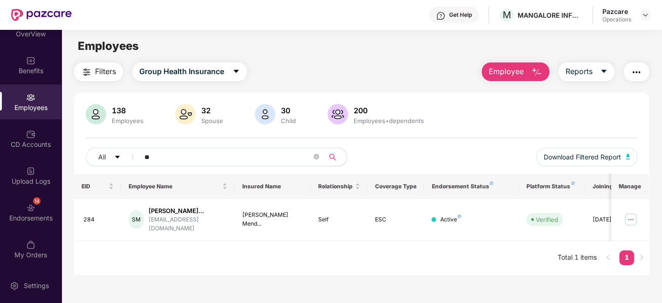
type input "*"
paste input "***"
type input "*"
paste input "***"
type input "***"
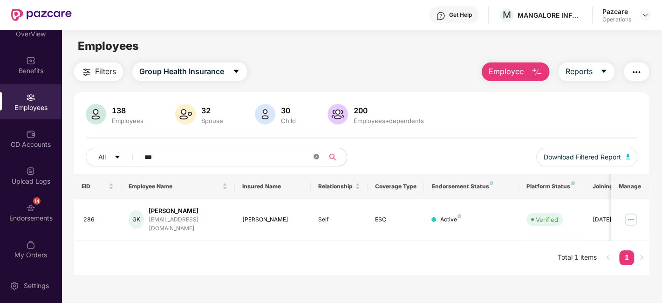
click at [318, 156] on icon "close-circle" at bounding box center [316, 157] width 6 height 6
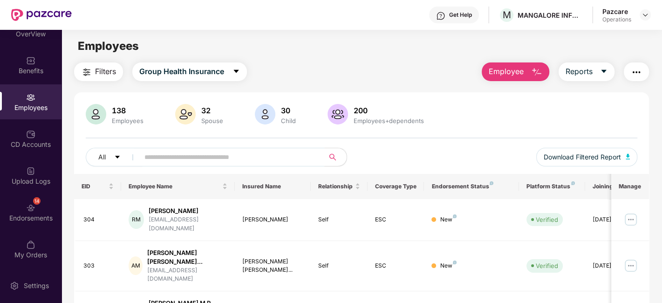
paste input "**"
type input "**"
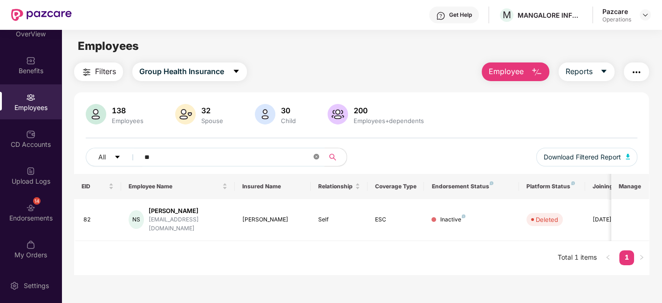
click at [317, 157] on icon "close-circle" at bounding box center [316, 157] width 6 height 6
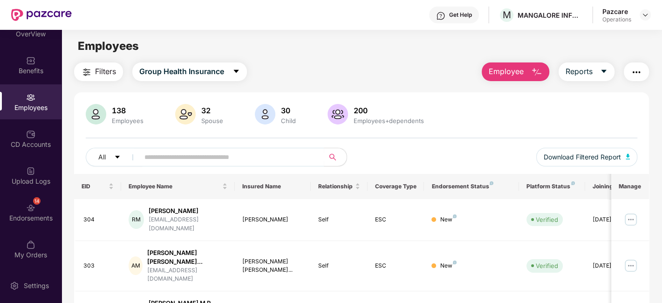
click at [108, 71] on span "Filters" at bounding box center [105, 72] width 21 height 12
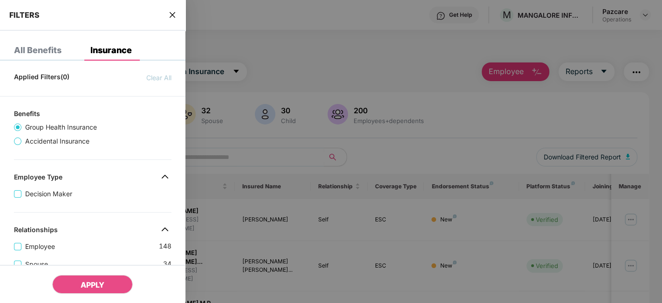
click at [172, 16] on icon "close" at bounding box center [172, 14] width 7 height 7
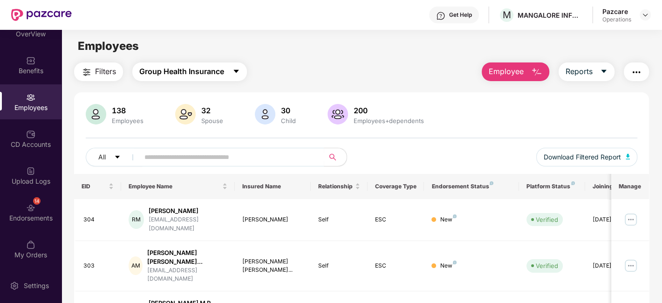
click at [211, 66] on span "Group Health Insurance" at bounding box center [181, 72] width 85 height 12
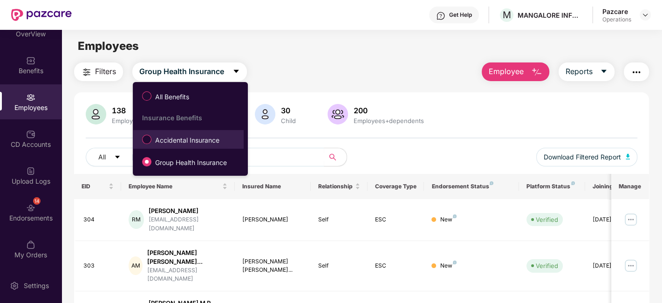
click at [169, 141] on span "Accidental Insurance" at bounding box center [187, 140] width 72 height 10
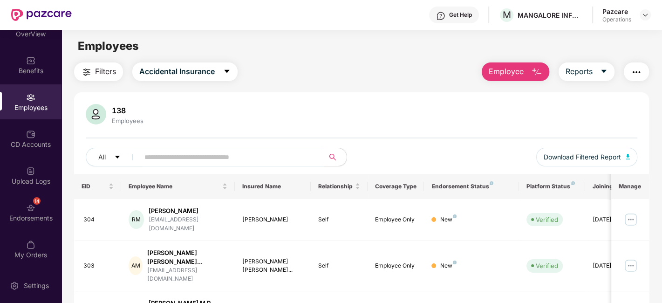
click at [100, 72] on span "Filters" at bounding box center [105, 72] width 21 height 12
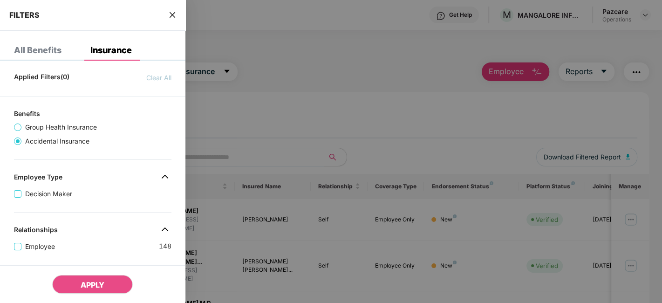
scroll to position [267, 0]
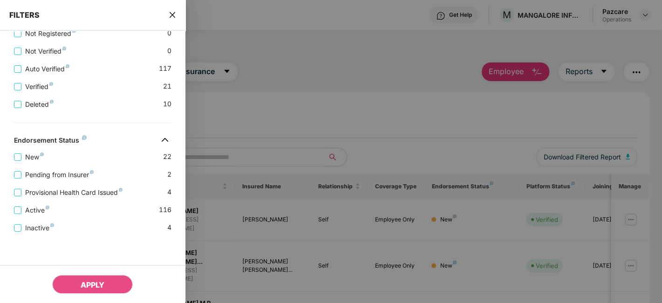
click at [174, 13] on icon "close" at bounding box center [172, 14] width 7 height 7
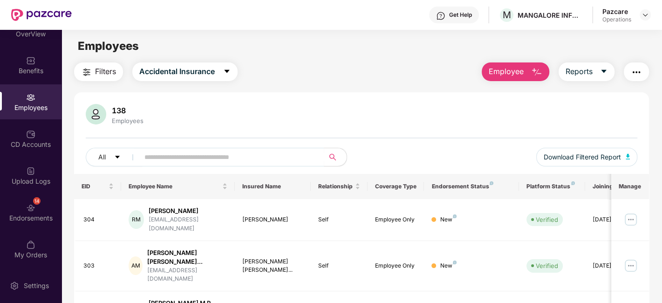
click at [88, 79] on button "Filters" at bounding box center [98, 71] width 49 height 19
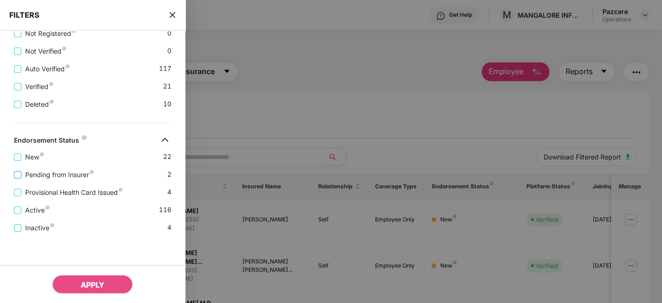
click at [69, 170] on span "Pending from Insurer" at bounding box center [59, 175] width 76 height 10
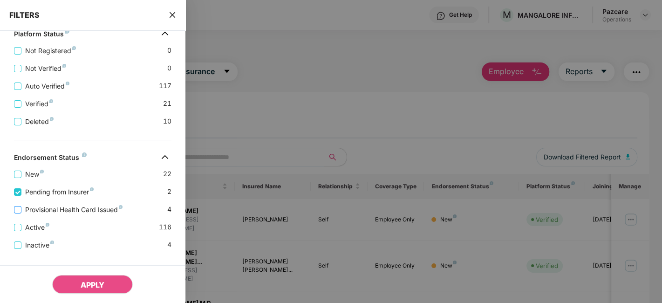
click at [65, 208] on span "Provisional Health Card Issued" at bounding box center [73, 209] width 105 height 10
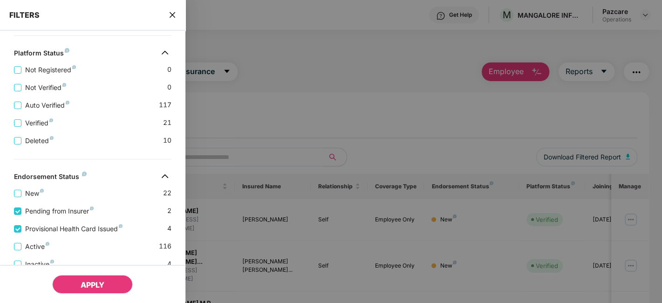
click at [84, 283] on span "APPLY" at bounding box center [93, 284] width 24 height 9
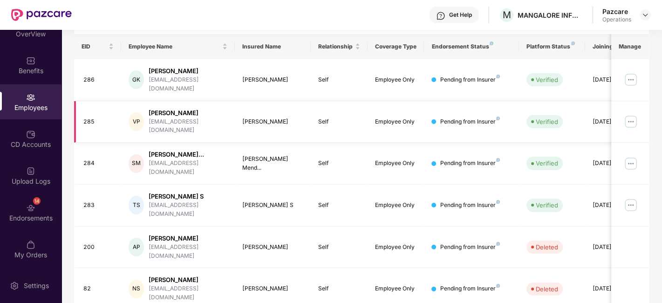
scroll to position [0, 0]
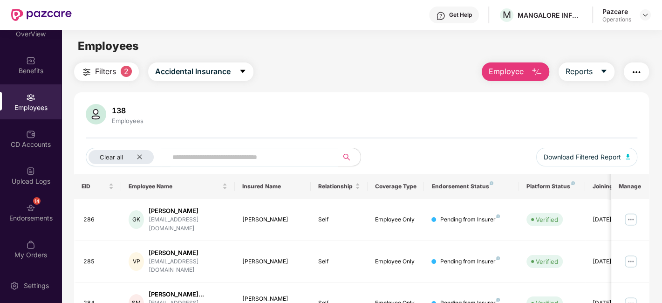
click at [634, 71] on img "button" at bounding box center [636, 72] width 11 height 11
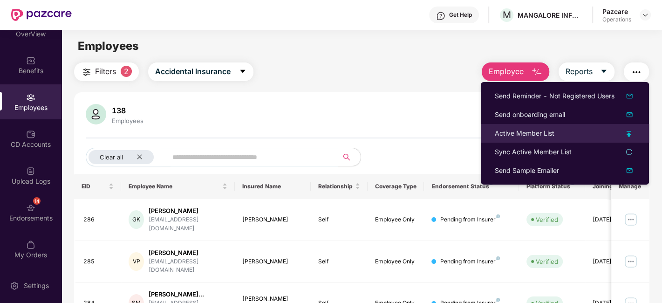
click at [528, 138] on div "Active Member List" at bounding box center [525, 133] width 60 height 10
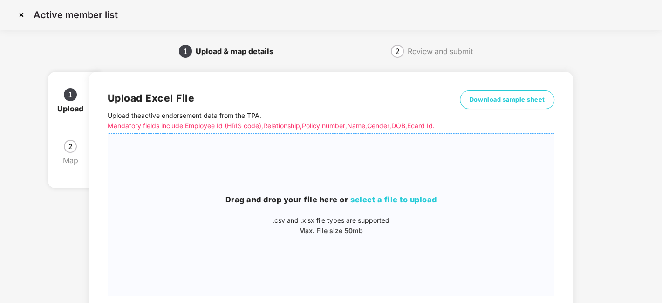
click at [344, 206] on h3 "Drag and drop your file here or select a file to upload" at bounding box center [331, 200] width 446 height 12
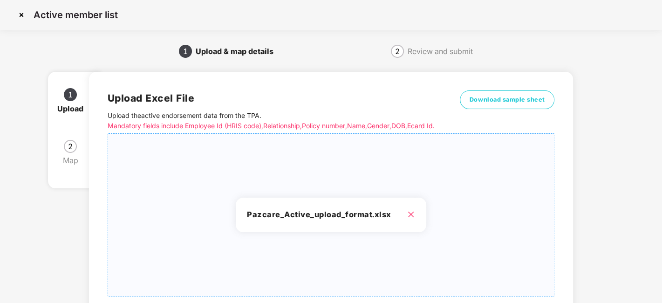
scroll to position [100, 0]
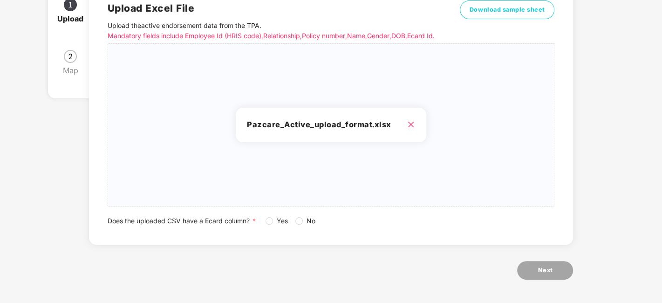
click at [315, 223] on span "No" at bounding box center [311, 221] width 16 height 10
click at [544, 272] on span "Next" at bounding box center [544, 269] width 15 height 9
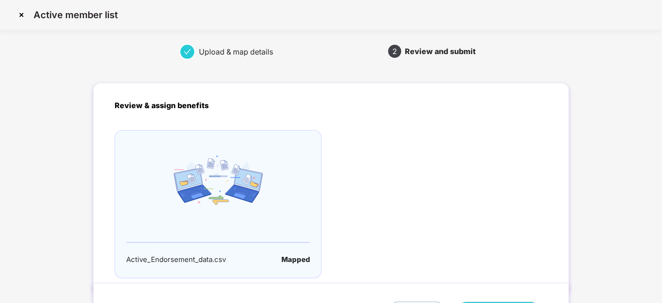
scroll to position [61, 0]
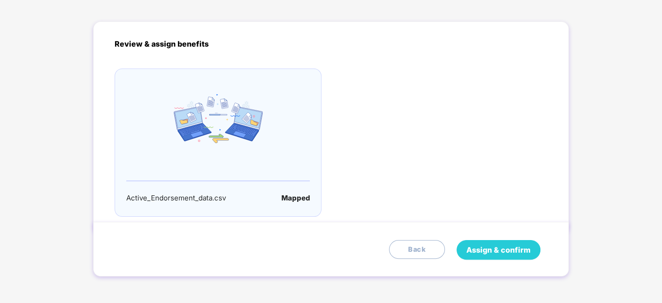
click at [500, 250] on span "Assign & confirm" at bounding box center [498, 250] width 64 height 12
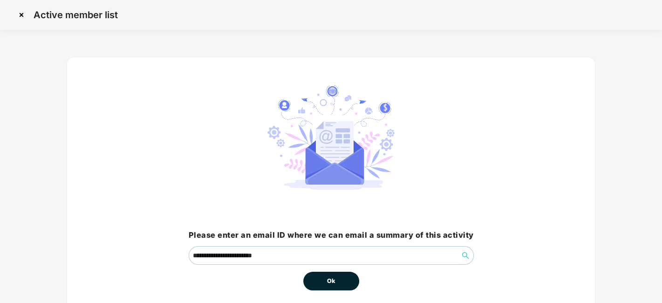
scroll to position [40, 0]
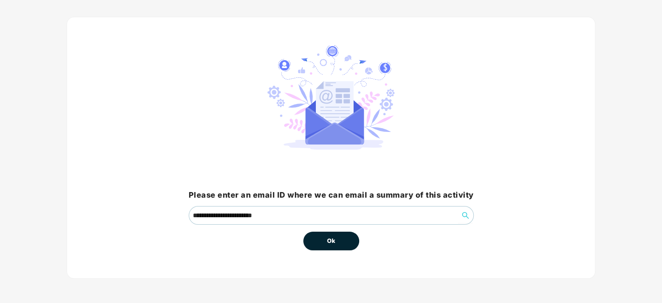
click at [331, 238] on span "Ok" at bounding box center [331, 240] width 8 height 9
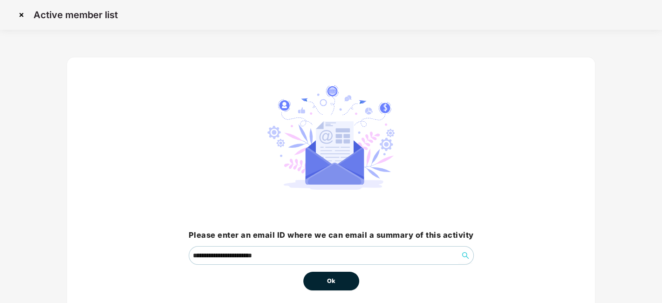
click at [332, 275] on button "Ok" at bounding box center [331, 281] width 56 height 19
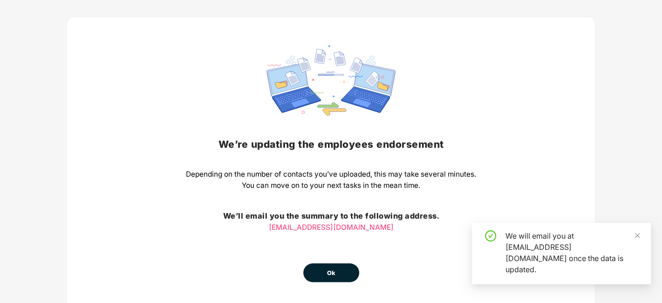
scroll to position [73, 0]
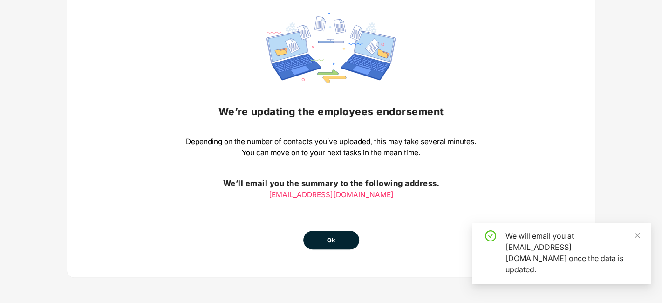
click at [332, 236] on span "Ok" at bounding box center [331, 240] width 8 height 9
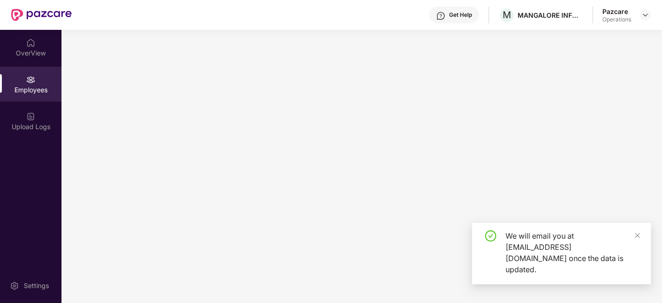
scroll to position [0, 0]
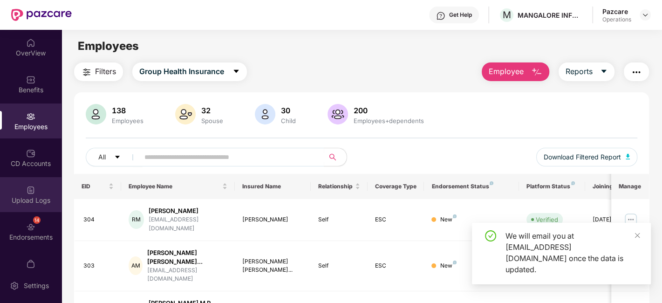
click at [22, 193] on div "Upload Logs" at bounding box center [30, 194] width 61 height 35
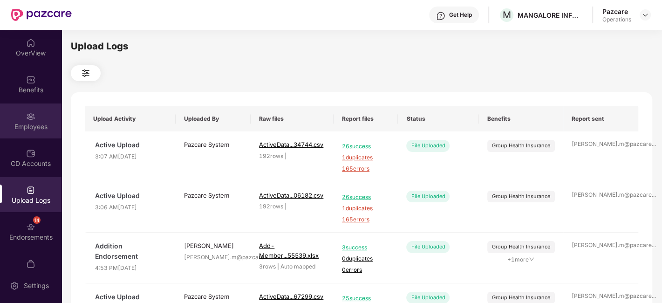
click at [15, 105] on div "Employees" at bounding box center [30, 120] width 61 height 35
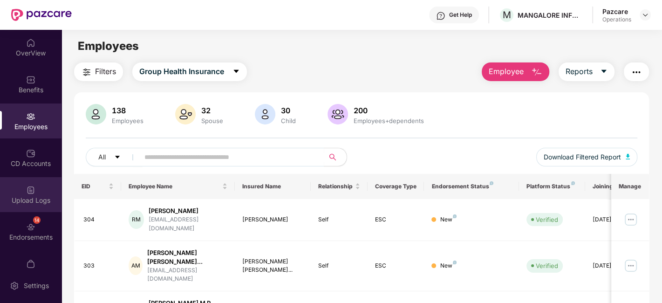
click at [21, 189] on div "Upload Logs" at bounding box center [30, 194] width 61 height 35
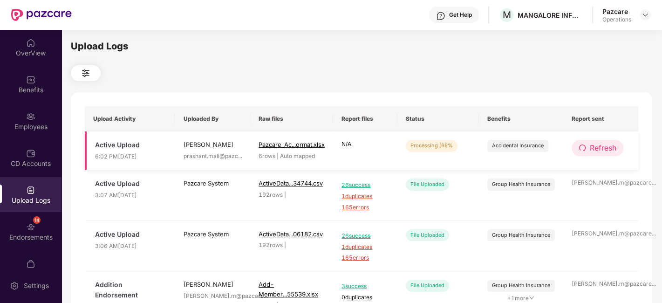
click at [609, 151] on span "Refresh" at bounding box center [603, 148] width 27 height 12
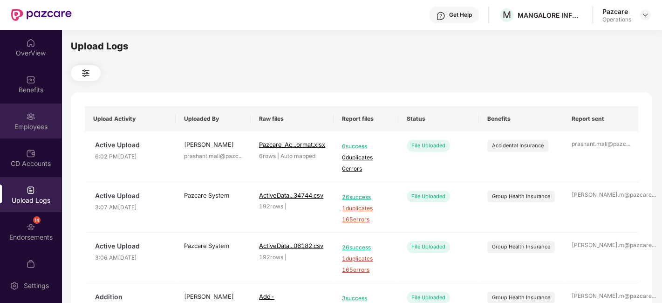
click at [30, 124] on div "Employees" at bounding box center [30, 126] width 61 height 9
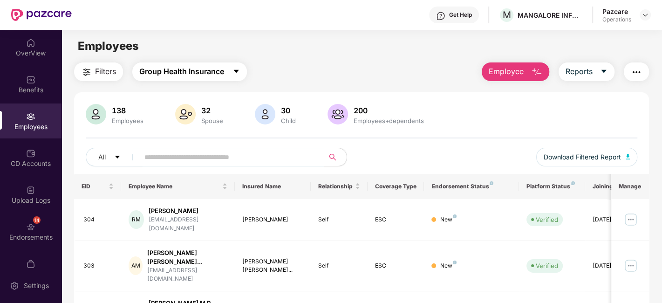
click at [202, 75] on span "Group Health Insurance" at bounding box center [181, 72] width 85 height 12
click at [104, 66] on span "Filters" at bounding box center [105, 72] width 21 height 12
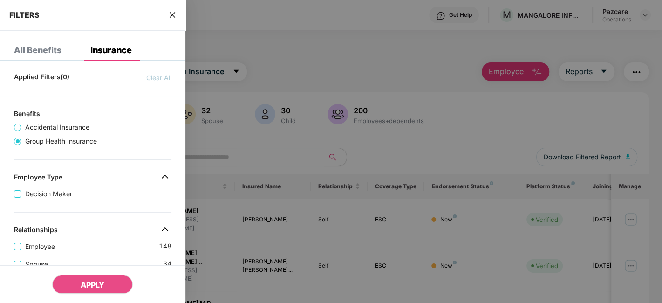
scroll to position [303, 0]
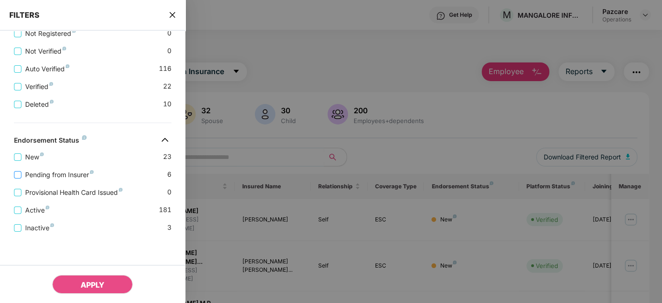
click at [56, 171] on span "Pending from Insurer" at bounding box center [59, 175] width 76 height 10
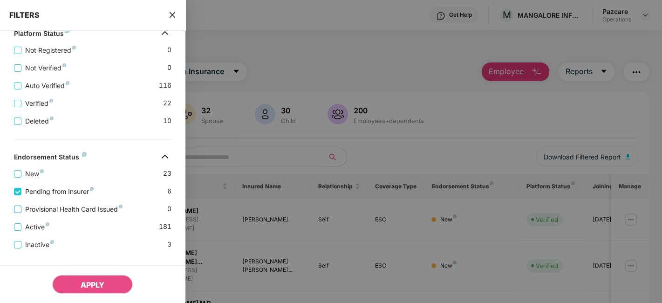
click at [63, 212] on span "Provisional Health Card Issued" at bounding box center [73, 209] width 105 height 10
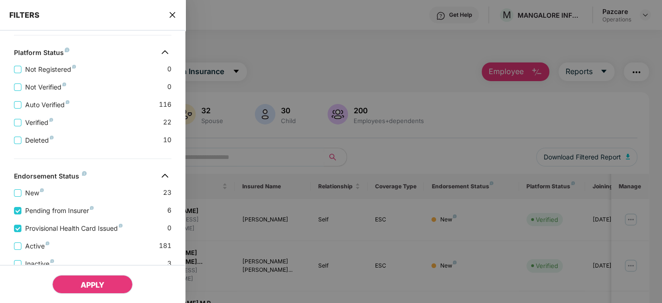
click at [83, 285] on span "APPLY" at bounding box center [93, 284] width 24 height 9
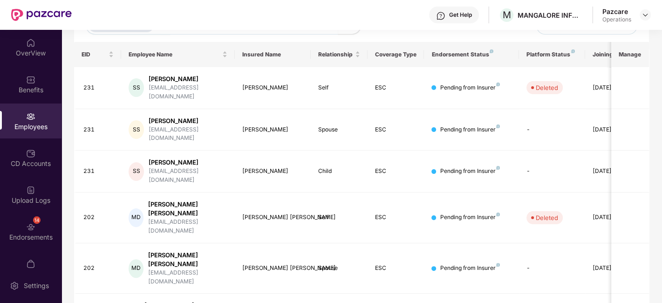
scroll to position [0, 0]
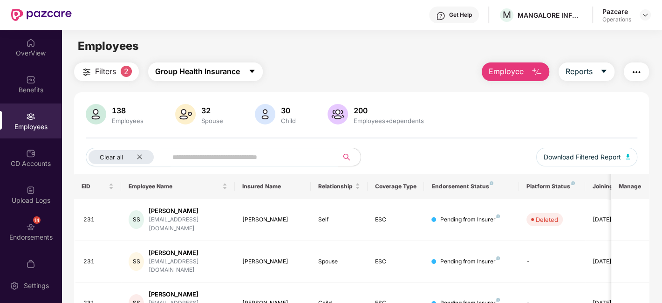
click at [193, 76] on span "Group Health Insurance" at bounding box center [197, 72] width 85 height 12
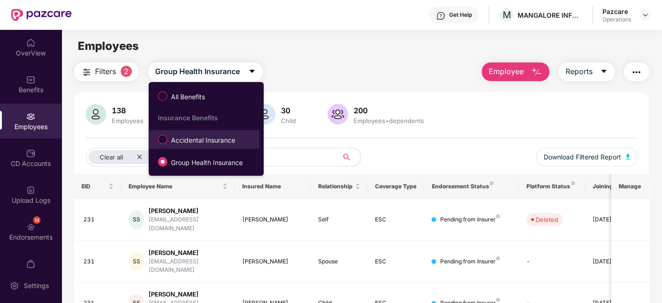
click at [185, 139] on span "Accidental Insurance" at bounding box center [203, 140] width 72 height 10
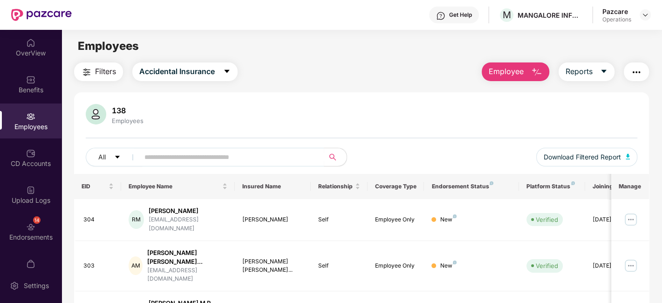
click at [100, 63] on button "Filters" at bounding box center [98, 71] width 49 height 19
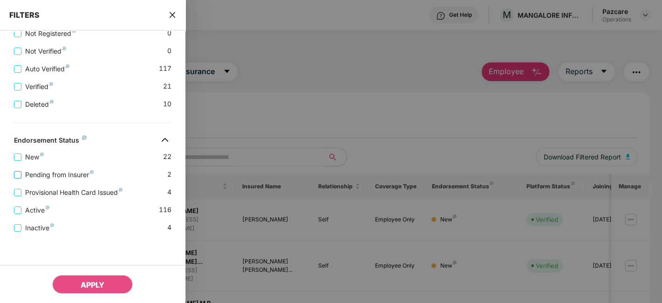
click at [65, 173] on span "Pending from Insurer" at bounding box center [59, 175] width 76 height 10
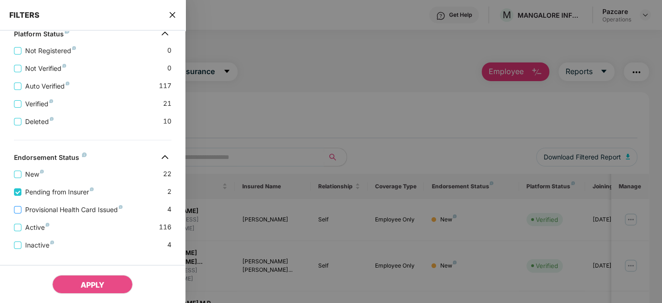
click at [75, 211] on span "Provisional Health Card Issued" at bounding box center [73, 209] width 105 height 10
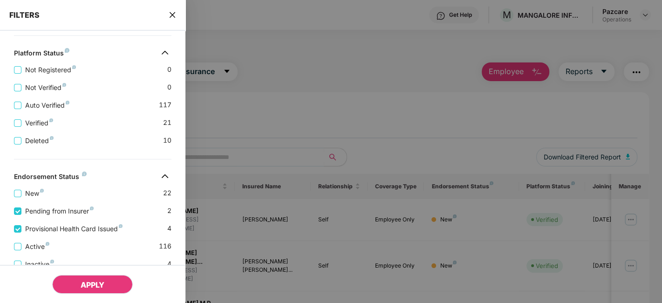
click at [82, 281] on span "APPLY" at bounding box center [93, 284] width 24 height 9
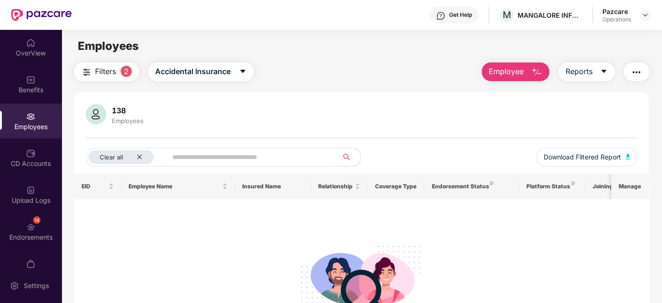
click at [403, 108] on div "138 Employees" at bounding box center [361, 115] width 551 height 22
click at [647, 13] on img at bounding box center [644, 14] width 7 height 7
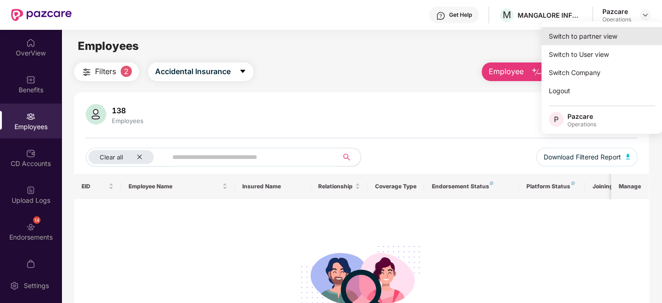
click at [578, 39] on div "Switch to partner view" at bounding box center [601, 36] width 121 height 18
